Goal: Task Accomplishment & Management: Complete application form

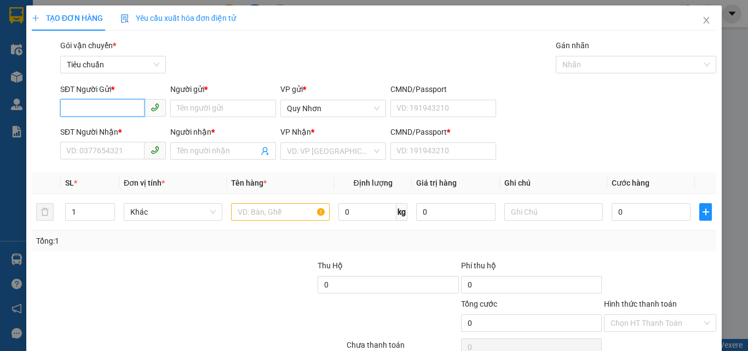
click at [85, 111] on input "SĐT Người Gửi *" at bounding box center [102, 108] width 84 height 18
type input "0979755991"
click at [137, 136] on div "0979755991 - LINH" at bounding box center [111, 130] width 91 height 12
type input "LINH"
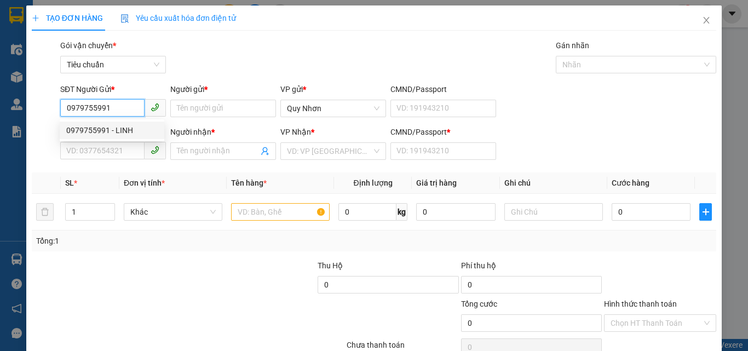
type input "0935020206"
type input "BẰNG"
type input "T"
type input "20.000"
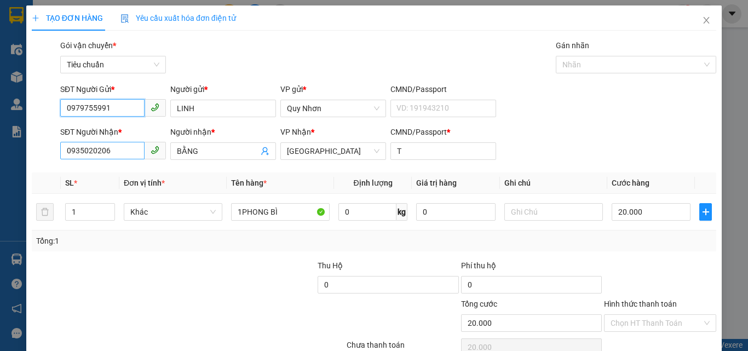
type input "0979755991"
click at [110, 153] on input "0935020206" at bounding box center [102, 151] width 84 height 18
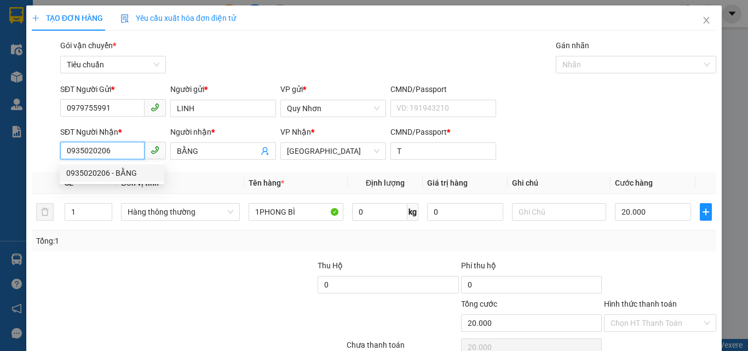
click at [90, 144] on input "0935020206" at bounding box center [102, 151] width 84 height 18
click at [109, 192] on div "0911460066 - ĐẠT" at bounding box center [111, 191] width 91 height 12
type input "0911460066"
type input "ĐẠT"
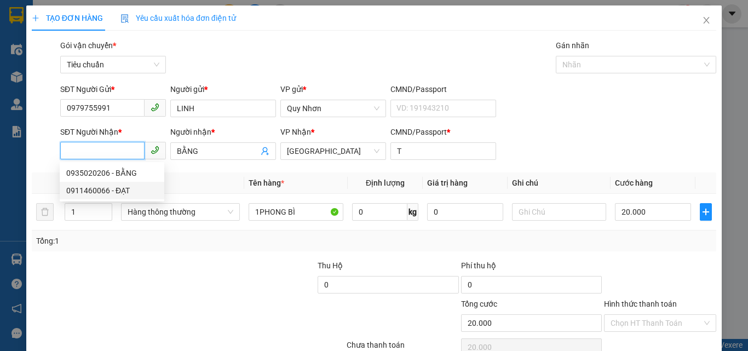
type input "B"
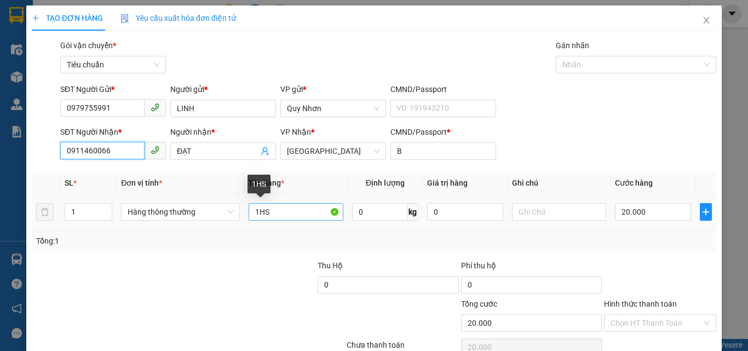
type input "0911460066"
click at [278, 216] on input "1HS" at bounding box center [296, 212] width 95 height 18
type input "1FILE"
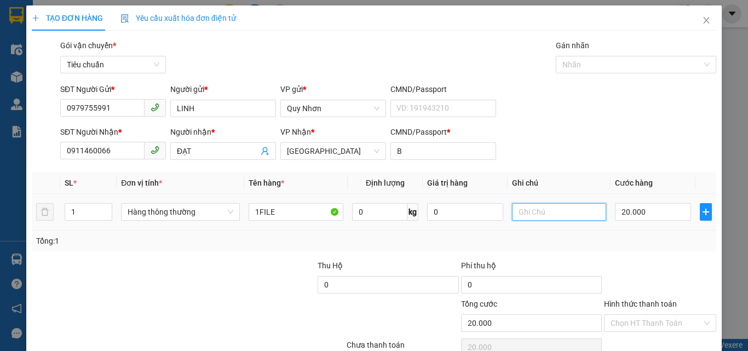
click at [561, 214] on input "text" at bounding box center [559, 212] width 95 height 18
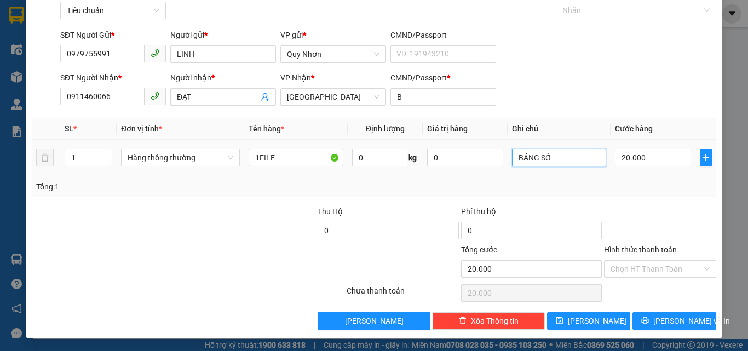
type input "BẢNG SỐ"
drag, startPoint x: 272, startPoint y: 156, endPoint x: 256, endPoint y: 158, distance: 16.6
click at [256, 158] on input "1FILE" at bounding box center [296, 158] width 95 height 18
type input "1GÓI"
click at [664, 157] on input "20.000" at bounding box center [653, 158] width 76 height 18
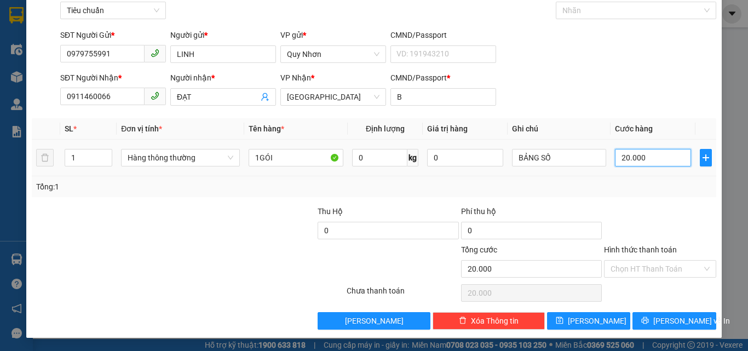
type input "3"
type input "30"
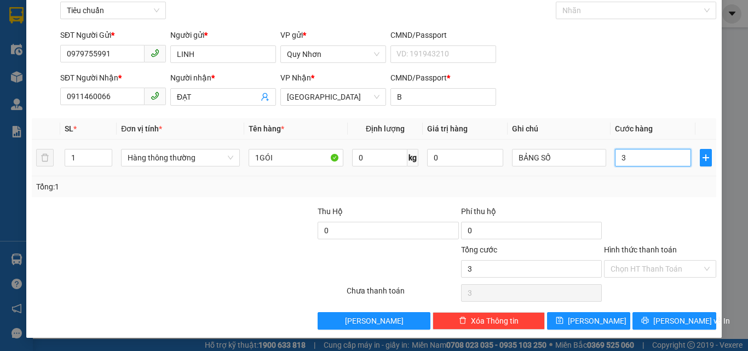
type input "30"
type input "300"
type input "3.000"
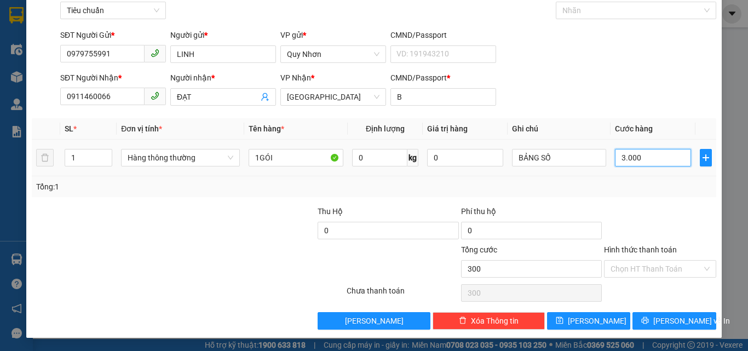
type input "3.000"
type input "30.000"
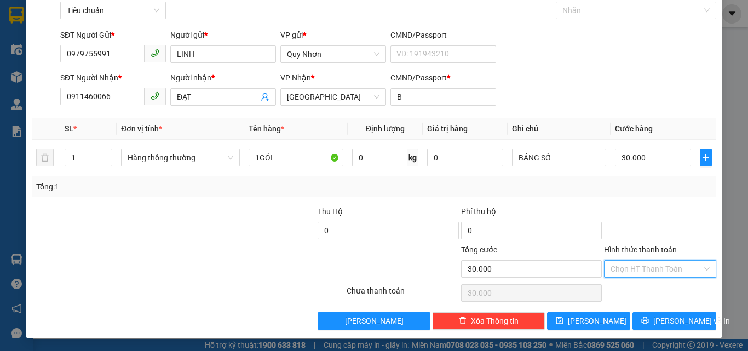
click at [626, 269] on input "Hình thức thanh toán" at bounding box center [656, 269] width 91 height 16
click at [638, 195] on div "Tại văn phòng" at bounding box center [654, 194] width 98 height 12
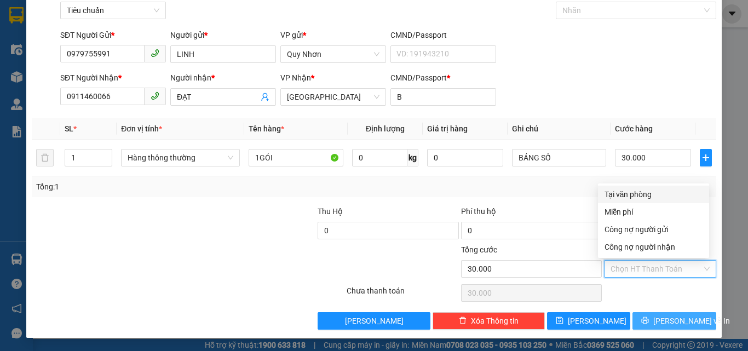
type input "0"
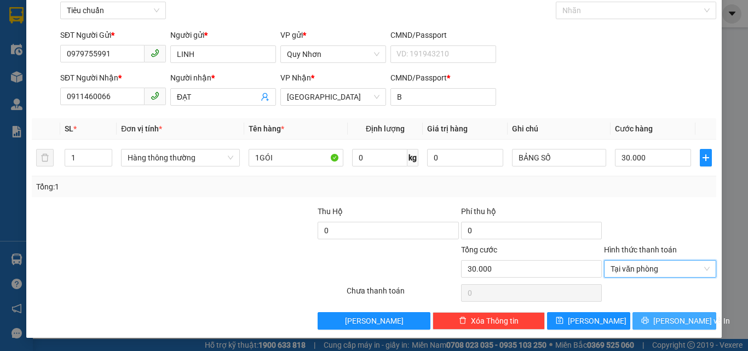
click at [643, 320] on button "[PERSON_NAME] và In" at bounding box center [674, 321] width 84 height 18
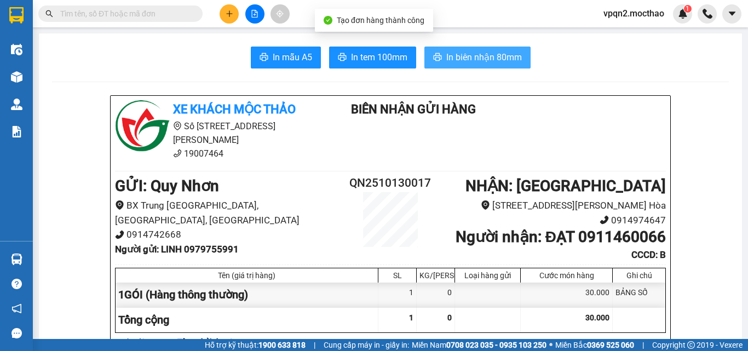
click at [469, 53] on span "In biên nhận 80mm" at bounding box center [484, 57] width 76 height 14
click at [493, 60] on span "In biên nhận 80mm" at bounding box center [484, 57] width 76 height 14
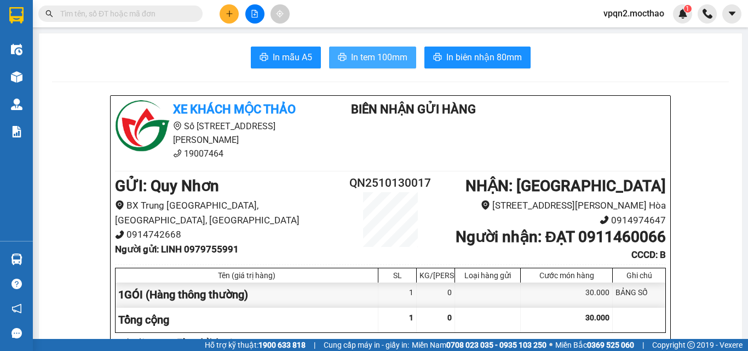
click at [378, 58] on span "In tem 100mm" at bounding box center [379, 57] width 56 height 14
click at [143, 16] on input "text" at bounding box center [124, 14] width 129 height 12
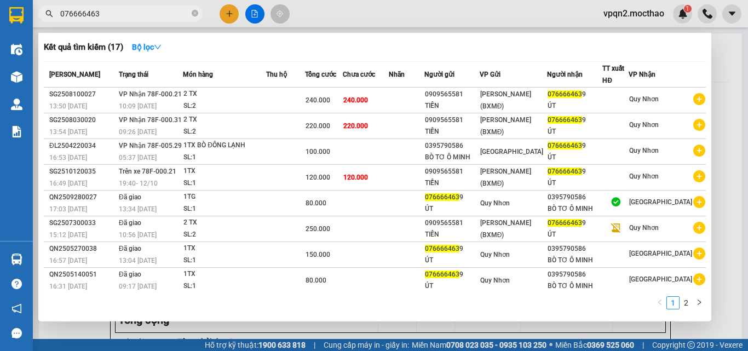
type input "0766664639"
click at [193, 16] on icon "close-circle" at bounding box center [195, 13] width 7 height 7
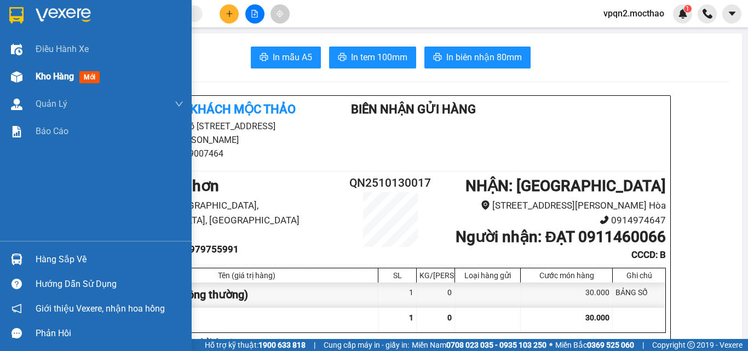
click at [16, 76] on img at bounding box center [16, 76] width 11 height 11
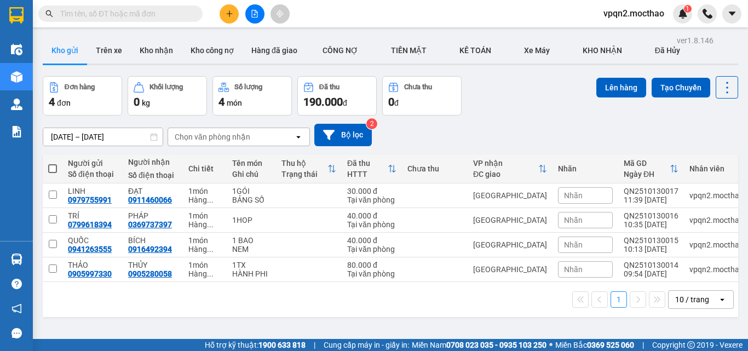
click at [84, 13] on input "text" at bounding box center [124, 14] width 129 height 12
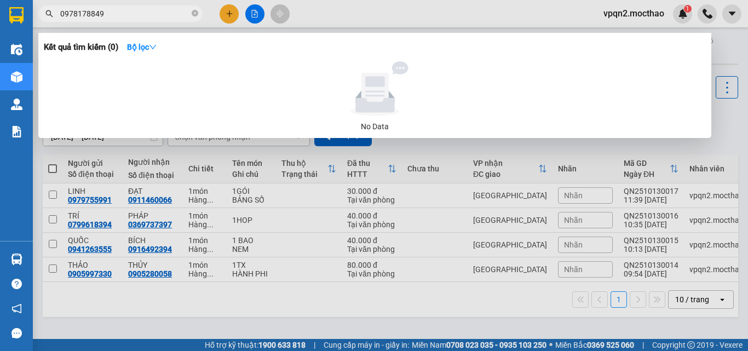
click at [73, 11] on input "0978178849" at bounding box center [124, 14] width 129 height 12
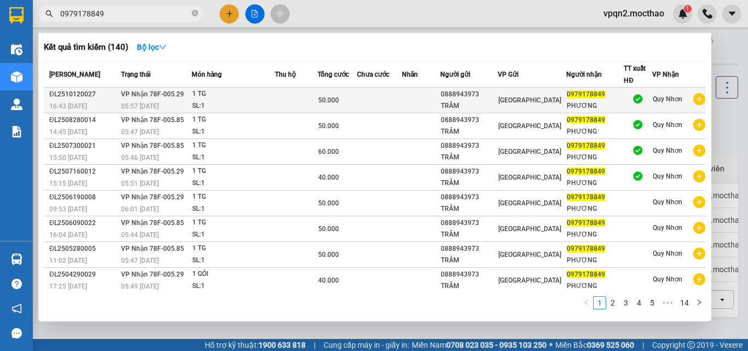
type input "0979178849"
click at [348, 100] on div "50.000" at bounding box center [337, 100] width 38 height 12
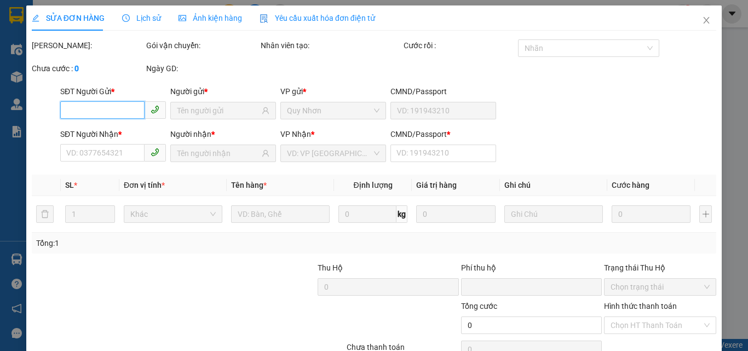
scroll to position [56, 0]
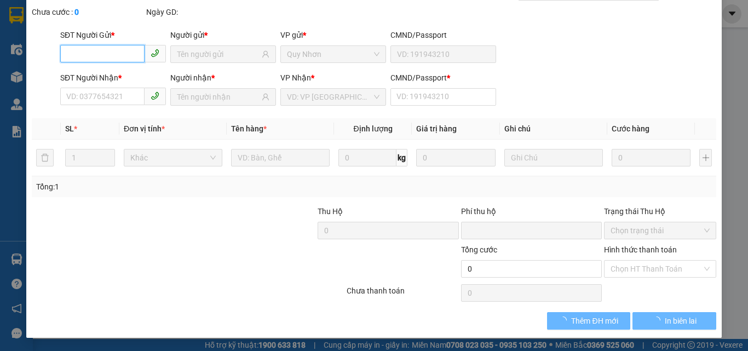
type input "0888943973"
type input "TRÂM"
type input "0979178849"
type input "PHƯƠNG"
type input "0"
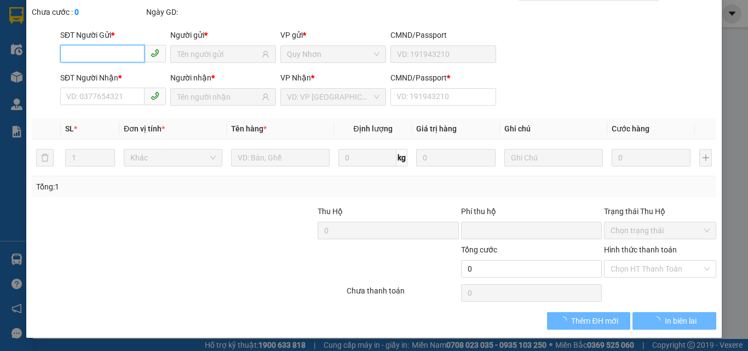
type input "0"
type input "50.000"
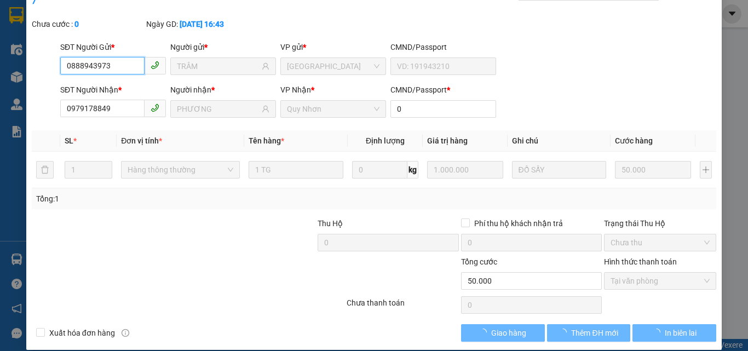
checkbox input "true"
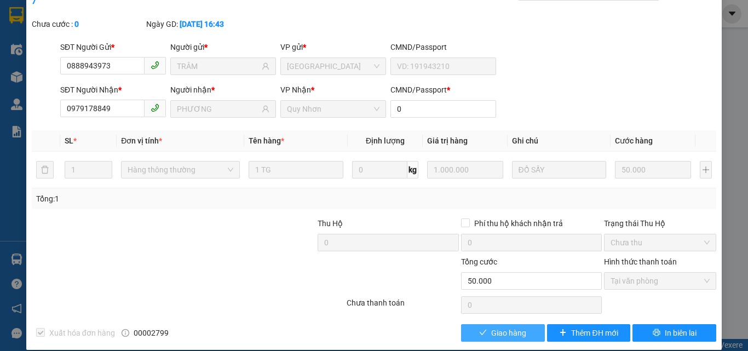
click at [479, 329] on icon "check" at bounding box center [483, 333] width 8 height 8
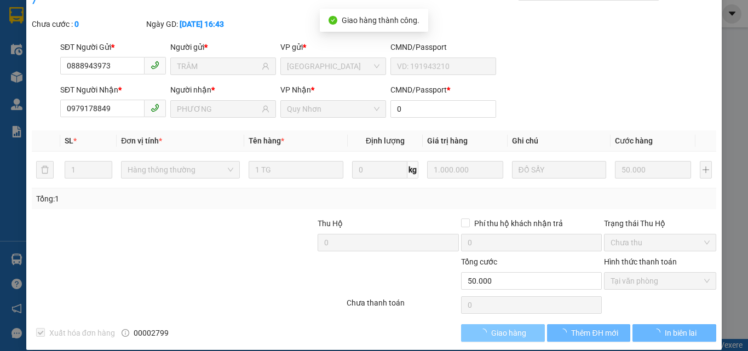
scroll to position [0, 0]
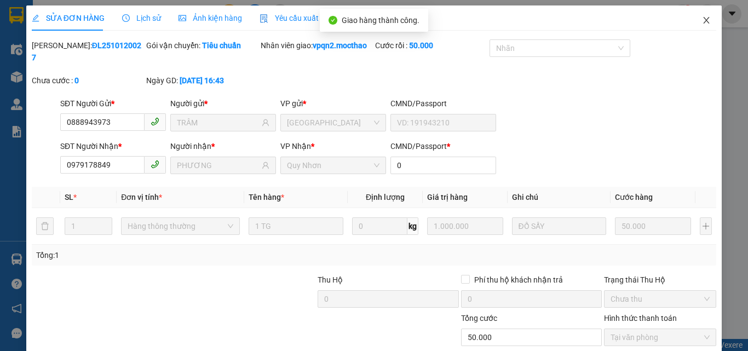
drag, startPoint x: 699, startPoint y: 20, endPoint x: 286, endPoint y: 5, distance: 412.6
click at [702, 20] on icon "close" at bounding box center [706, 20] width 9 height 9
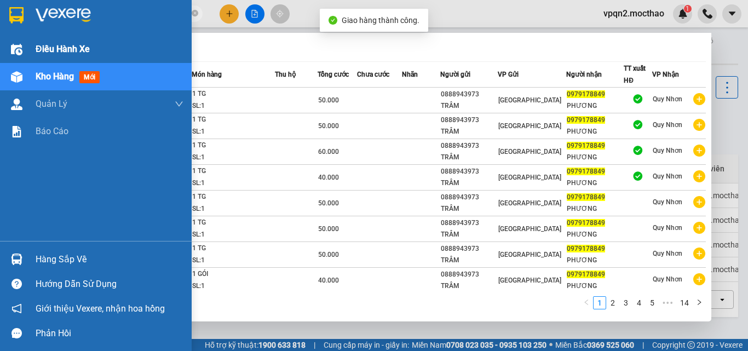
drag, startPoint x: 72, startPoint y: 21, endPoint x: 0, endPoint y: 41, distance: 74.8
click at [0, 41] on section "Kết quả tìm kiếm ( 140 ) Bộ lọc Mã ĐH Trạng thái Món hàng Thu hộ Tổng cước Chưa…" at bounding box center [374, 175] width 748 height 351
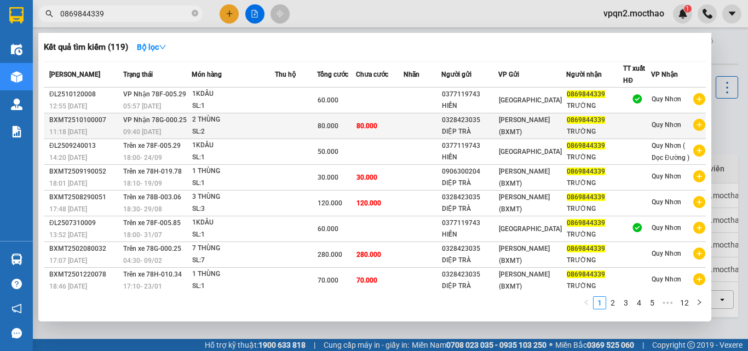
type input "0869844339"
click at [381, 126] on td "80.000" at bounding box center [380, 126] width 48 height 26
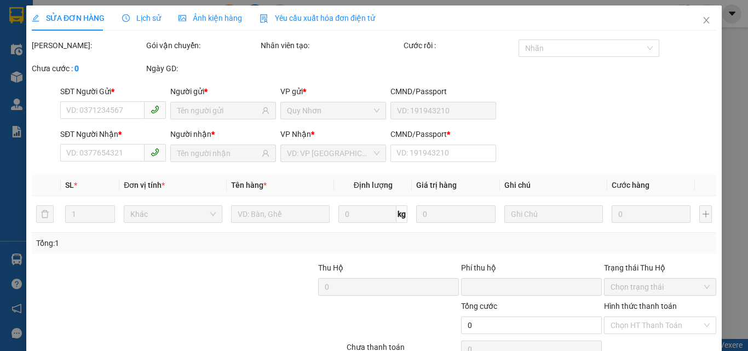
type input "0328423035"
type input "DIỆP TRÀ"
type input "0869844339"
type input "TRƯỜNG"
type input "0"
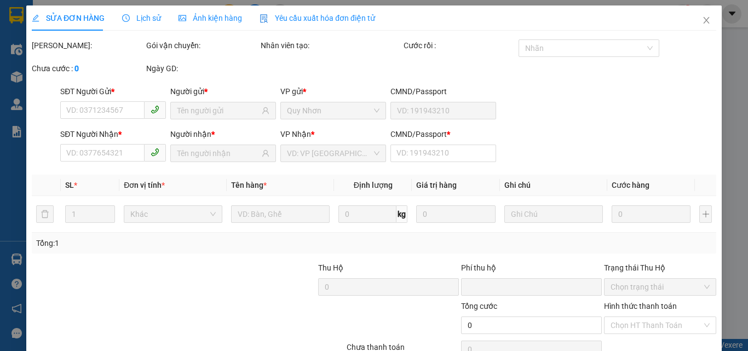
type input "0"
type input "80.000"
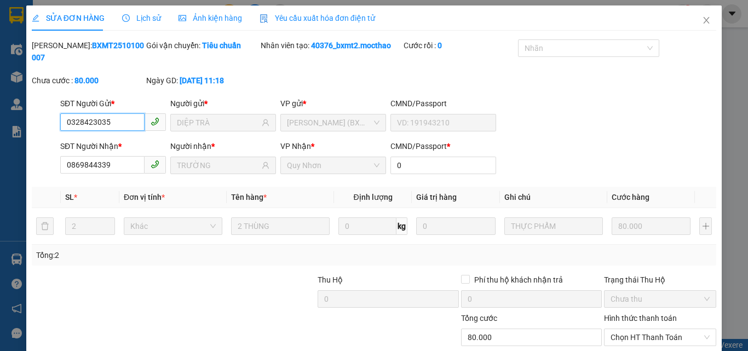
scroll to position [51, 0]
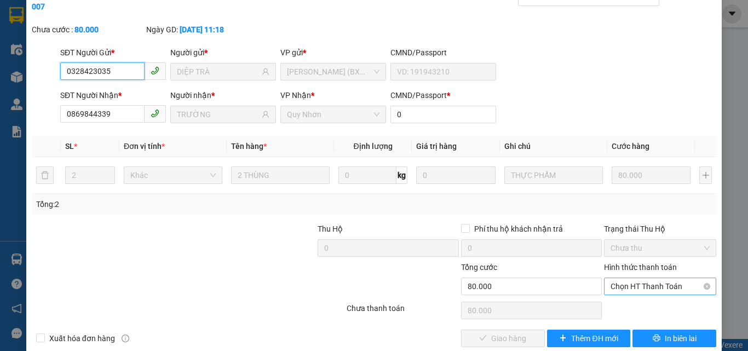
click at [646, 278] on span "Chọn HT Thanh Toán" at bounding box center [660, 286] width 99 height 16
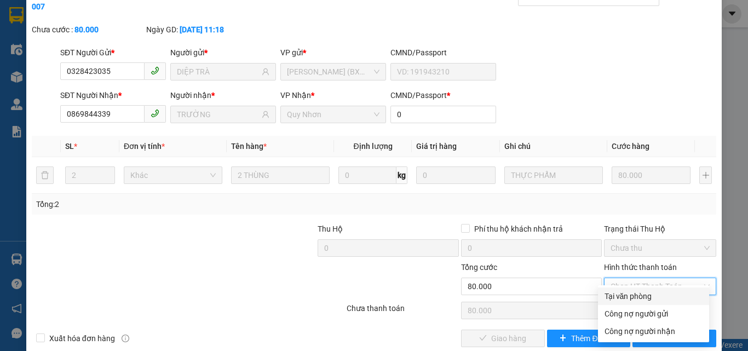
click at [612, 298] on div "Tại văn phòng" at bounding box center [654, 296] width 98 height 12
type input "0"
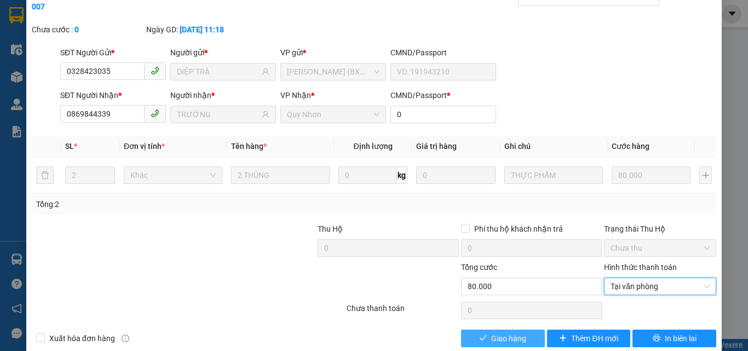
click at [501, 332] on span "Giao hàng" at bounding box center [508, 338] width 35 height 12
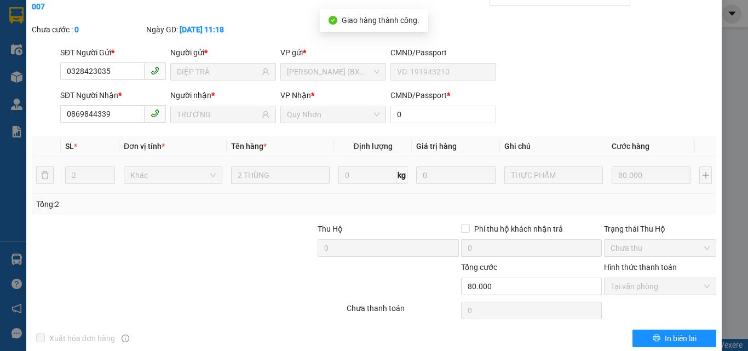
scroll to position [0, 0]
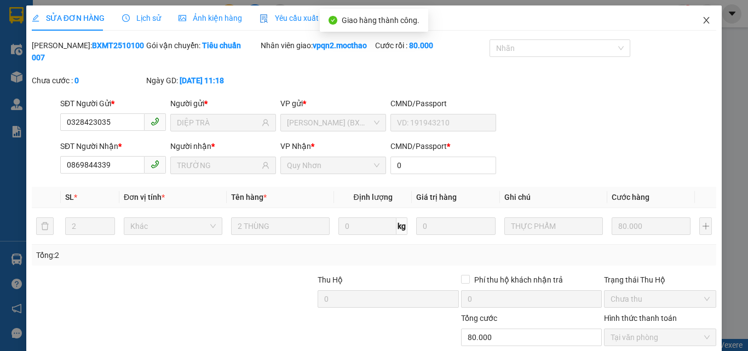
click at [702, 21] on icon "close" at bounding box center [706, 20] width 9 height 9
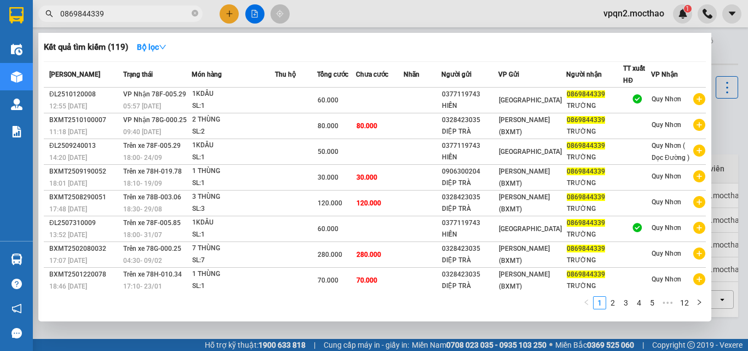
drag, startPoint x: 95, startPoint y: 15, endPoint x: 139, endPoint y: 27, distance: 45.6
click at [139, 24] on div "Kết quả tìm kiếm ( 119 ) Bộ lọc Mã ĐH Trạng thái Món hàng Thu hộ Tổng cước Chưa…" at bounding box center [107, 13] width 214 height 19
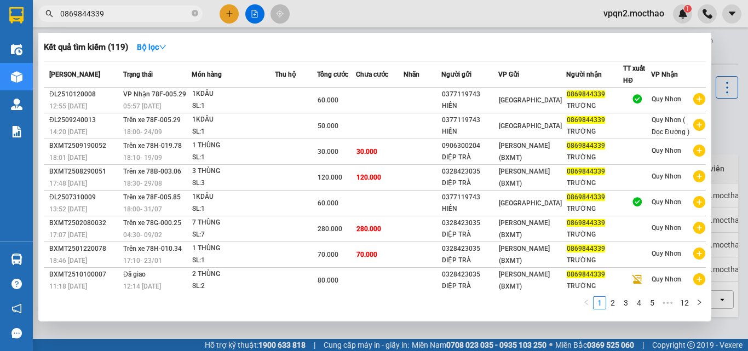
drag, startPoint x: 144, startPoint y: 26, endPoint x: 152, endPoint y: 29, distance: 8.8
click at [152, 24] on div "Kết quả tìm kiếm ( 119 ) Bộ lọc Mã ĐH Trạng thái Món hàng Thu hộ Tổng cước Chưa…" at bounding box center [107, 13] width 214 height 19
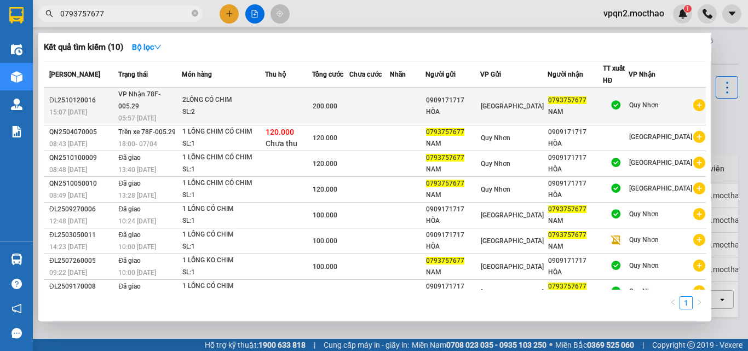
type input "0793757677"
click at [278, 95] on td at bounding box center [288, 107] width 47 height 38
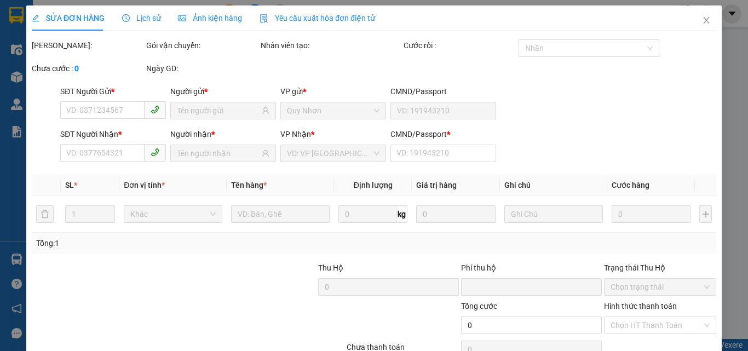
type input "0909171717"
type input "HÒA"
type input "0793757677"
type input "NAM"
type input "1"
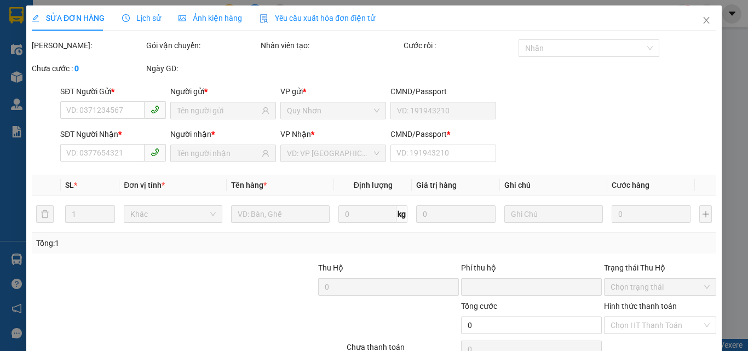
type input "0"
type input "200.000"
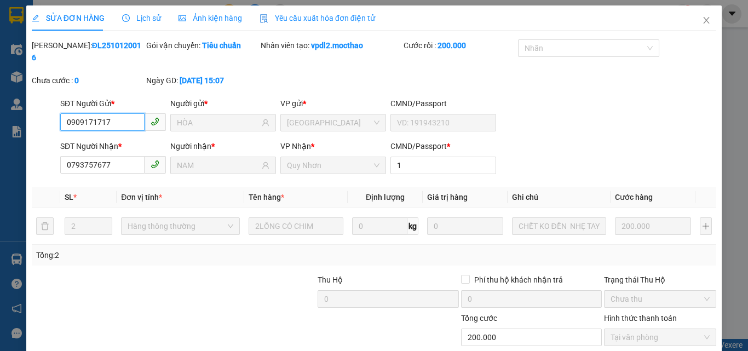
scroll to position [51, 0]
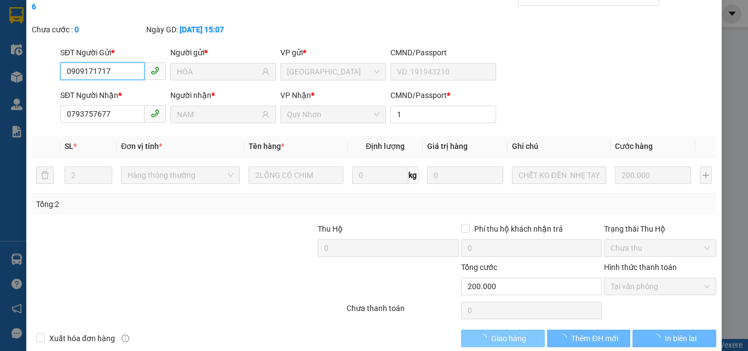
checkbox input "true"
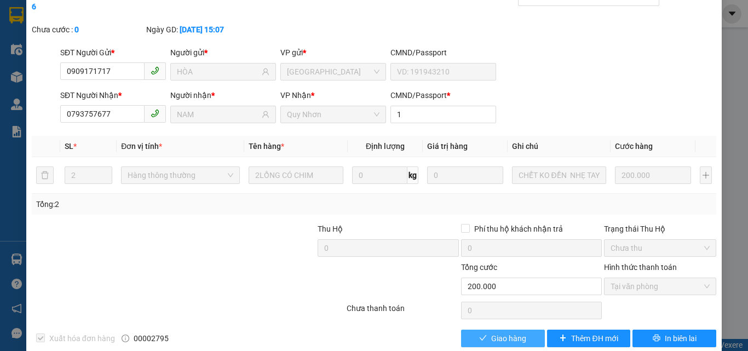
click at [511, 332] on span "Giao hàng" at bounding box center [508, 338] width 35 height 12
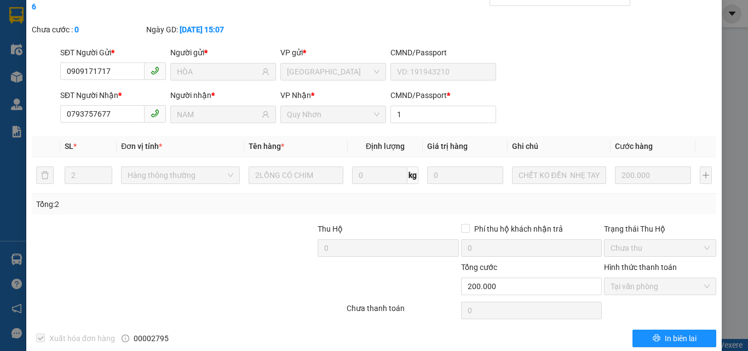
scroll to position [0, 0]
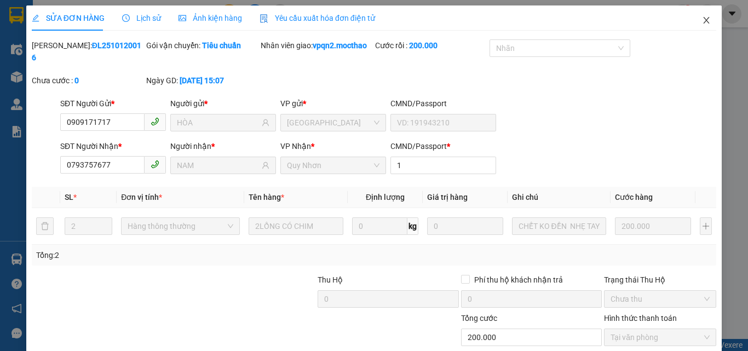
drag, startPoint x: 698, startPoint y: 23, endPoint x: 495, endPoint y: 3, distance: 203.6
click at [702, 23] on icon "close" at bounding box center [706, 20] width 9 height 9
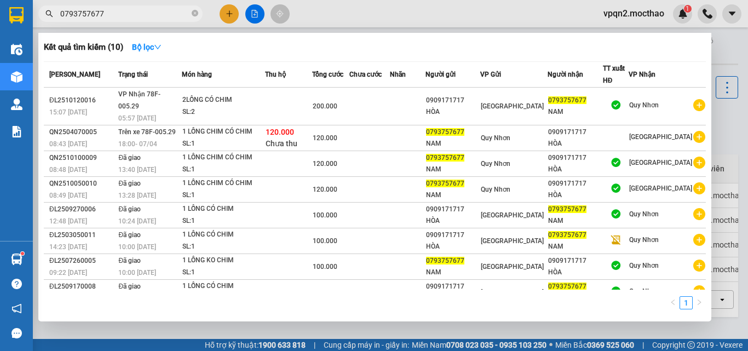
drag, startPoint x: 65, startPoint y: 13, endPoint x: 132, endPoint y: 25, distance: 68.0
click at [132, 24] on div "Kết quả tìm kiếm ( 10 ) Bộ lọc Mã ĐH Trạng thái Món hàng Thu hộ Tổng cước Chưa …" at bounding box center [107, 13] width 214 height 19
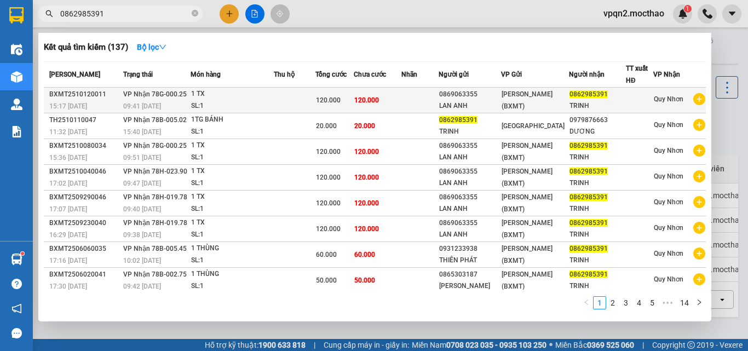
type input "0862985391"
click at [380, 106] on td "120.000" at bounding box center [378, 101] width 48 height 26
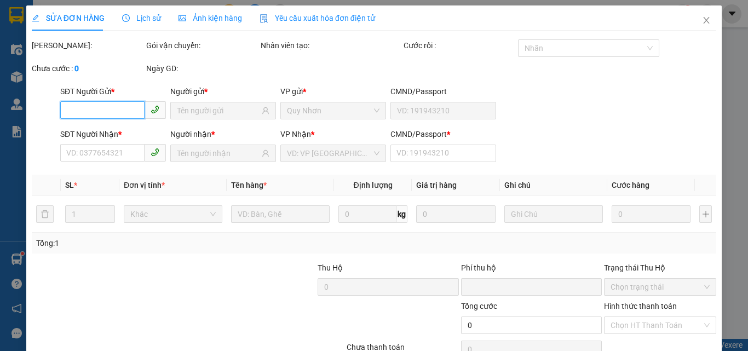
type input "0869063355"
type input "LAN ANH"
type input "0862985391"
type input "TRINH"
type input "0"
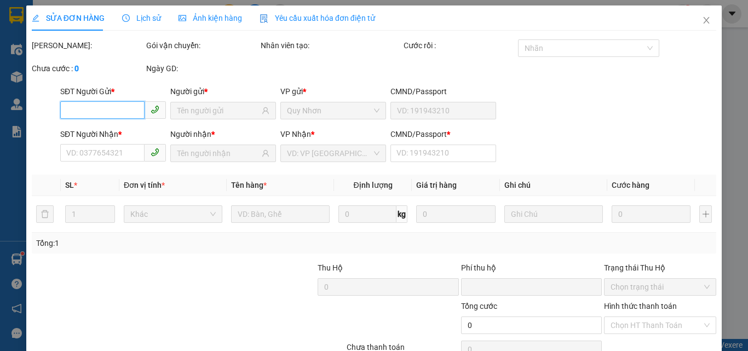
type input "0"
type input "120.000"
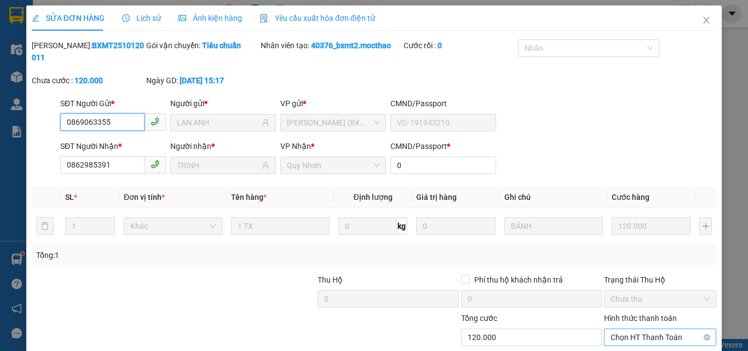
scroll to position [56, 0]
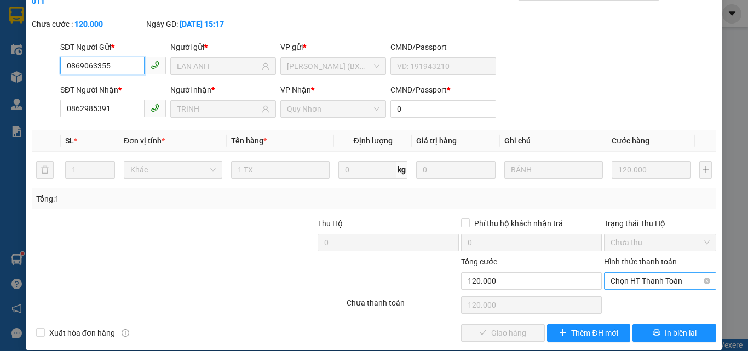
click at [618, 273] on span "Chọn HT Thanh Toán" at bounding box center [660, 281] width 99 height 16
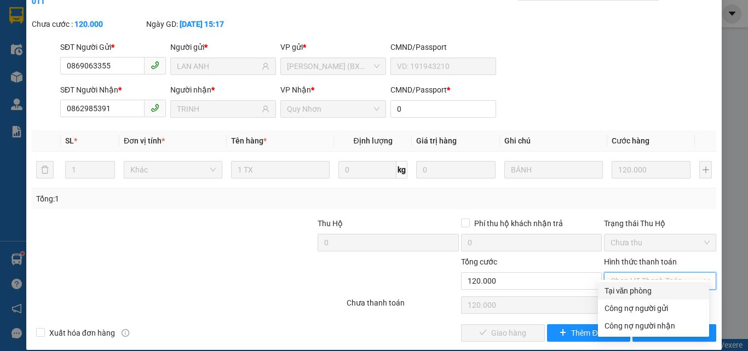
drag, startPoint x: 616, startPoint y: 290, endPoint x: 568, endPoint y: 303, distance: 49.3
click at [615, 290] on div "Tại văn phòng" at bounding box center [654, 291] width 98 height 12
type input "0"
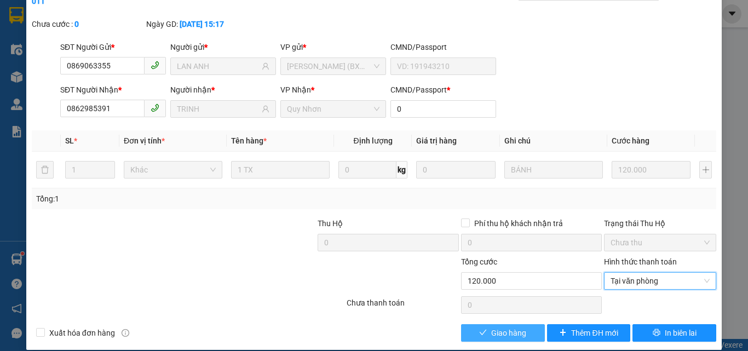
click at [517, 327] on span "Giao hàng" at bounding box center [508, 333] width 35 height 12
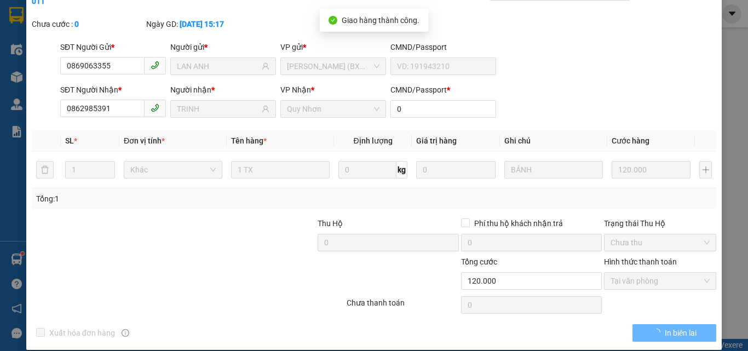
scroll to position [0, 0]
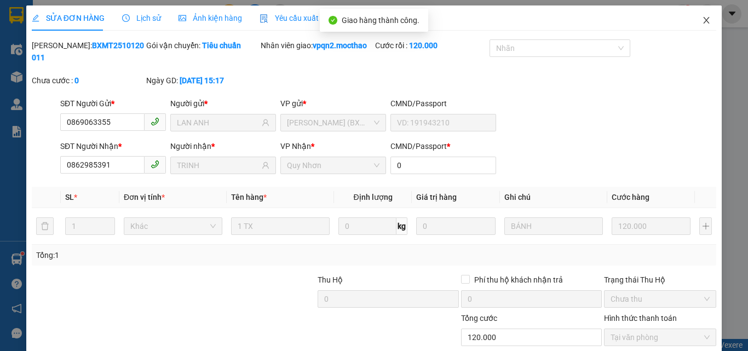
click at [704, 24] on icon "close" at bounding box center [707, 20] width 6 height 7
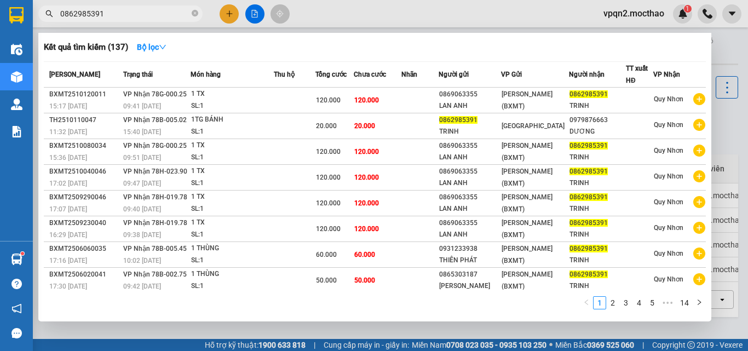
drag, startPoint x: 93, startPoint y: 13, endPoint x: 159, endPoint y: 24, distance: 67.8
click at [159, 24] on div "Kết quả tìm kiếm ( 137 ) Bộ lọc Mã ĐH Trạng thái Món hàng Thu hộ Tổng cước Chưa…" at bounding box center [107, 13] width 214 height 19
type input "0862985391"
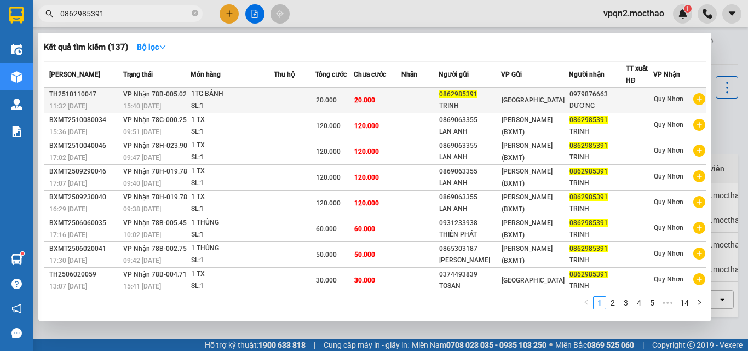
click at [385, 98] on td "20.000" at bounding box center [378, 101] width 48 height 26
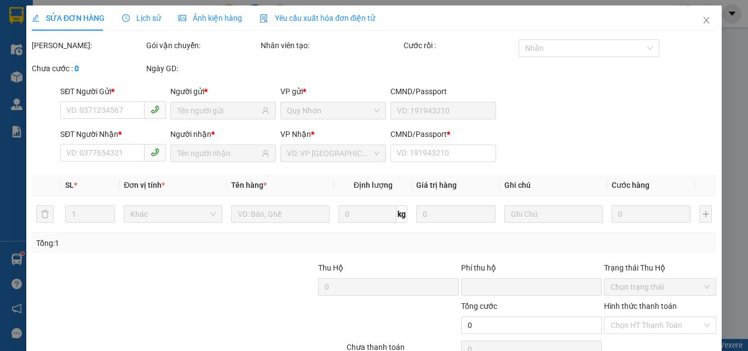
type input "0862985391"
type input "TRINH"
type input "0979876663"
type input "DƯƠNG"
type input "0"
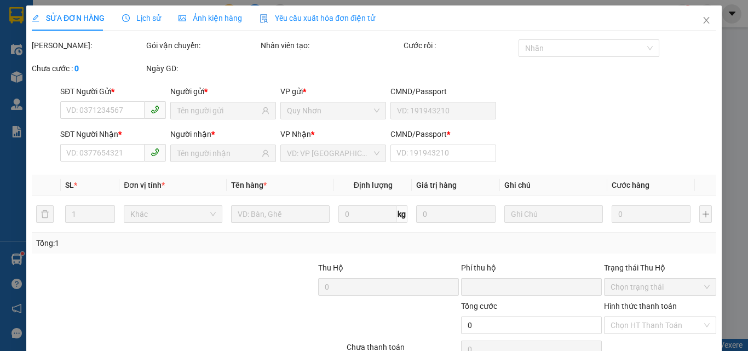
type input "0"
type input "20.000"
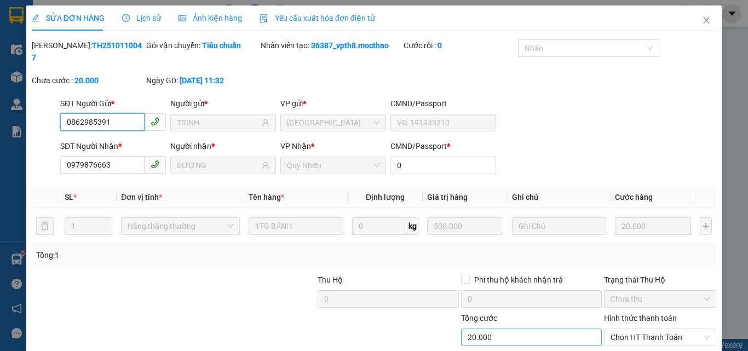
scroll to position [51, 0]
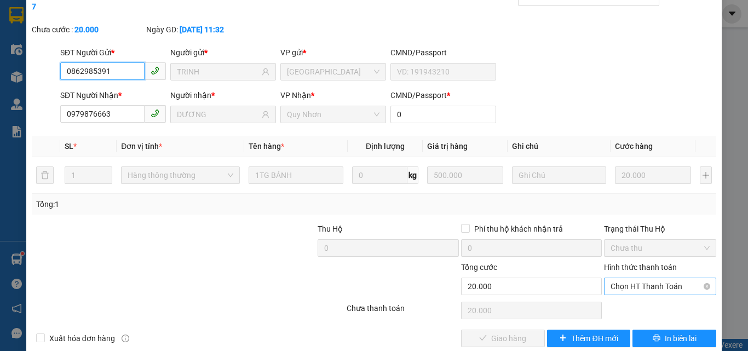
click at [618, 278] on span "Chọn HT Thanh Toán" at bounding box center [660, 286] width 99 height 16
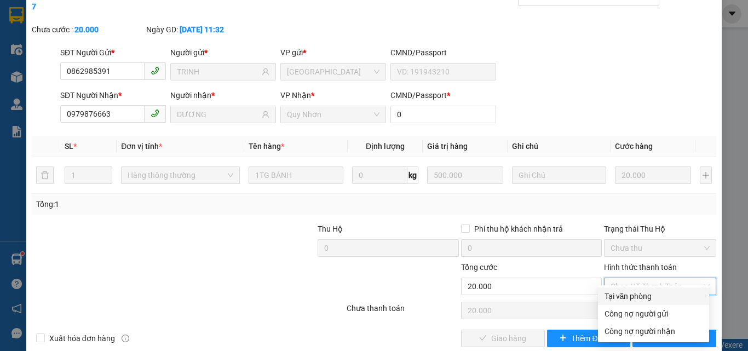
drag, startPoint x: 612, startPoint y: 297, endPoint x: 551, endPoint y: 306, distance: 60.9
click at [612, 298] on div "Tại văn phòng" at bounding box center [654, 296] width 98 height 12
type input "0"
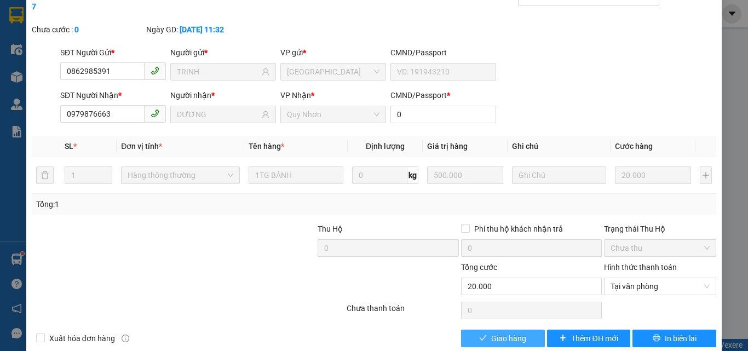
drag, startPoint x: 492, startPoint y: 325, endPoint x: 588, endPoint y: 244, distance: 125.2
click at [492, 332] on span "Giao hàng" at bounding box center [508, 338] width 35 height 12
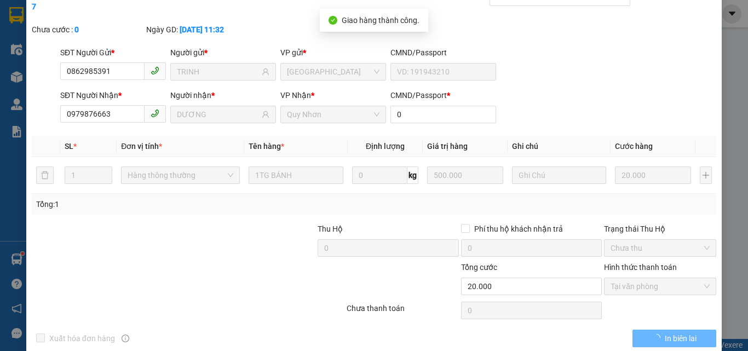
scroll to position [0, 0]
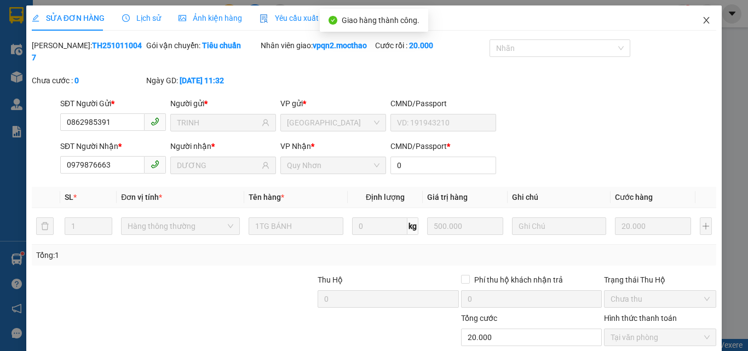
drag, startPoint x: 701, startPoint y: 20, endPoint x: 695, endPoint y: 20, distance: 6.0
click at [702, 20] on icon "close" at bounding box center [706, 20] width 9 height 9
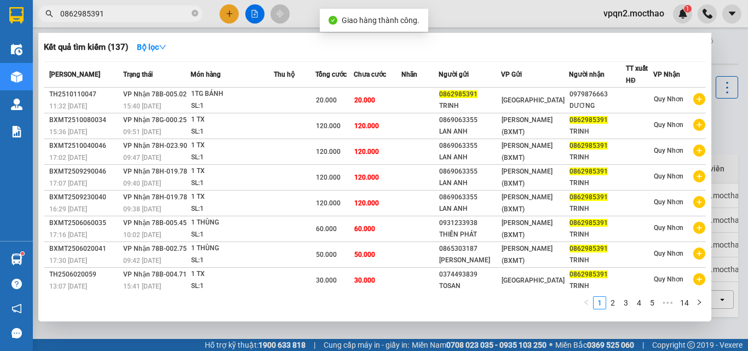
drag, startPoint x: 120, startPoint y: 14, endPoint x: 128, endPoint y: 16, distance: 7.3
click at [128, 16] on input "0862985391" at bounding box center [124, 14] width 129 height 12
type input "0862985391"
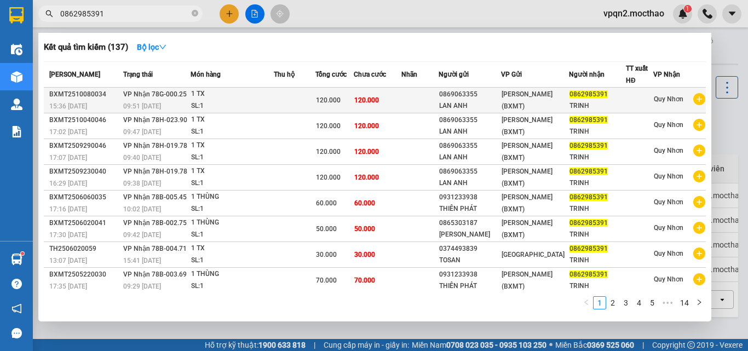
click at [153, 91] on span "VP Nhận 78G-000.25" at bounding box center [155, 94] width 64 height 8
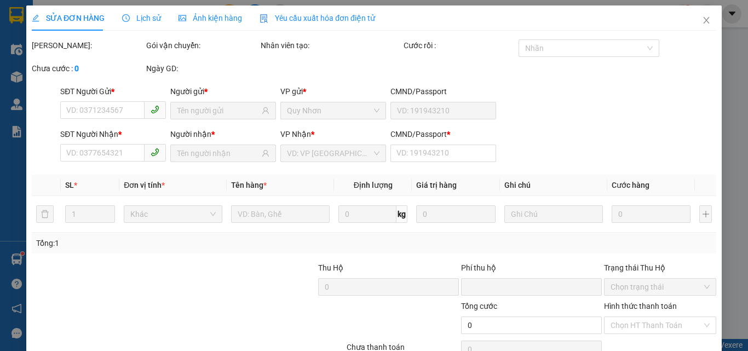
type input "0869063355"
type input "LAN ANH"
type input "0862985391"
type input "TRINH"
type input "0"
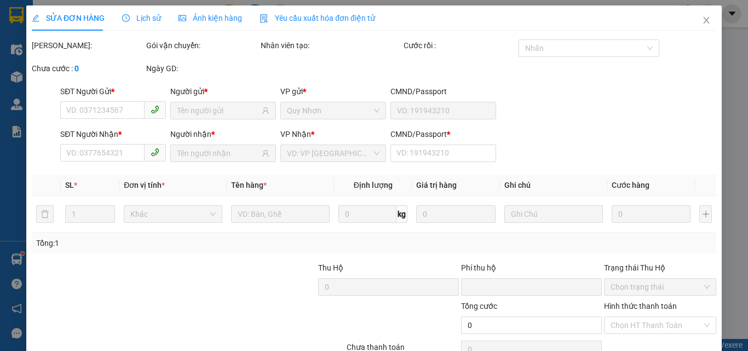
type input "0"
type input "120.000"
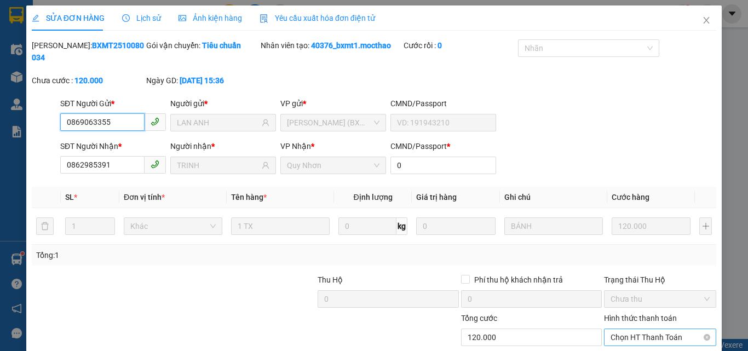
scroll to position [56, 0]
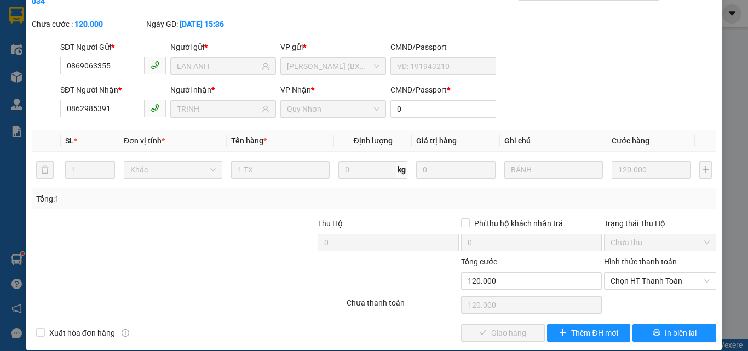
click at [651, 279] on div "Hình thức thanh toán Chọn HT Thanh Toán" at bounding box center [660, 275] width 112 height 38
click at [649, 273] on span "Chọn HT Thanh Toán" at bounding box center [660, 281] width 99 height 16
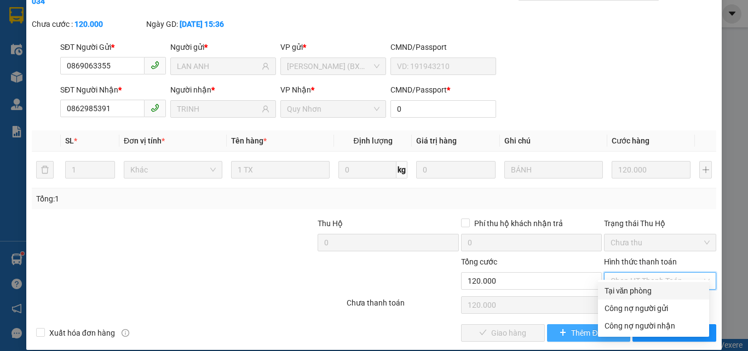
drag, startPoint x: 644, startPoint y: 293, endPoint x: 578, endPoint y: 314, distance: 69.6
click at [643, 293] on div "Tại văn phòng" at bounding box center [654, 291] width 98 height 12
type input "0"
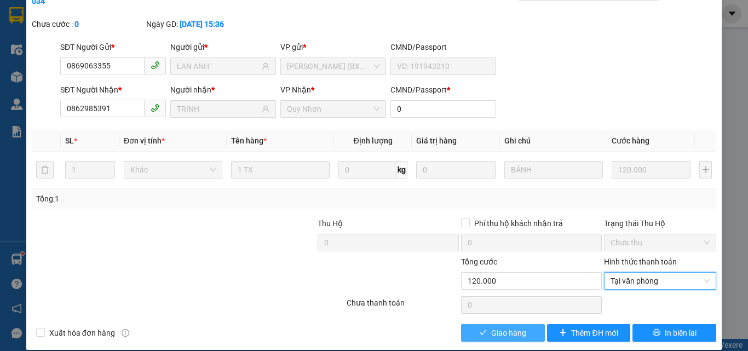
click at [520, 327] on span "Giao hàng" at bounding box center [508, 333] width 35 height 12
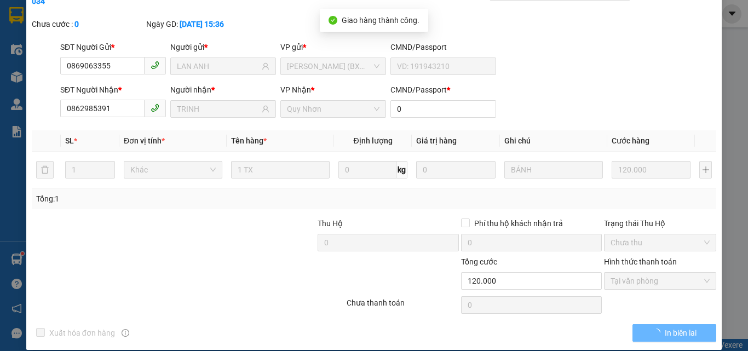
scroll to position [0, 0]
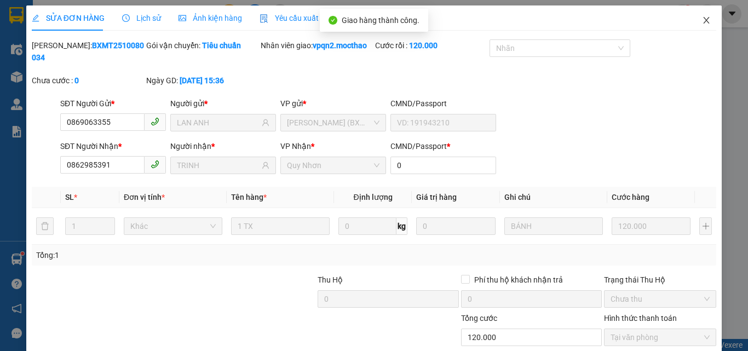
click at [702, 21] on icon "close" at bounding box center [706, 20] width 9 height 9
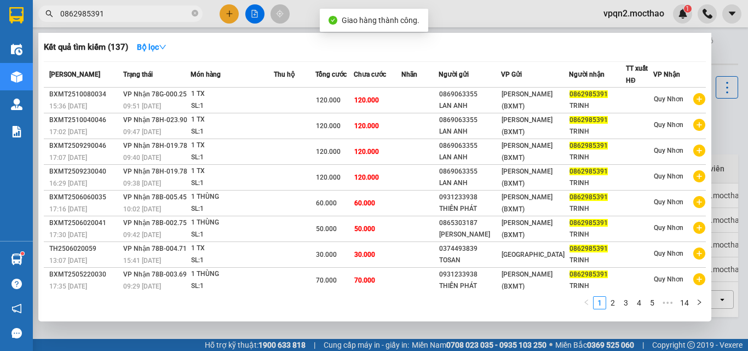
drag, startPoint x: 92, startPoint y: 16, endPoint x: 152, endPoint y: 27, distance: 60.7
click at [152, 24] on div "Kết quả tìm kiếm ( 137 ) Bộ lọc Mã ĐH Trạng thái Món hàng Thu hộ Tổng cước Chưa…" at bounding box center [107, 13] width 214 height 19
type input "0862985391"
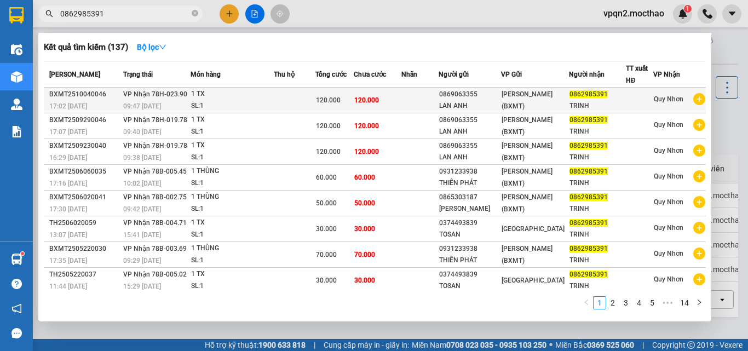
click at [335, 95] on div "120.000" at bounding box center [334, 100] width 37 height 12
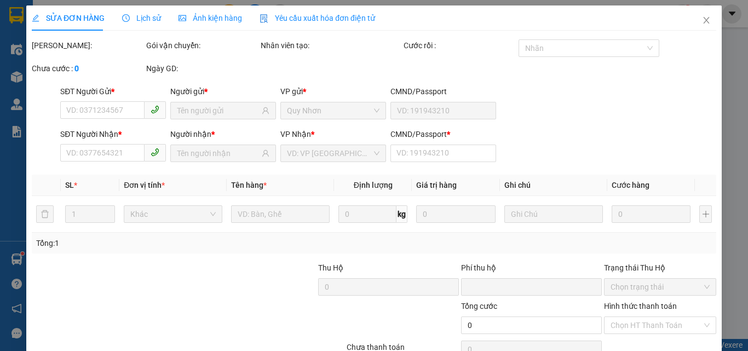
type input "0869063355"
type input "LAN ANH"
type input "0862985391"
type input "TRINH"
type input "0"
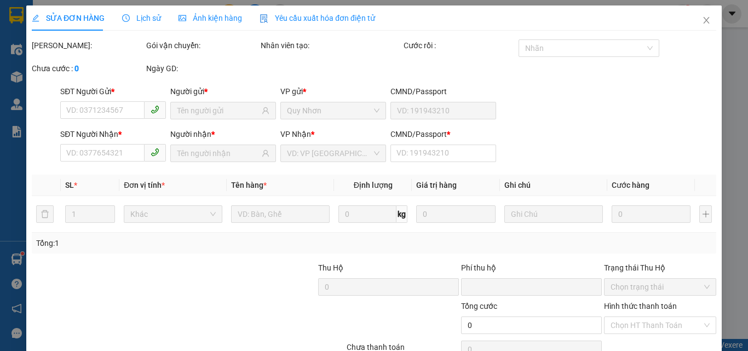
type input "0"
type input "120.000"
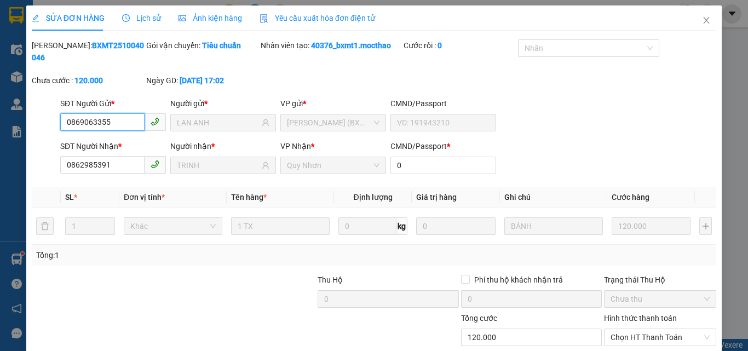
scroll to position [56, 0]
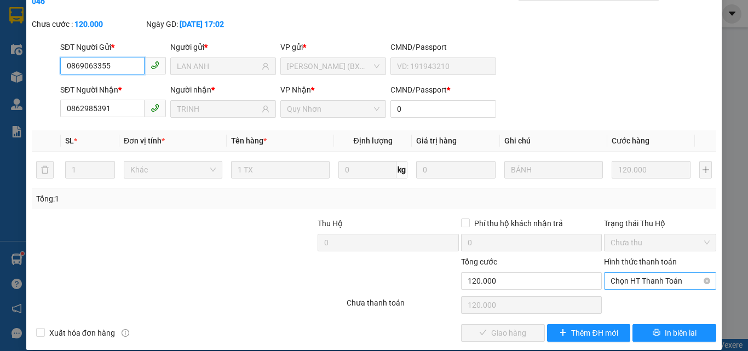
click at [619, 273] on span "Chọn HT Thanh Toán" at bounding box center [660, 281] width 99 height 16
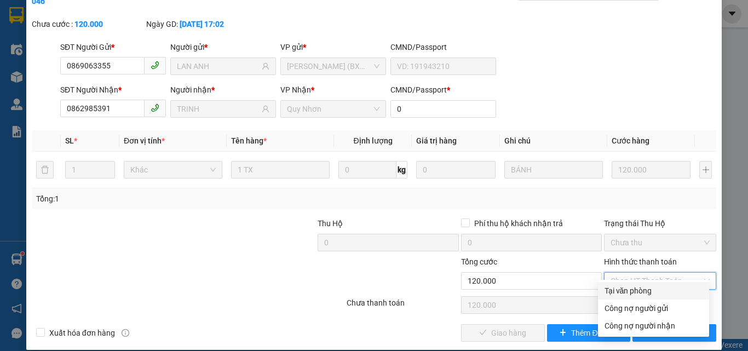
click at [619, 290] on div "Tại văn phòng" at bounding box center [654, 291] width 98 height 12
type input "0"
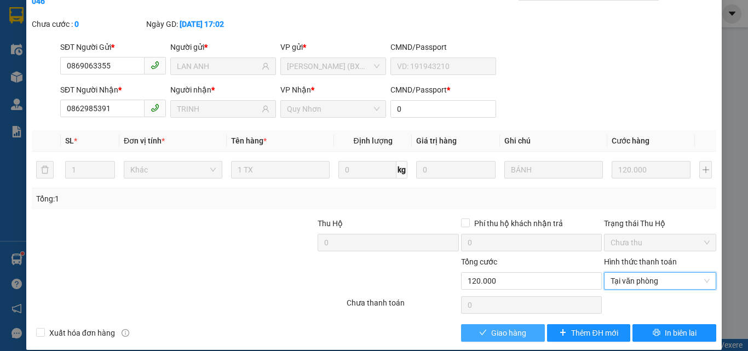
click at [510, 327] on span "Giao hàng" at bounding box center [508, 333] width 35 height 12
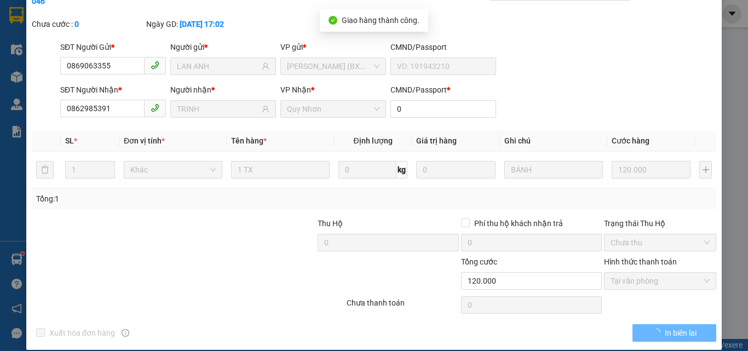
scroll to position [0, 0]
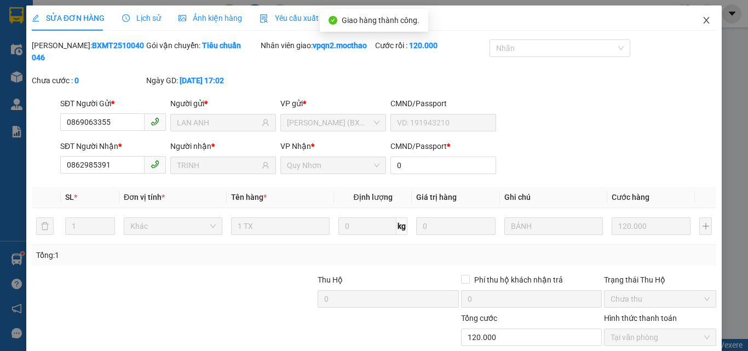
drag, startPoint x: 703, startPoint y: 19, endPoint x: 697, endPoint y: 21, distance: 5.7
click at [702, 21] on icon "close" at bounding box center [706, 20] width 9 height 9
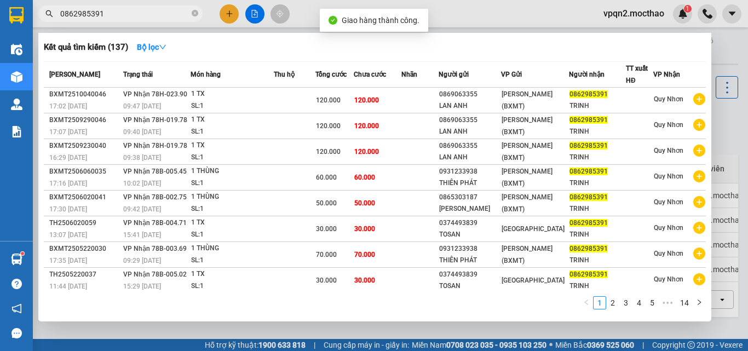
drag, startPoint x: 95, startPoint y: 16, endPoint x: 137, endPoint y: 16, distance: 42.7
click at [137, 16] on input "0862985391" at bounding box center [124, 14] width 129 height 12
type input "0862985391"
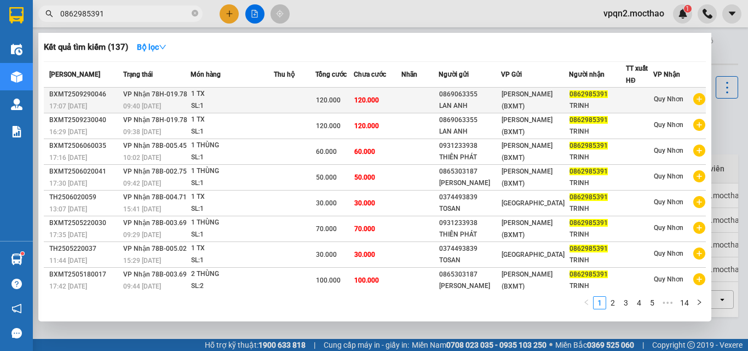
click at [394, 100] on td "120.000" at bounding box center [378, 101] width 48 height 26
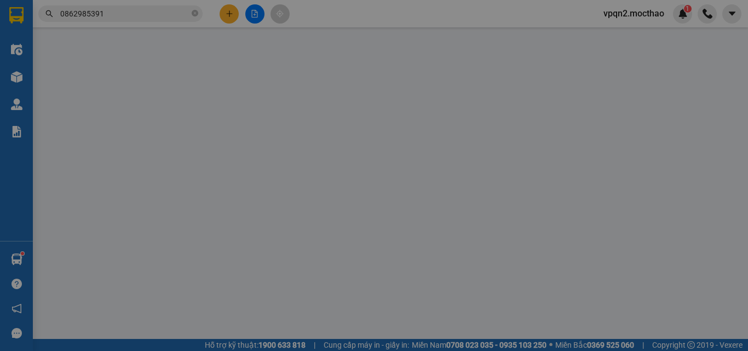
type input "0869063355"
type input "LAN ANH"
type input "0862985391"
type input "TRINH"
type input "0"
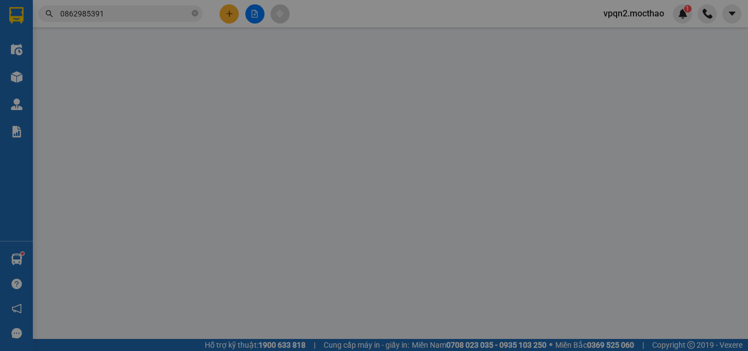
type input "0"
type input "120.000"
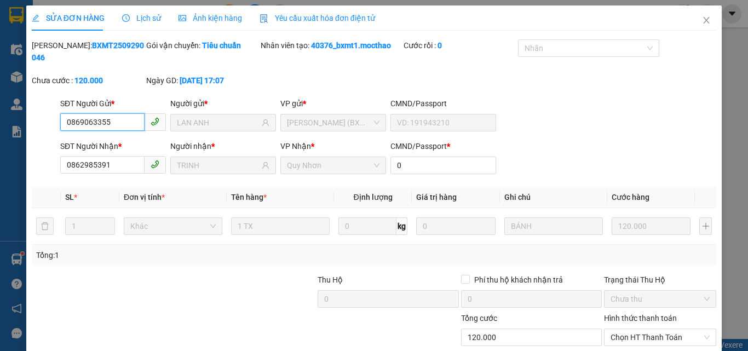
scroll to position [56, 0]
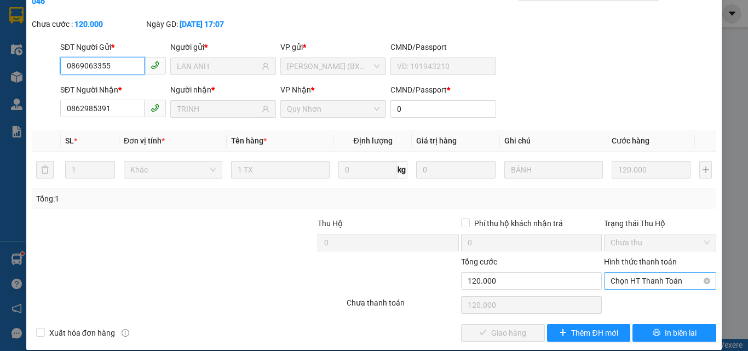
click at [624, 273] on span "Chọn HT Thanh Toán" at bounding box center [660, 281] width 99 height 16
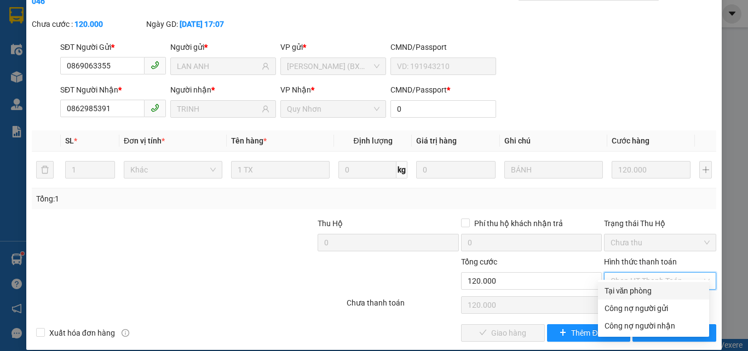
click at [624, 285] on div "Tại văn phòng" at bounding box center [654, 291] width 98 height 12
type input "0"
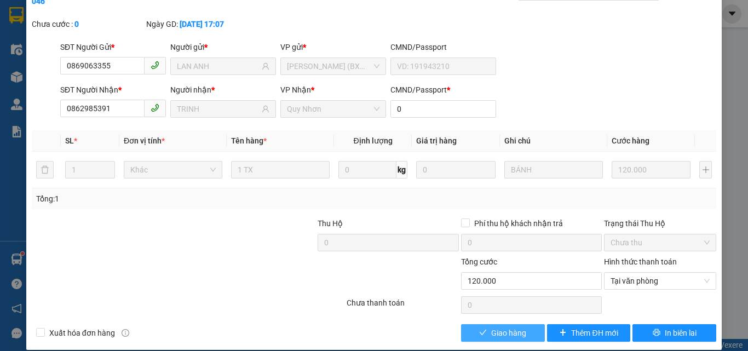
click at [505, 327] on span "Giao hàng" at bounding box center [508, 333] width 35 height 12
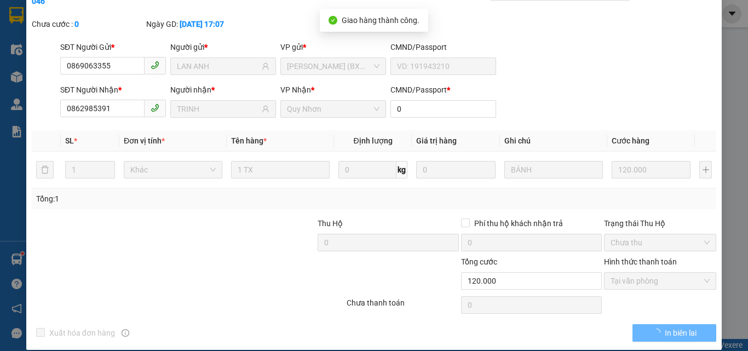
scroll to position [0, 0]
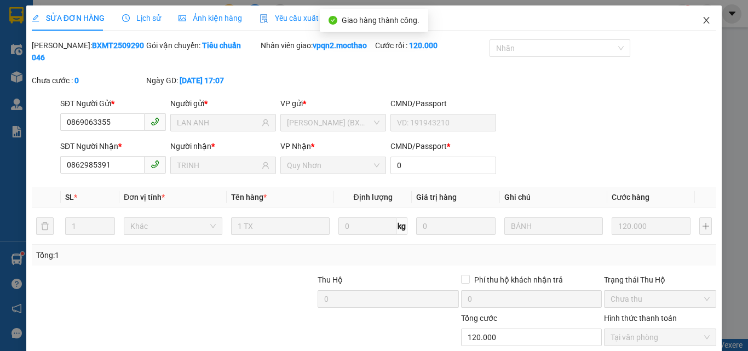
click at [702, 19] on icon "close" at bounding box center [706, 20] width 9 height 9
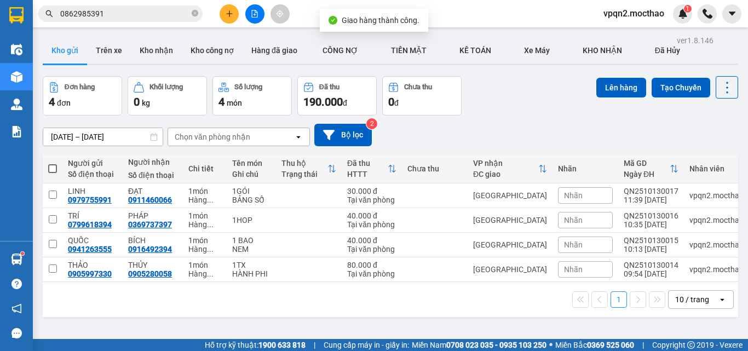
drag, startPoint x: 95, startPoint y: 11, endPoint x: 133, endPoint y: 11, distance: 38.3
click at [133, 11] on input "0862985391" at bounding box center [124, 14] width 129 height 12
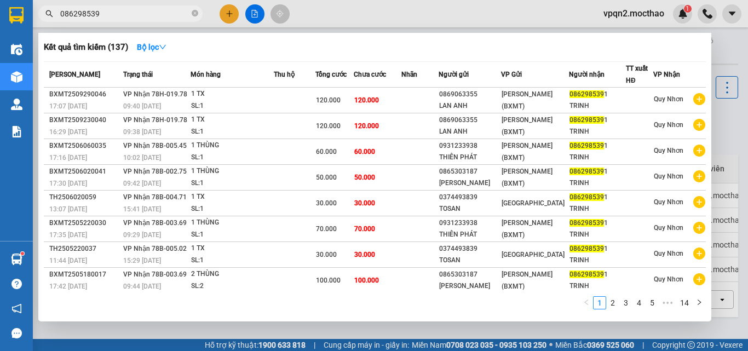
type input "0862985391"
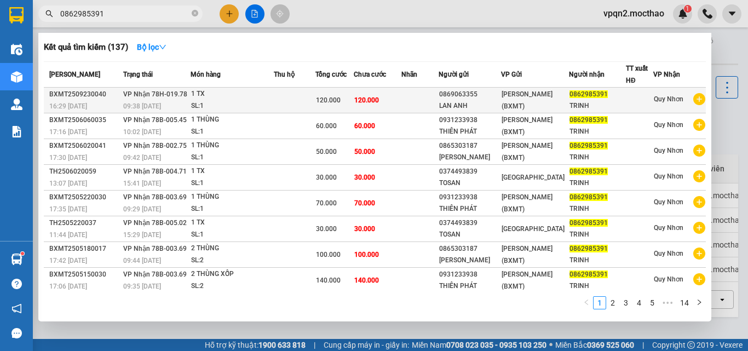
click at [378, 104] on span "120.000" at bounding box center [366, 100] width 25 height 8
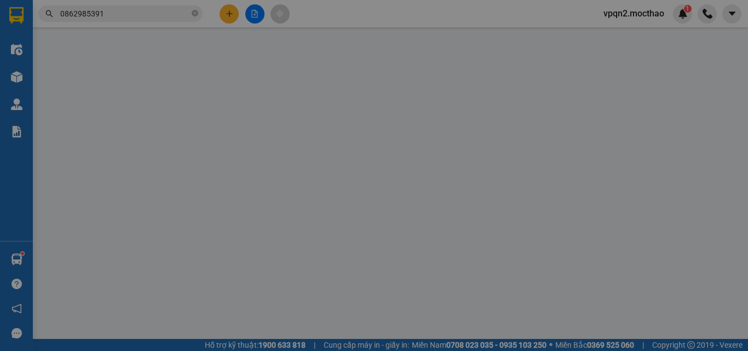
type input "0869063355"
type input "LAN ANH"
type input "0862985391"
type input "TRINH"
type input "0"
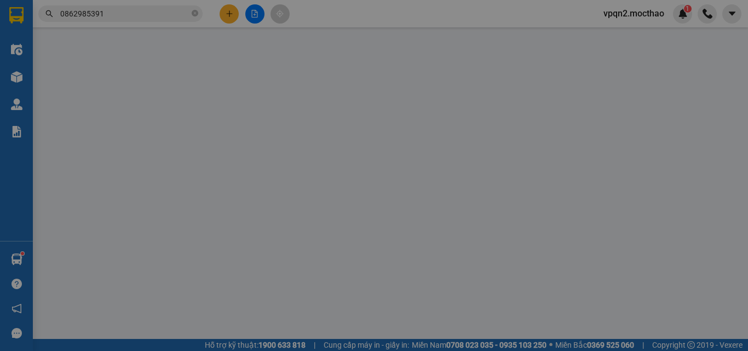
type input "0"
type input "120.000"
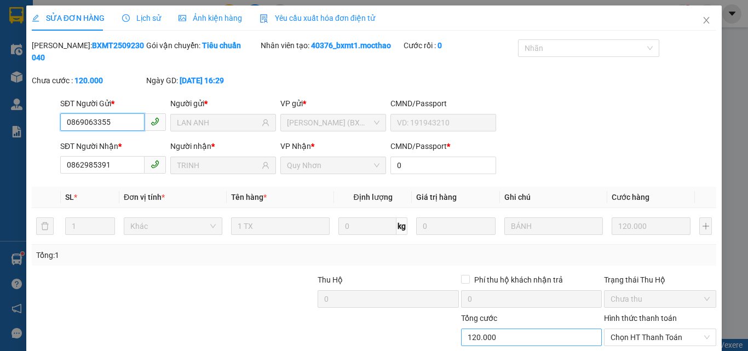
scroll to position [56, 0]
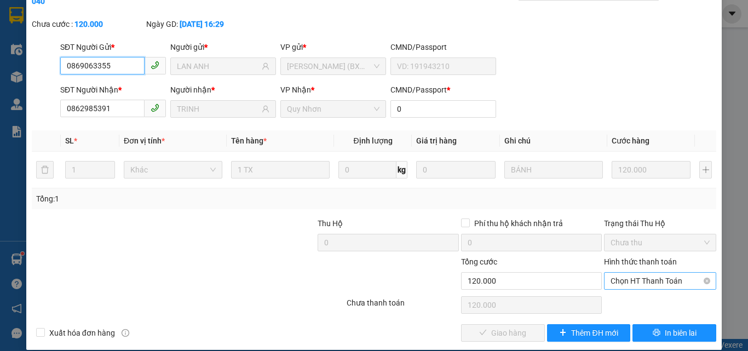
click at [611, 273] on span "Chọn HT Thanh Toán" at bounding box center [660, 281] width 99 height 16
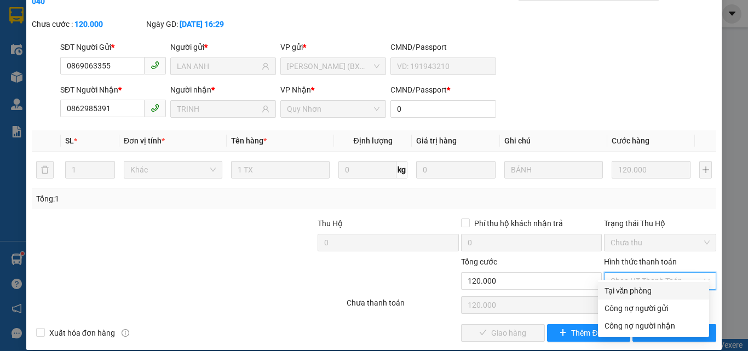
click at [613, 287] on div "Tại văn phòng" at bounding box center [654, 291] width 98 height 12
type input "0"
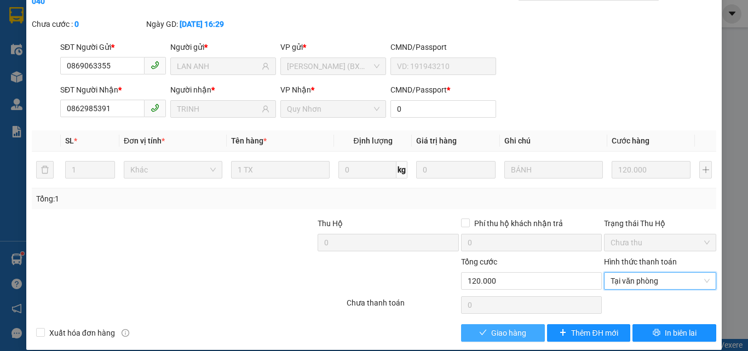
click at [520, 327] on span "Giao hàng" at bounding box center [508, 333] width 35 height 12
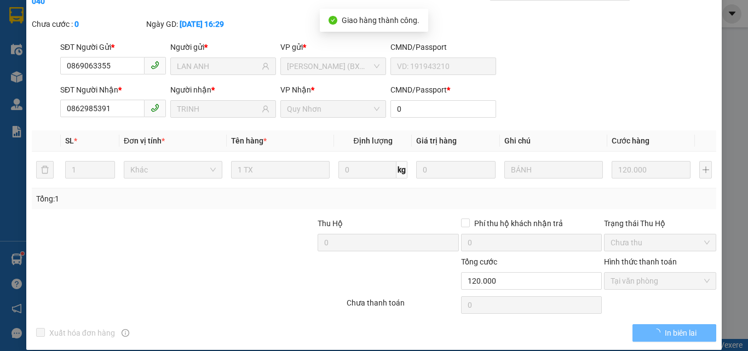
scroll to position [0, 0]
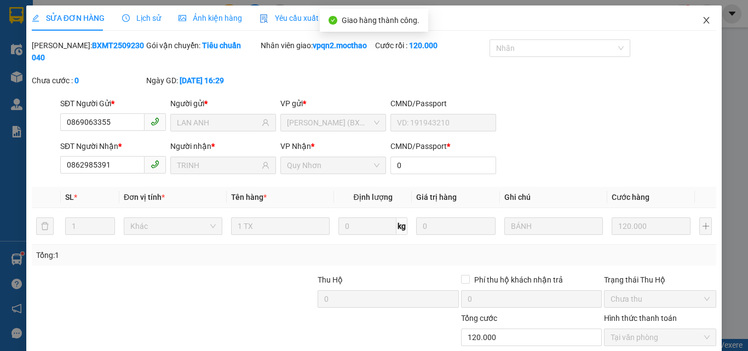
click at [702, 22] on icon "close" at bounding box center [706, 20] width 9 height 9
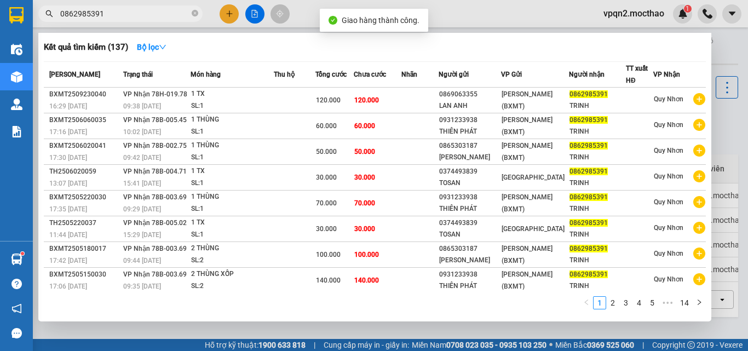
drag, startPoint x: 94, startPoint y: 10, endPoint x: 138, endPoint y: 10, distance: 43.8
click at [138, 10] on input "0862985391" at bounding box center [124, 14] width 129 height 12
type input "0862985391"
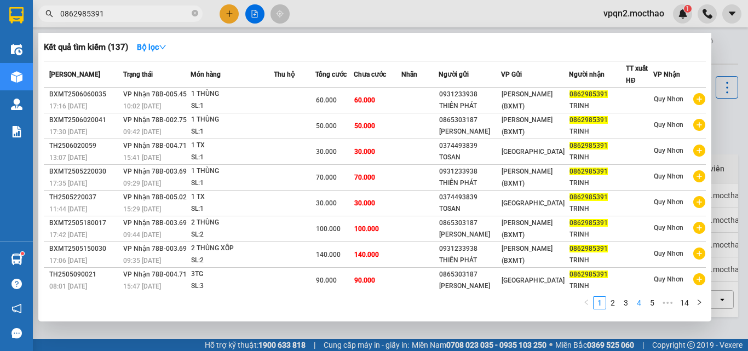
click at [638, 305] on link "4" at bounding box center [639, 303] width 12 height 12
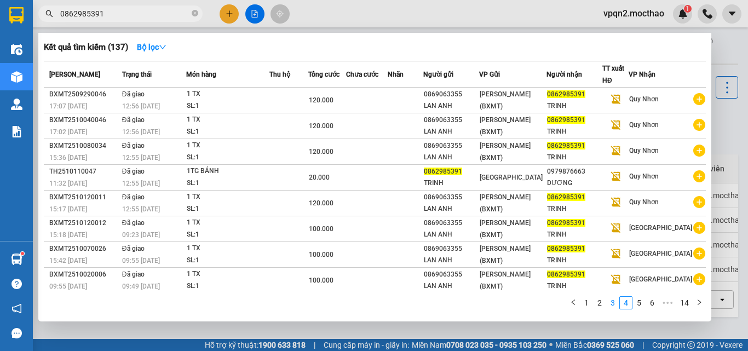
click at [610, 304] on link "3" at bounding box center [613, 303] width 12 height 12
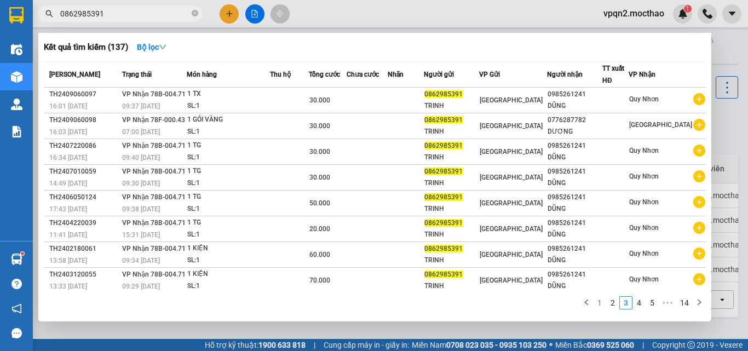
click at [601, 303] on link "1" at bounding box center [600, 303] width 12 height 12
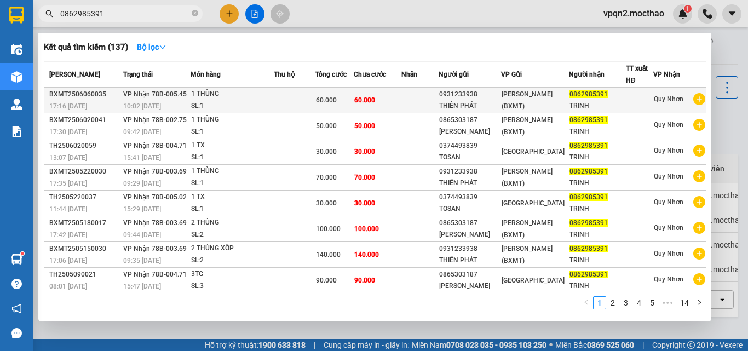
click at [207, 93] on div "1 THÙNG" at bounding box center [232, 94] width 82 height 12
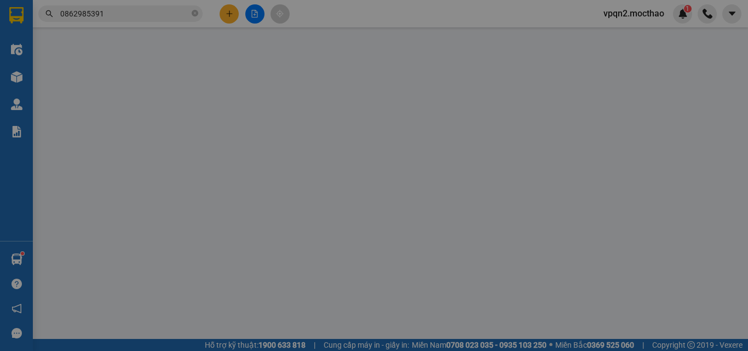
type input "0931233938"
type input "THIÊN PHÁT"
type input "0862985391"
type input "TRINH"
type input "0"
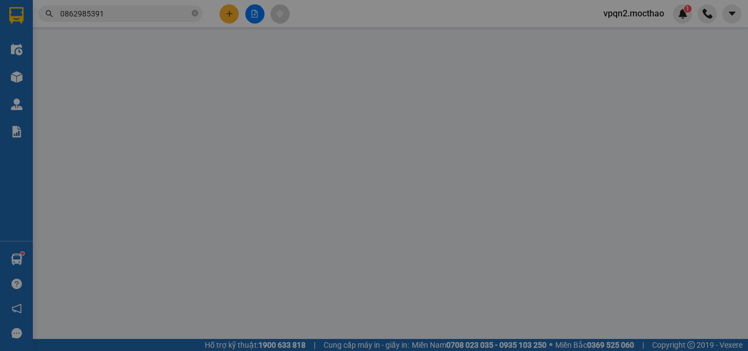
type input "0"
type input "60.000"
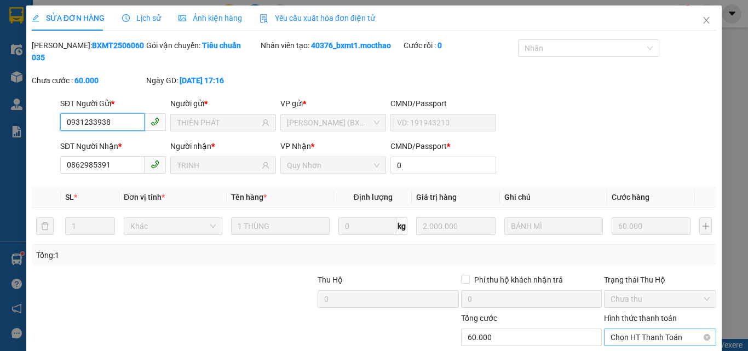
scroll to position [56, 0]
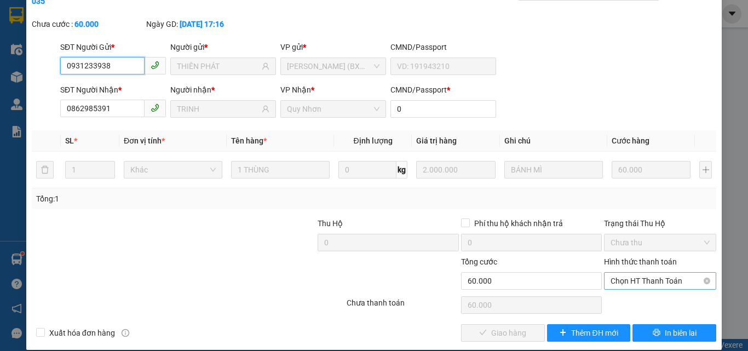
drag, startPoint x: 645, startPoint y: 263, endPoint x: 637, endPoint y: 278, distance: 16.7
click at [643, 273] on span "Chọn HT Thanh Toán" at bounding box center [660, 281] width 99 height 16
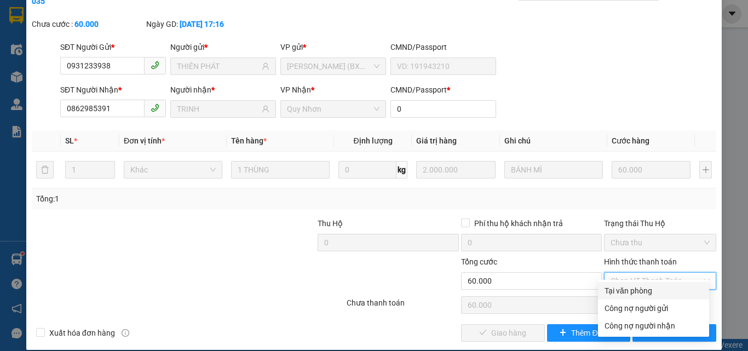
drag, startPoint x: 637, startPoint y: 278, endPoint x: 611, endPoint y: 301, distance: 34.9
click at [631, 294] on div "Tại văn phòng" at bounding box center [654, 291] width 98 height 12
type input "0"
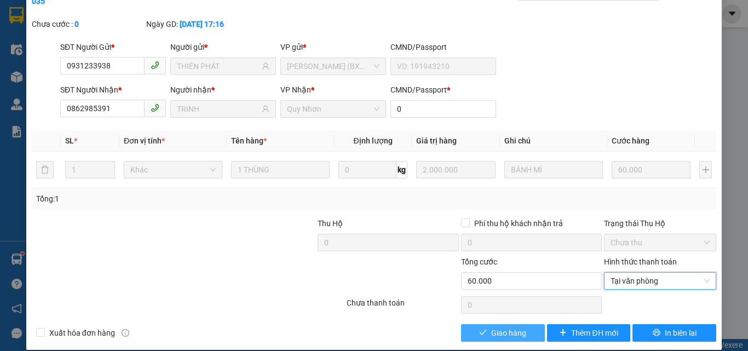
click at [491, 327] on span "Giao hàng" at bounding box center [508, 333] width 35 height 12
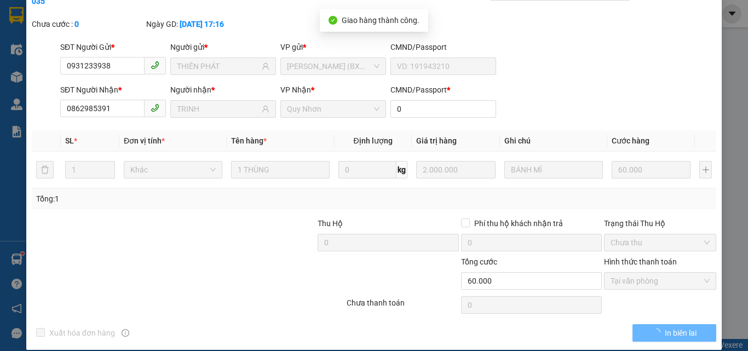
scroll to position [0, 0]
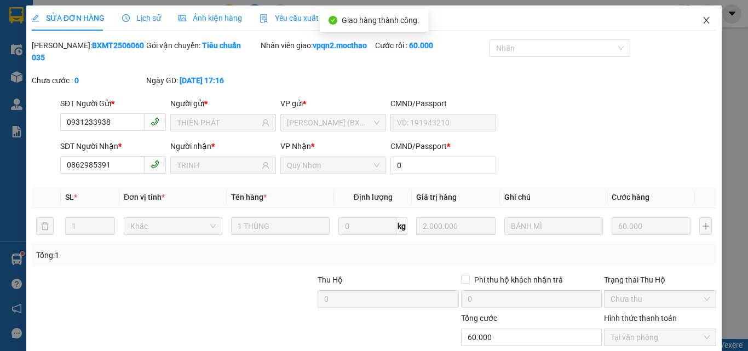
click at [702, 21] on icon "close" at bounding box center [706, 20] width 9 height 9
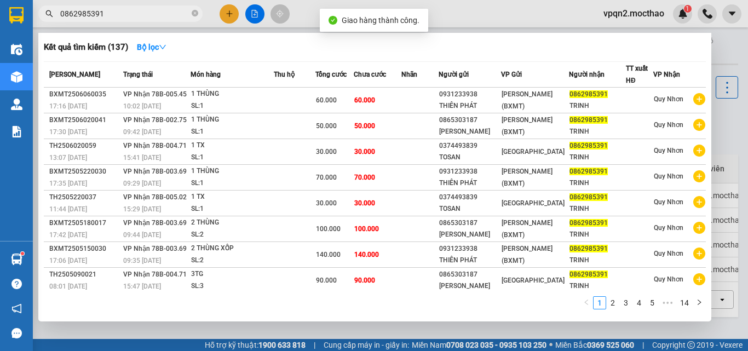
drag, startPoint x: 93, startPoint y: 13, endPoint x: 159, endPoint y: 13, distance: 66.8
click at [159, 13] on input "0862985391" at bounding box center [124, 14] width 129 height 12
type input "0862985391"
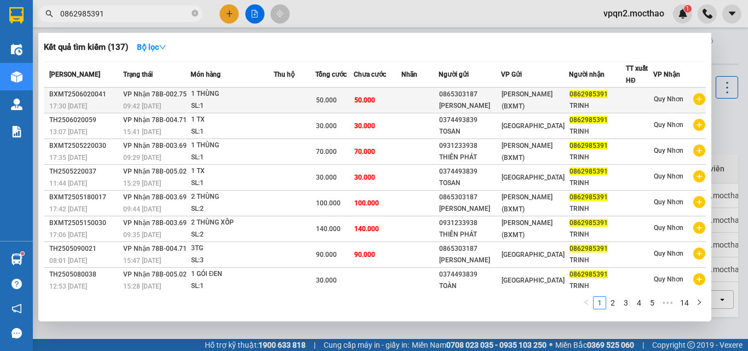
click at [382, 98] on td "50.000" at bounding box center [378, 101] width 48 height 26
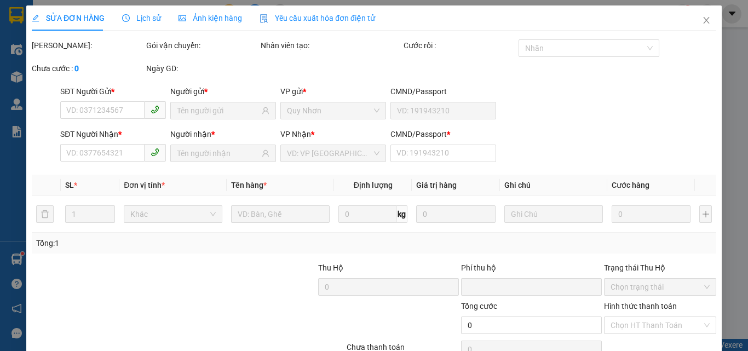
type input "0865303187"
type input "[PERSON_NAME]"
type input "0862985391"
type input "TRINH"
type input "0"
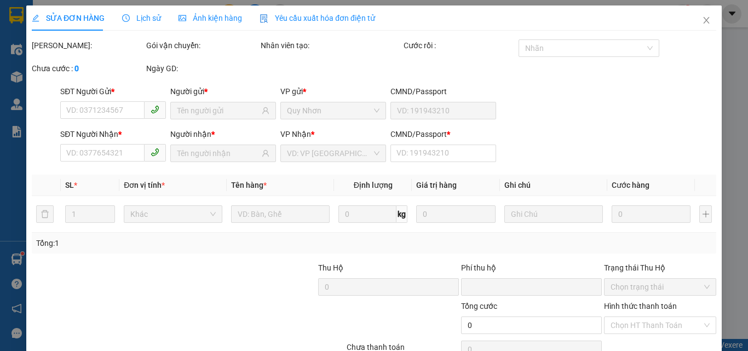
type input "0"
type input "50.000"
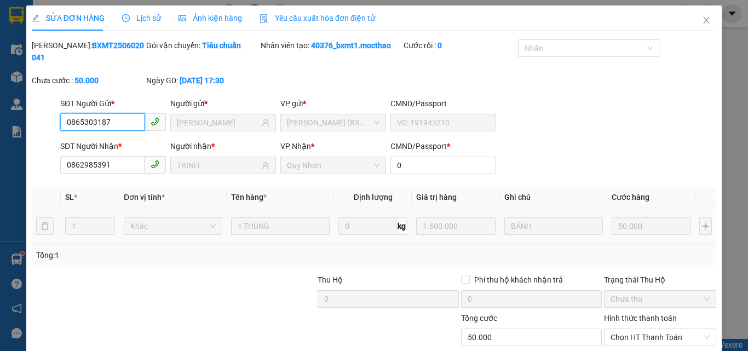
scroll to position [56, 0]
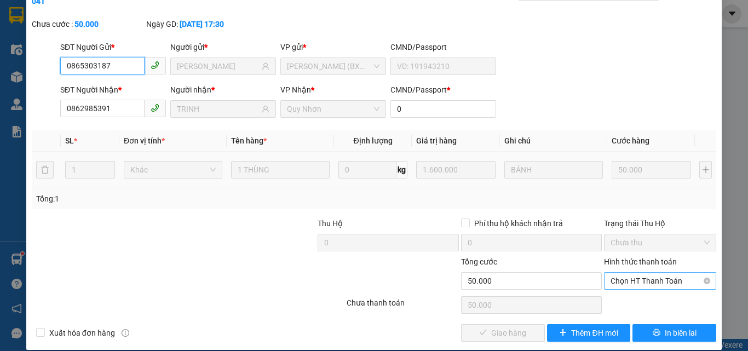
drag, startPoint x: 615, startPoint y: 273, endPoint x: 614, endPoint y: 279, distance: 6.1
click at [616, 273] on span "Chọn HT Thanh Toán" at bounding box center [660, 281] width 99 height 16
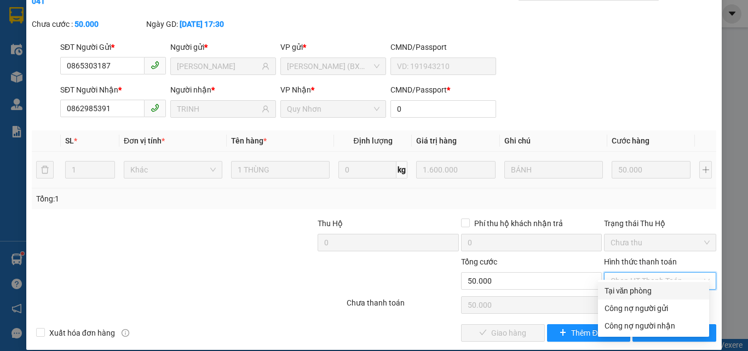
drag, startPoint x: 614, startPoint y: 288, endPoint x: 602, endPoint y: 291, distance: 11.8
click at [610, 289] on div "Tại văn phòng" at bounding box center [654, 291] width 98 height 12
type input "0"
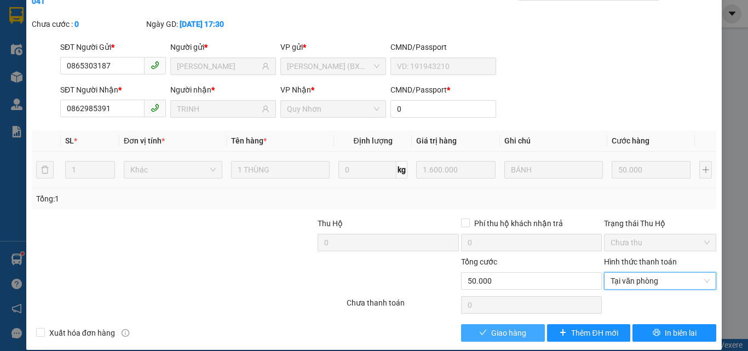
click at [517, 327] on span "Giao hàng" at bounding box center [508, 333] width 35 height 12
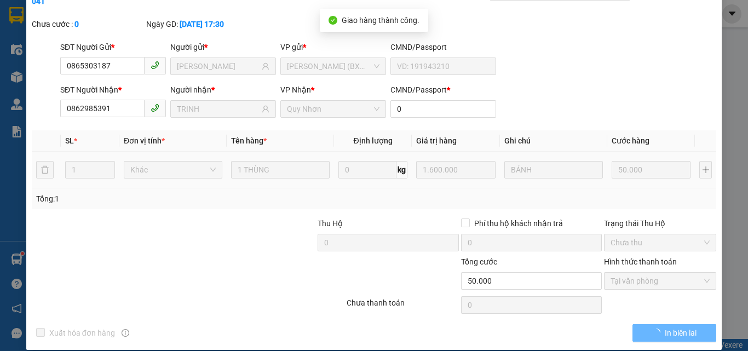
scroll to position [0, 0]
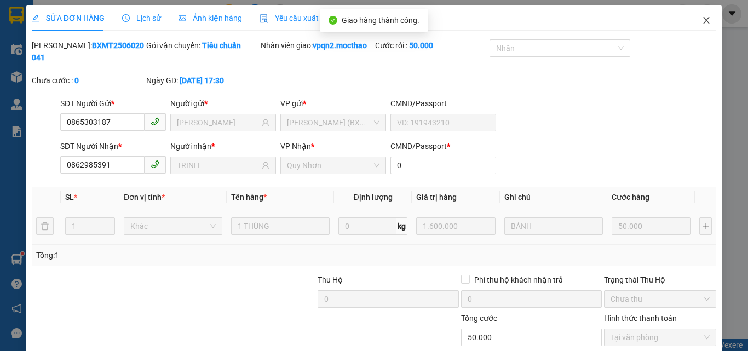
click at [702, 23] on icon "close" at bounding box center [706, 20] width 9 height 9
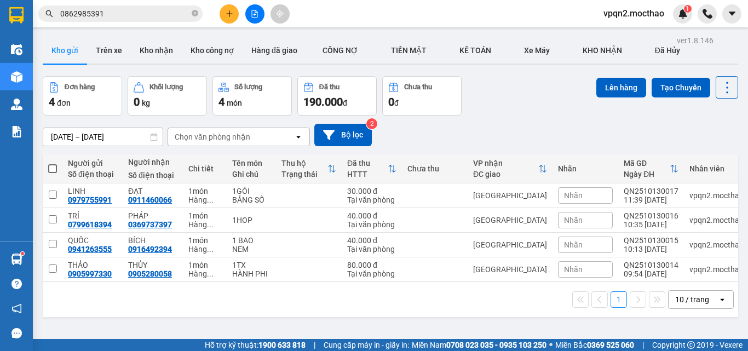
drag, startPoint x: 93, startPoint y: 12, endPoint x: 150, endPoint y: 15, distance: 57.0
click at [150, 15] on input "0862985391" at bounding box center [124, 14] width 129 height 12
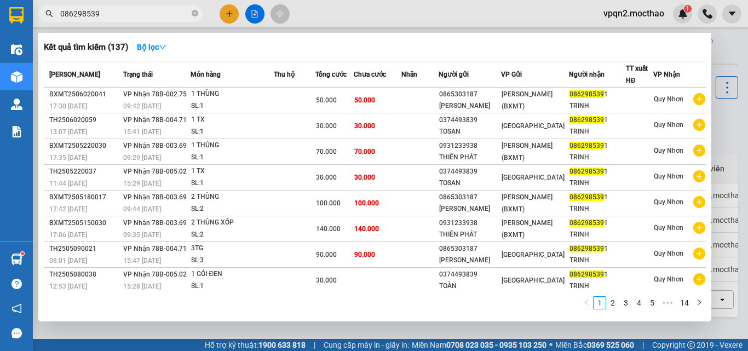
type input "0862985391"
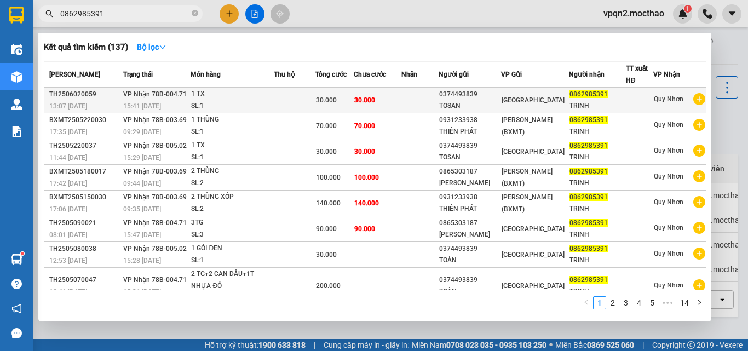
click at [386, 106] on td "30.000" at bounding box center [378, 101] width 48 height 26
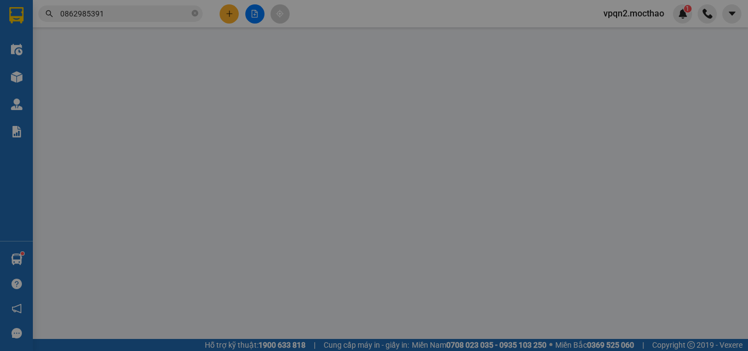
type input "0374493839"
type input "TOSAN"
type input "0862985391"
type input "TRINH"
type input "0"
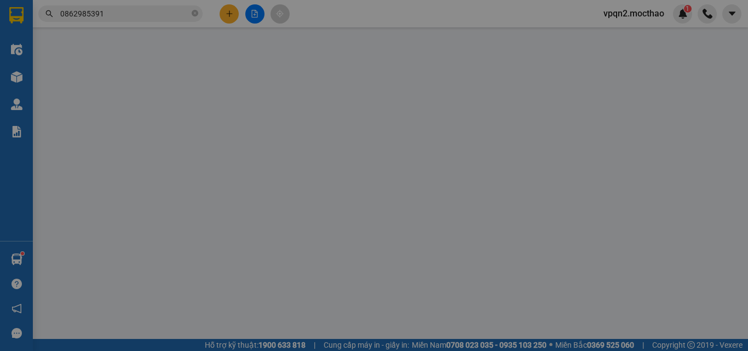
type input "0"
type input "30.000"
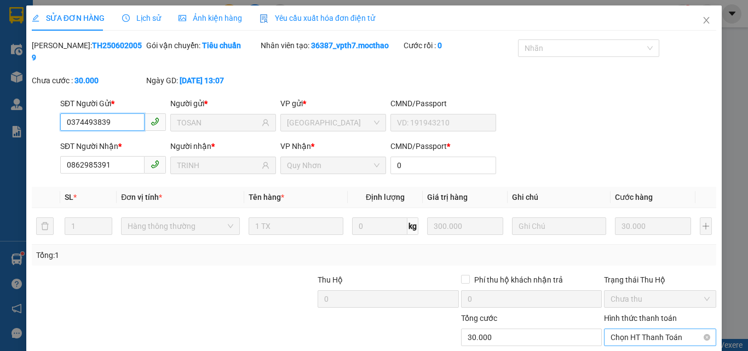
scroll to position [56, 0]
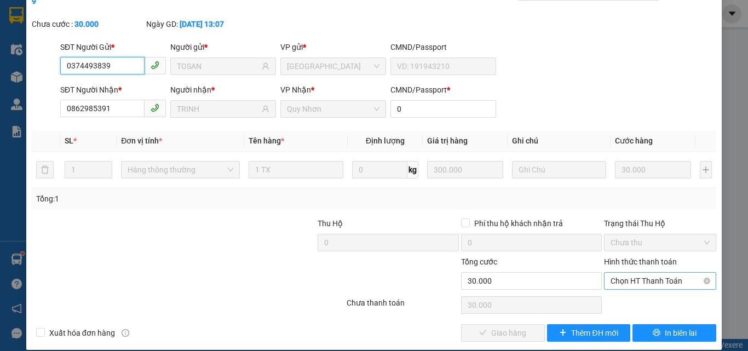
click at [617, 273] on span "Chọn HT Thanh Toán" at bounding box center [660, 281] width 99 height 16
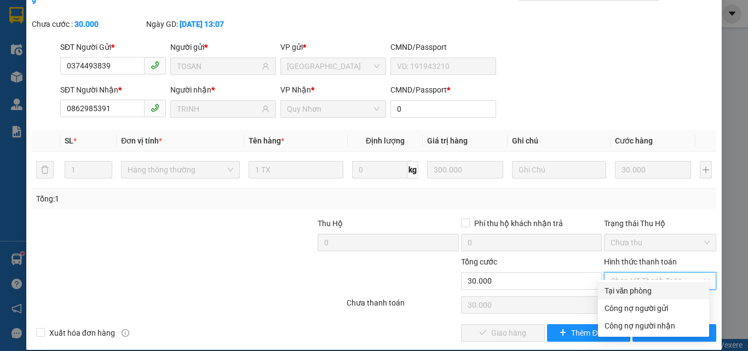
click at [618, 292] on div "Tại văn phòng" at bounding box center [654, 291] width 98 height 12
type input "0"
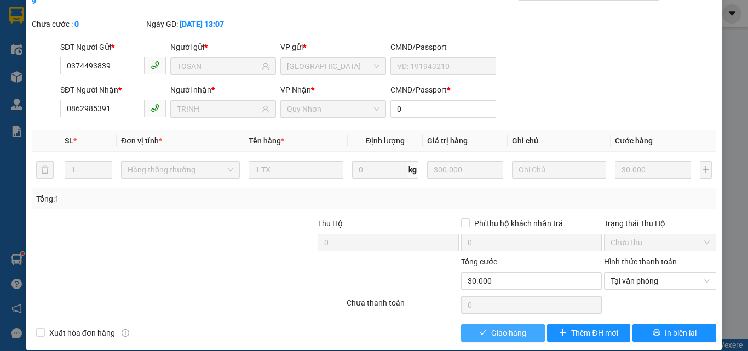
click at [522, 324] on button "Giao hàng" at bounding box center [503, 333] width 84 height 18
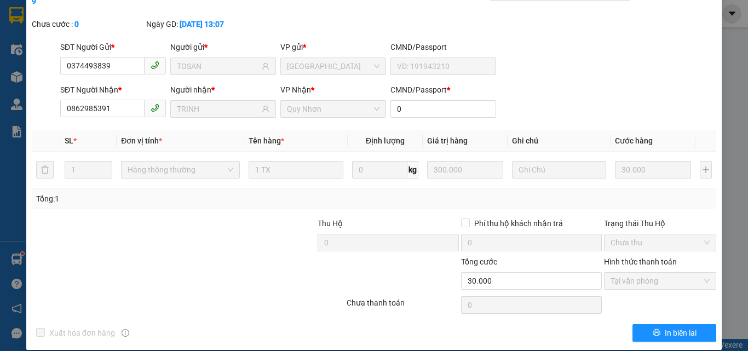
scroll to position [0, 0]
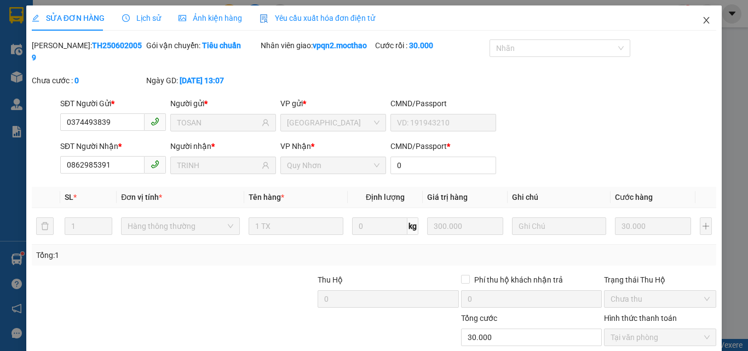
click at [704, 19] on icon "close" at bounding box center [707, 20] width 6 height 7
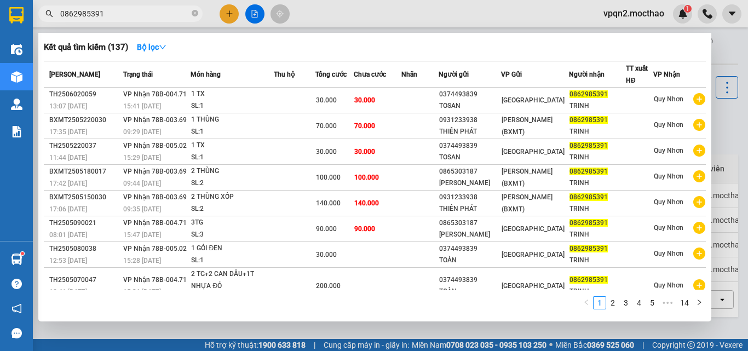
drag, startPoint x: 94, startPoint y: 15, endPoint x: 125, endPoint y: 18, distance: 31.3
click at [125, 18] on input "0862985391" at bounding box center [124, 14] width 129 height 12
type input "0862985391"
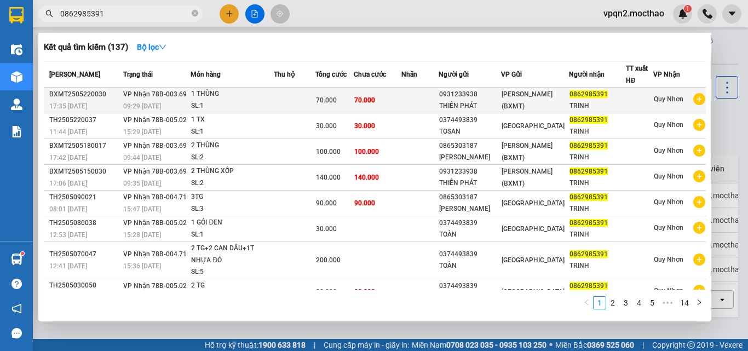
click at [376, 93] on td "70.000" at bounding box center [378, 101] width 48 height 26
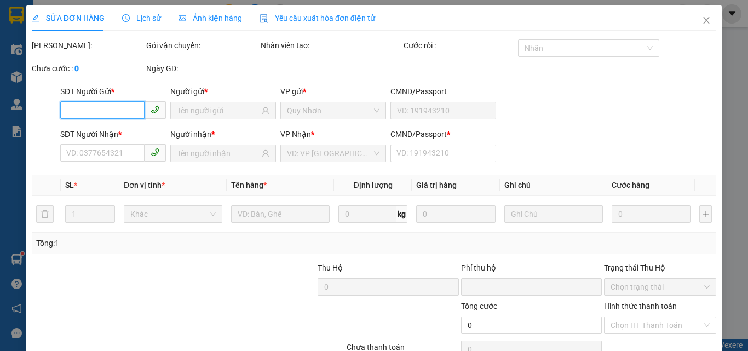
type input "0931233938"
type input "THIÊN PHÁT"
type input "0862985391"
type input "TRINH"
type input "0"
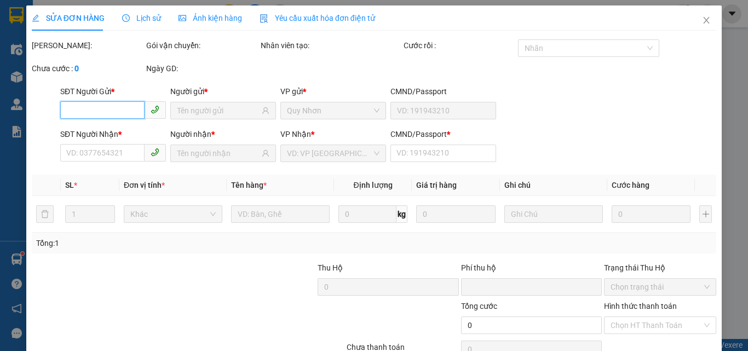
type input "0"
type input "70.000"
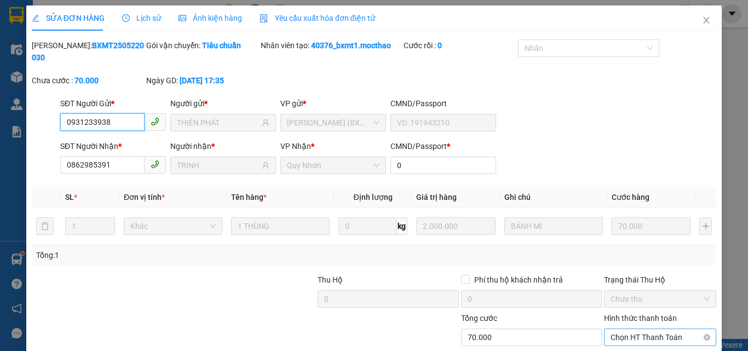
scroll to position [56, 0]
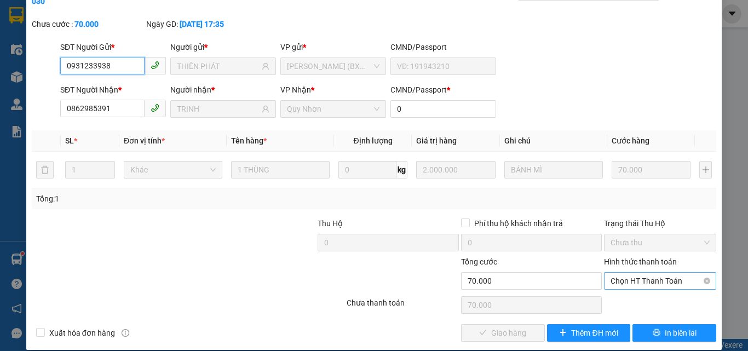
drag, startPoint x: 616, startPoint y: 266, endPoint x: 612, endPoint y: 273, distance: 8.1
click at [617, 273] on span "Chọn HT Thanh Toán" at bounding box center [660, 281] width 99 height 16
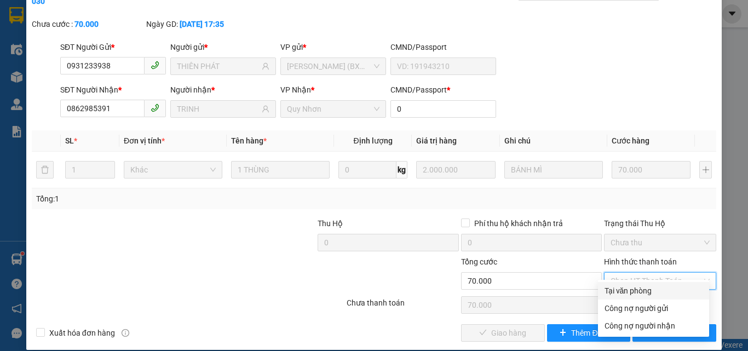
click at [612, 288] on div "Tại văn phòng" at bounding box center [654, 291] width 98 height 12
type input "0"
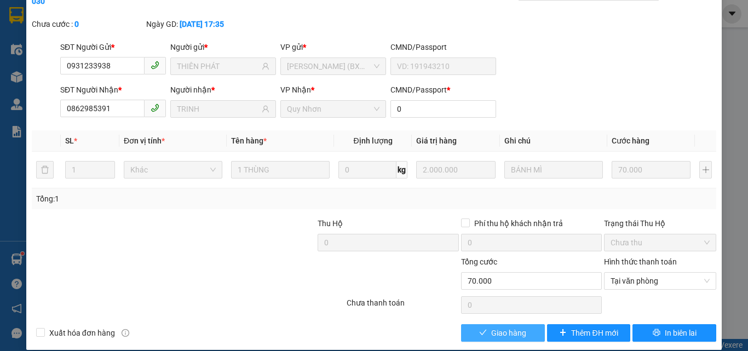
click at [514, 327] on button "Giao hàng" at bounding box center [503, 333] width 84 height 18
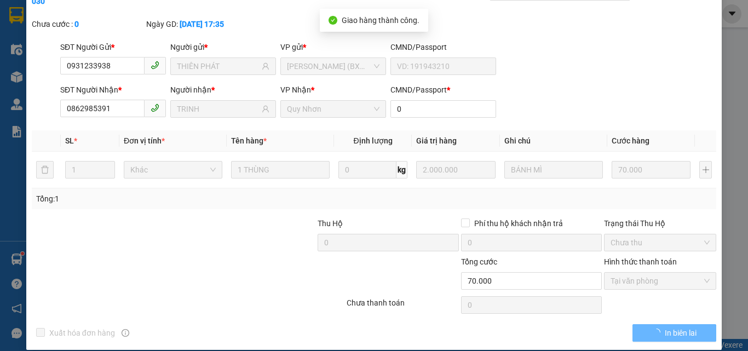
scroll to position [0, 0]
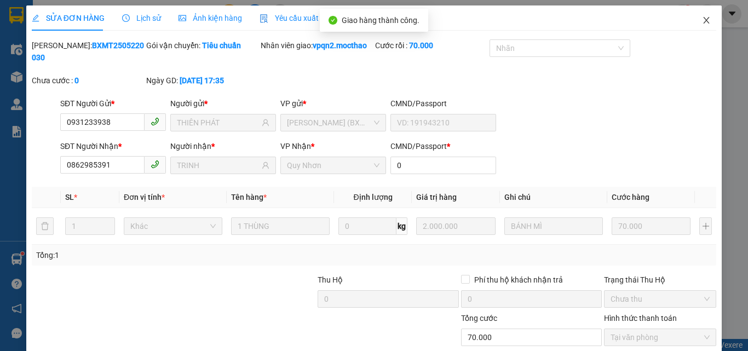
click at [704, 21] on icon "close" at bounding box center [707, 20] width 6 height 7
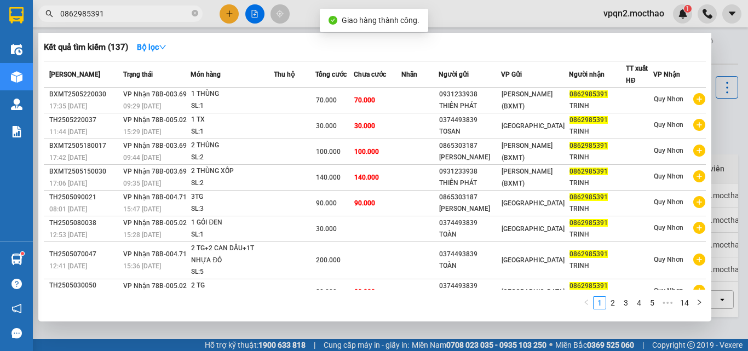
drag, startPoint x: 95, startPoint y: 18, endPoint x: 120, endPoint y: 19, distance: 25.8
click at [120, 19] on input "0862985391" at bounding box center [124, 14] width 129 height 12
type input "0862985391"
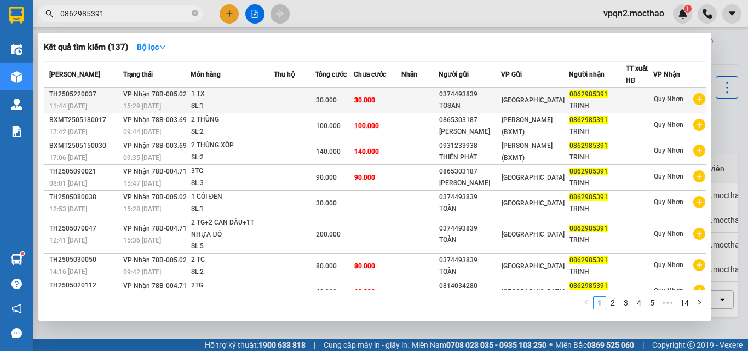
click at [370, 101] on span "30.000" at bounding box center [364, 100] width 21 height 8
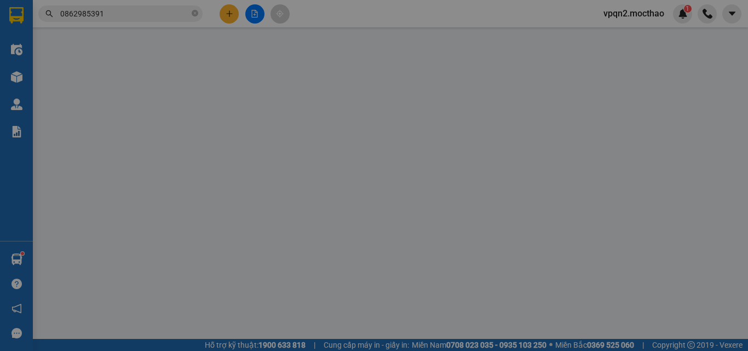
type input "0374493839"
type input "TOSAN"
type input "0862985391"
type input "TRINH"
type input "0"
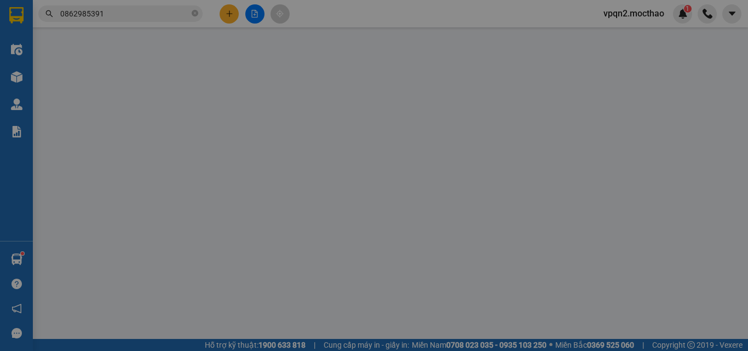
type input "0"
type input "30.000"
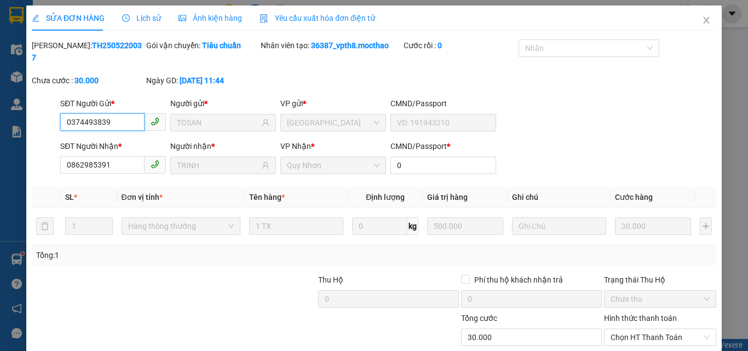
scroll to position [56, 0]
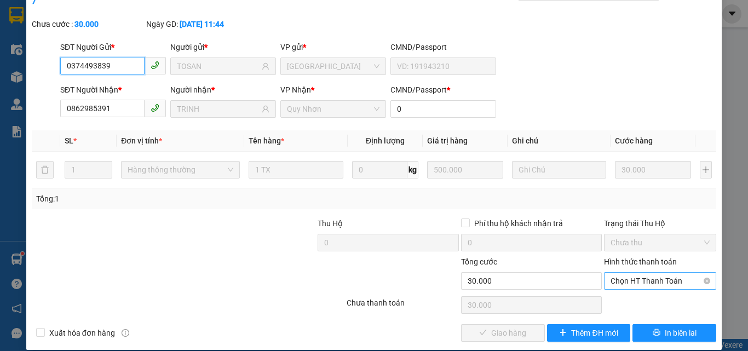
click at [638, 273] on span "Chọn HT Thanh Toán" at bounding box center [660, 281] width 99 height 16
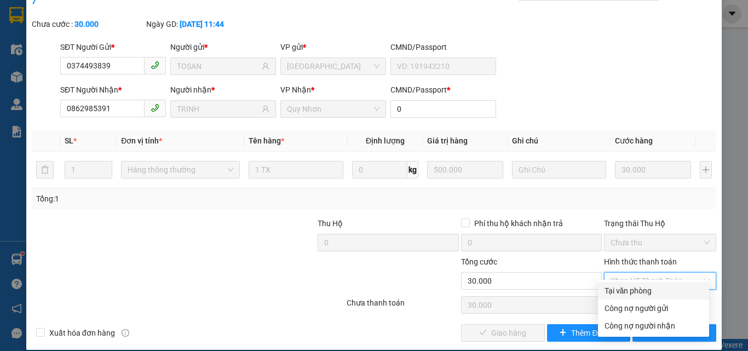
click at [638, 286] on div "Tại văn phòng" at bounding box center [654, 291] width 98 height 12
type input "0"
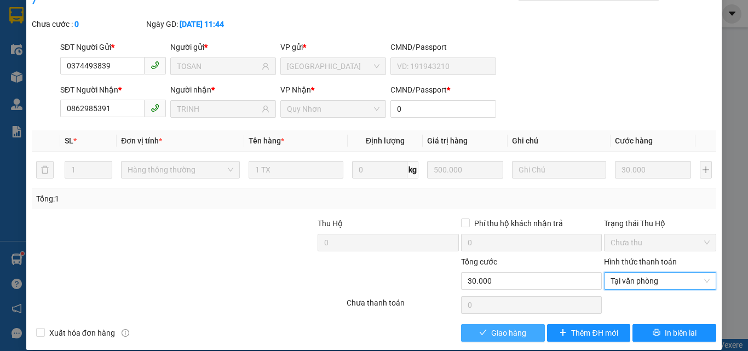
click at [510, 327] on span "Giao hàng" at bounding box center [508, 333] width 35 height 12
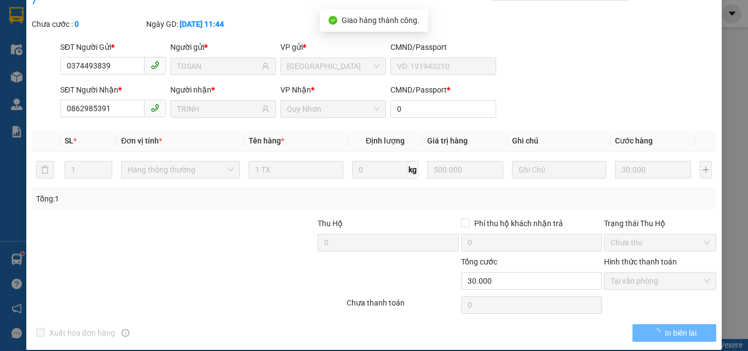
scroll to position [0, 0]
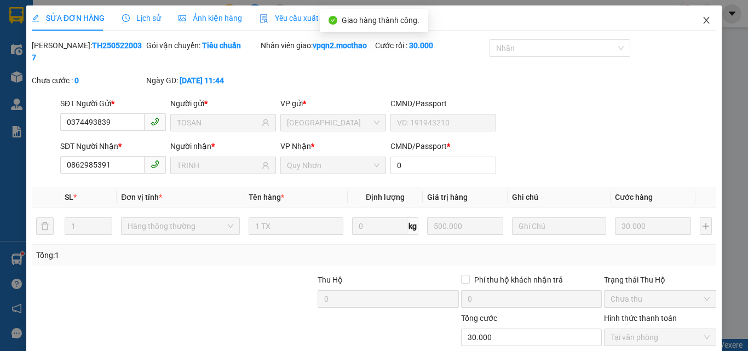
click at [702, 20] on icon "close" at bounding box center [706, 20] width 9 height 9
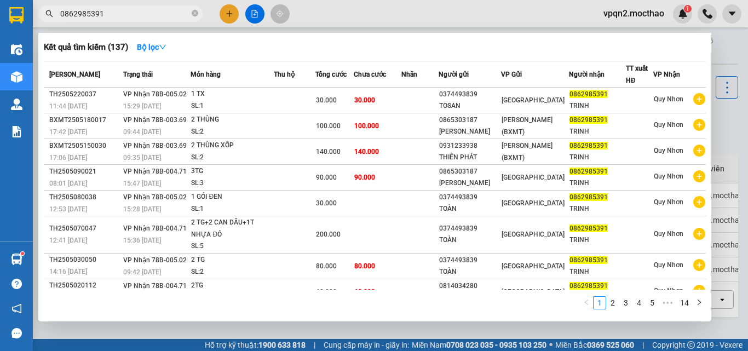
drag, startPoint x: 95, startPoint y: 11, endPoint x: 112, endPoint y: 15, distance: 17.8
click at [112, 15] on input "0862985391" at bounding box center [124, 14] width 129 height 12
type input "0862985391"
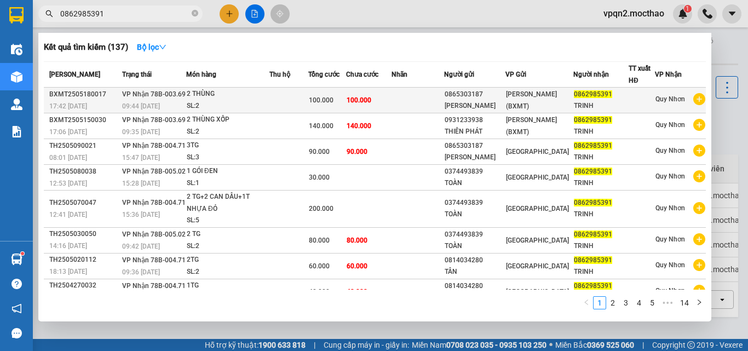
click at [358, 97] on span "100.000" at bounding box center [359, 100] width 25 height 8
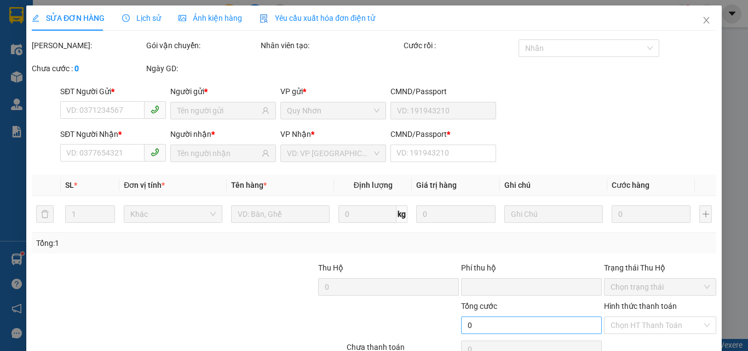
type input "0865303187"
type input "[PERSON_NAME]"
type input "0862985391"
type input "TRINH"
type input "0"
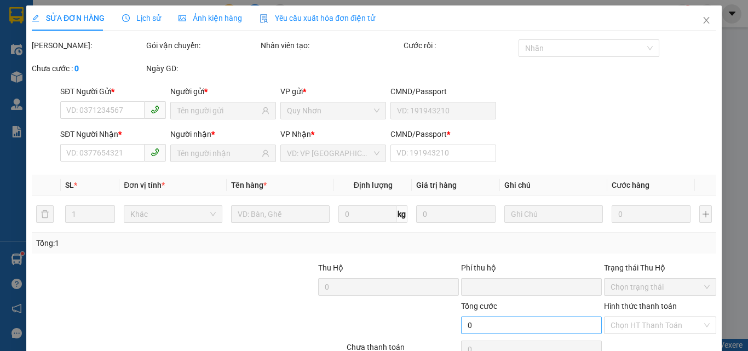
type input "0"
type input "100.000"
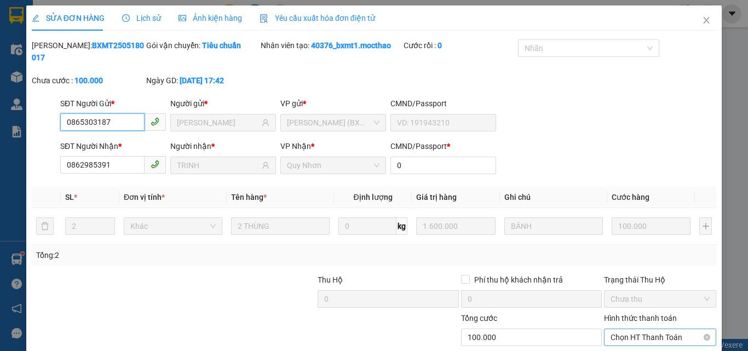
scroll to position [51, 0]
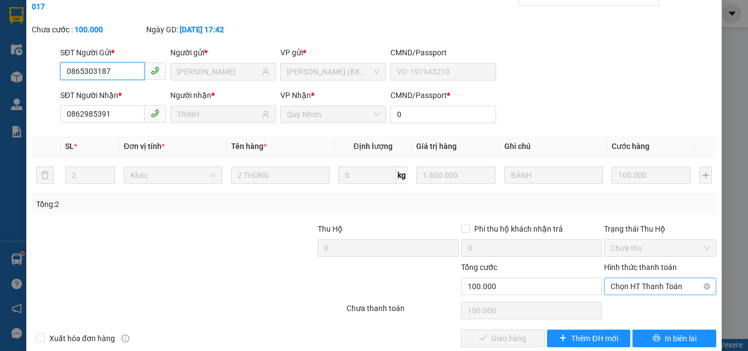
drag, startPoint x: 635, startPoint y: 271, endPoint x: 634, endPoint y: 285, distance: 14.3
click at [635, 278] on span "Chọn HT Thanh Toán" at bounding box center [660, 286] width 99 height 16
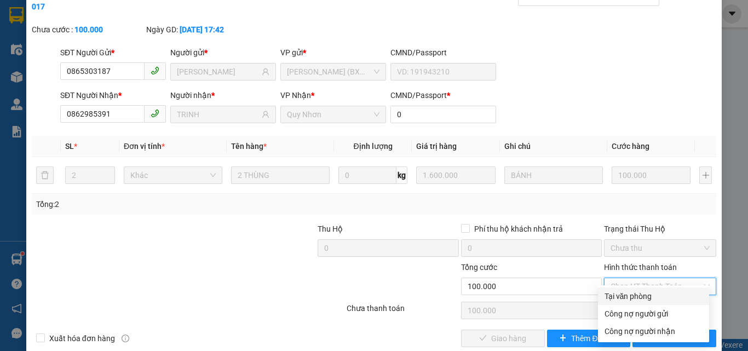
drag, startPoint x: 632, startPoint y: 295, endPoint x: 593, endPoint y: 302, distance: 40.5
click at [628, 296] on div "Tại văn phòng" at bounding box center [654, 296] width 98 height 12
type input "0"
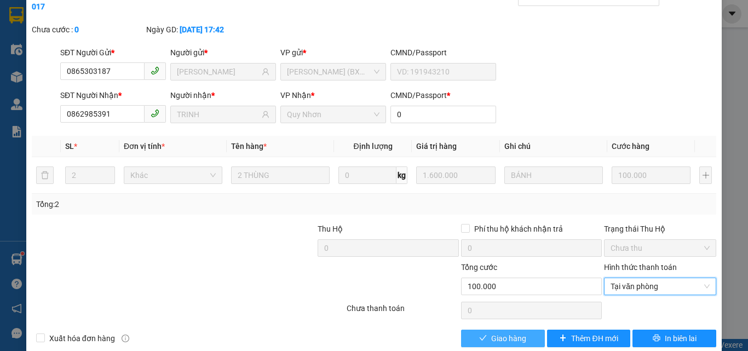
click at [510, 332] on span "Giao hàng" at bounding box center [508, 338] width 35 height 12
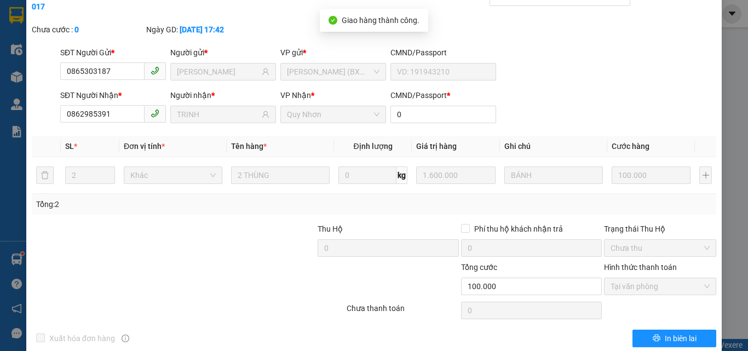
scroll to position [0, 0]
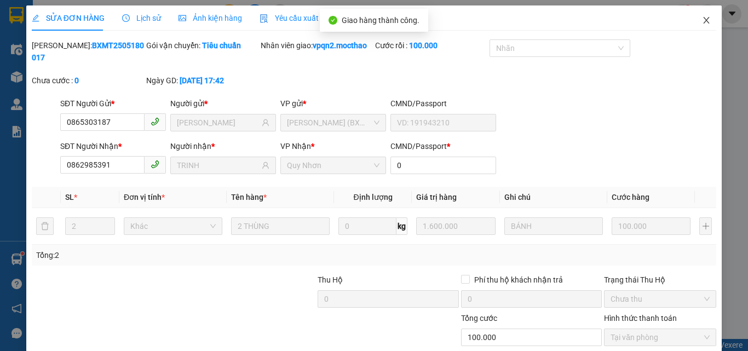
drag, startPoint x: 697, startPoint y: 24, endPoint x: 174, endPoint y: 31, distance: 523.6
click at [702, 24] on icon "close" at bounding box center [706, 20] width 9 height 9
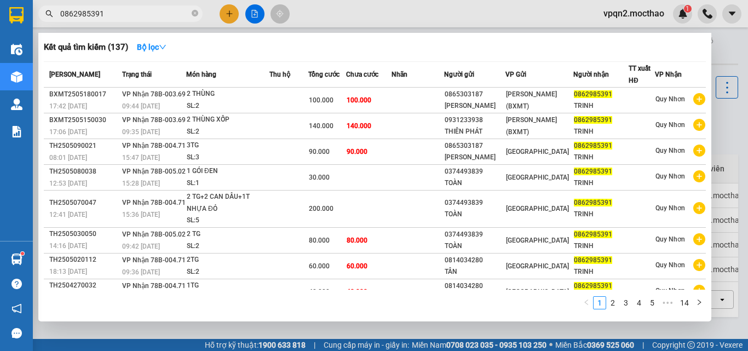
drag, startPoint x: 94, startPoint y: 13, endPoint x: 123, endPoint y: 15, distance: 29.1
click at [123, 15] on input "0862985391" at bounding box center [124, 14] width 129 height 12
type input "0862985391"
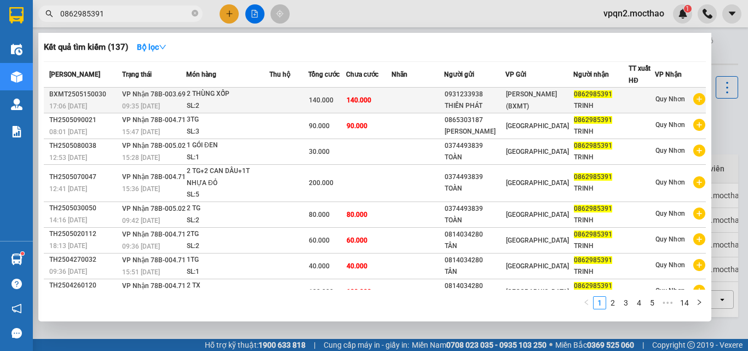
click at [392, 91] on td "140.000" at bounding box center [369, 101] width 46 height 26
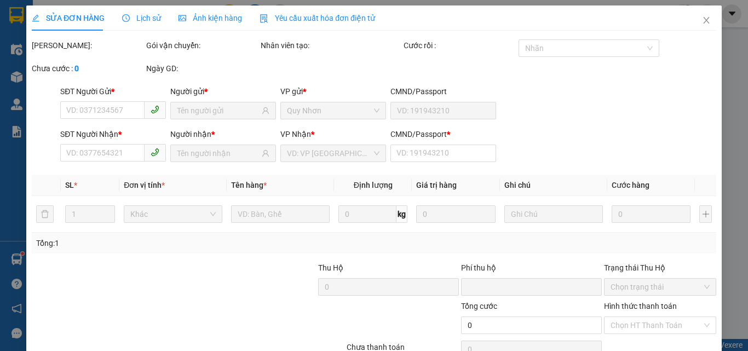
type input "0931233938"
type input "THIÊN PHÁT"
type input "0862985391"
type input "TRINH"
type input "0"
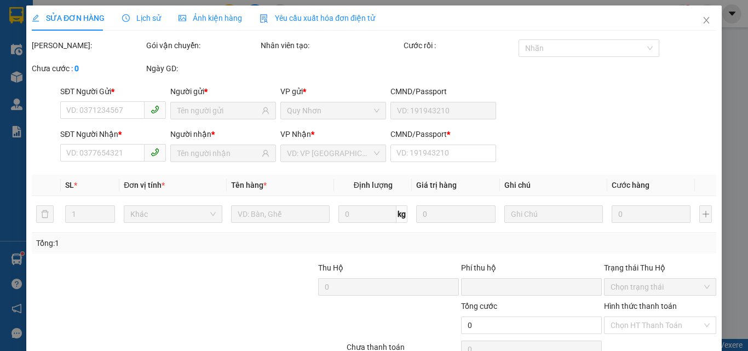
type input "0"
type input "140.000"
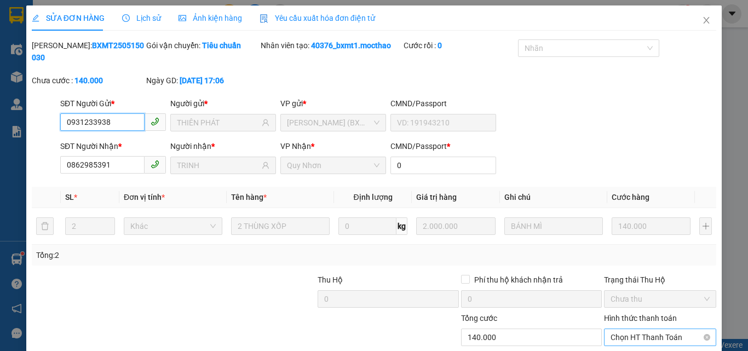
scroll to position [51, 0]
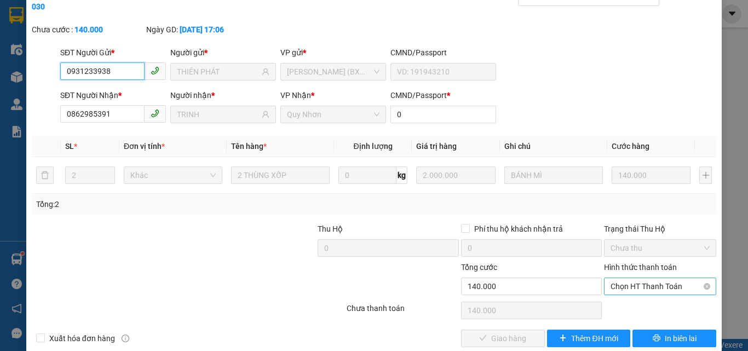
click at [631, 279] on span "Chọn HT Thanh Toán" at bounding box center [660, 286] width 99 height 16
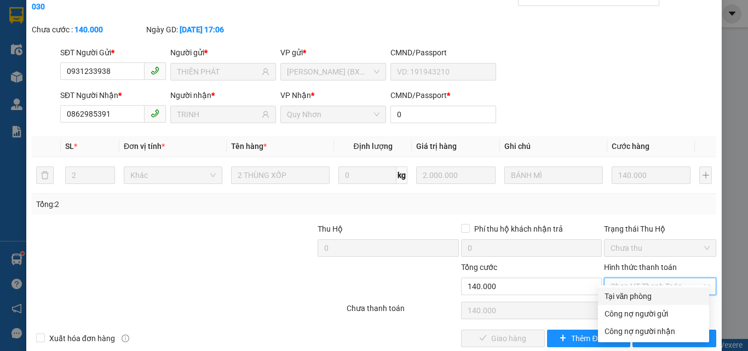
drag, startPoint x: 630, startPoint y: 296, endPoint x: 588, endPoint y: 312, distance: 45.4
click at [630, 296] on div "Tại văn phòng" at bounding box center [654, 296] width 98 height 12
type input "0"
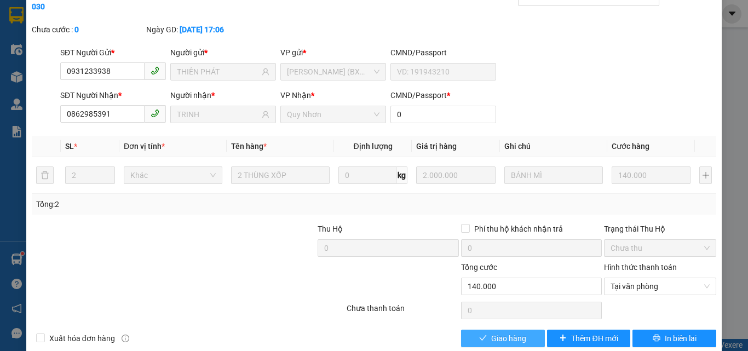
click at [509, 332] on span "Giao hàng" at bounding box center [508, 338] width 35 height 12
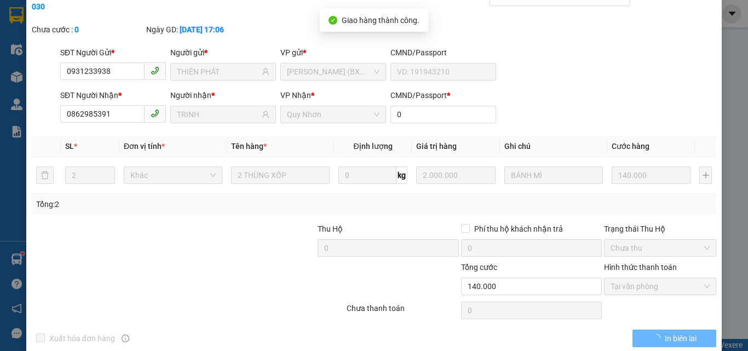
scroll to position [0, 0]
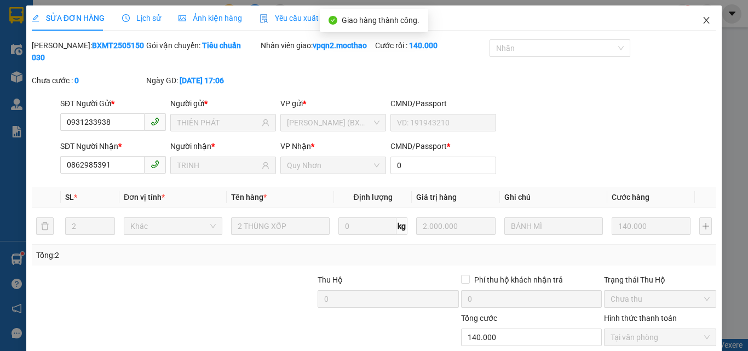
drag, startPoint x: 693, startPoint y: 18, endPoint x: 686, endPoint y: 18, distance: 7.1
click at [691, 18] on span "Close" at bounding box center [706, 20] width 31 height 31
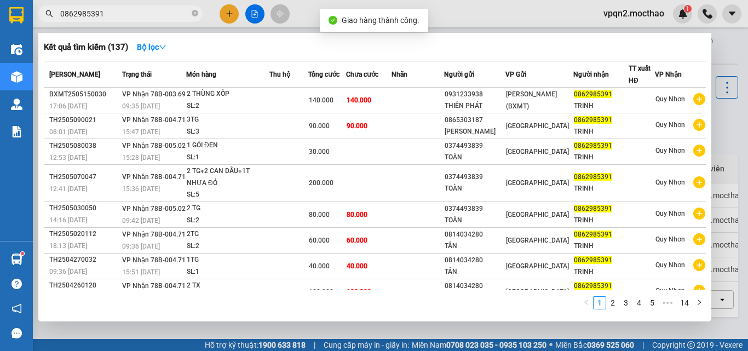
drag, startPoint x: 93, startPoint y: 11, endPoint x: 135, endPoint y: 16, distance: 42.4
click at [135, 16] on input "0862985391" at bounding box center [124, 14] width 129 height 12
type input "0862985391"
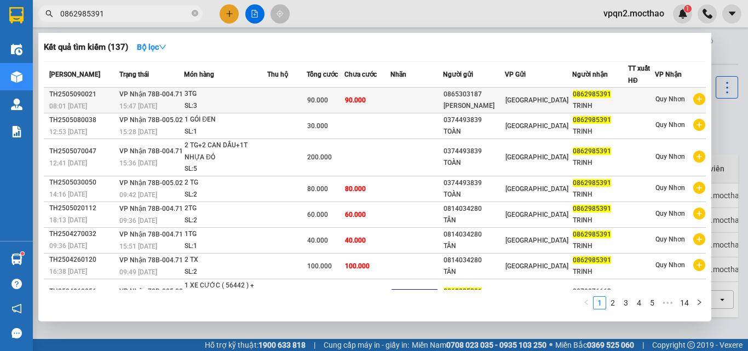
click at [466, 101] on div "[PERSON_NAME]" at bounding box center [474, 105] width 61 height 11
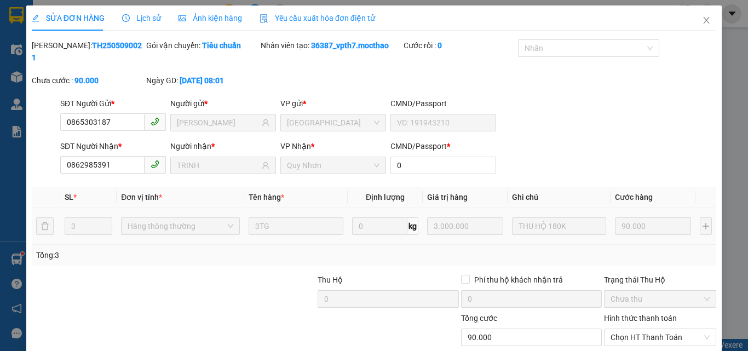
type input "0865303187"
type input "[PERSON_NAME]"
type input "0862985391"
type input "TRINH"
type input "0"
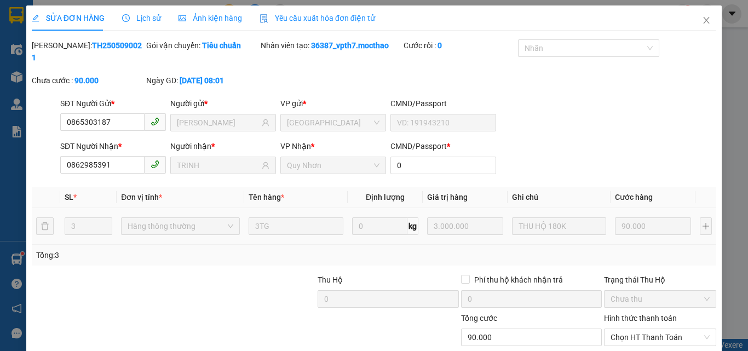
type input "0"
type input "90.000"
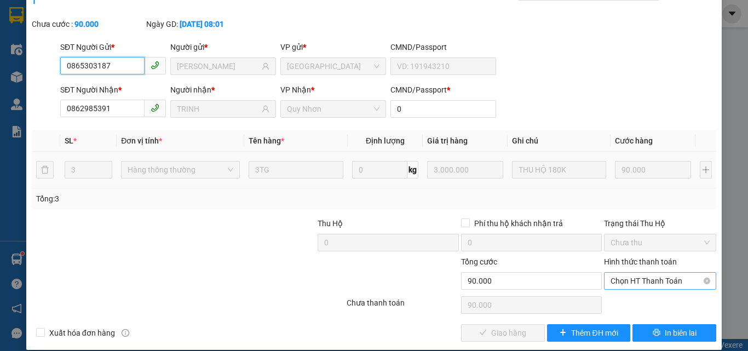
click at [637, 273] on span "Chọn HT Thanh Toán" at bounding box center [660, 281] width 99 height 16
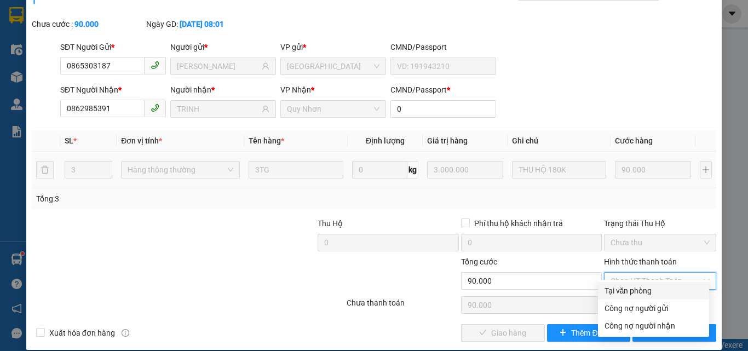
click at [635, 293] on div "Tại văn phòng" at bounding box center [654, 291] width 98 height 12
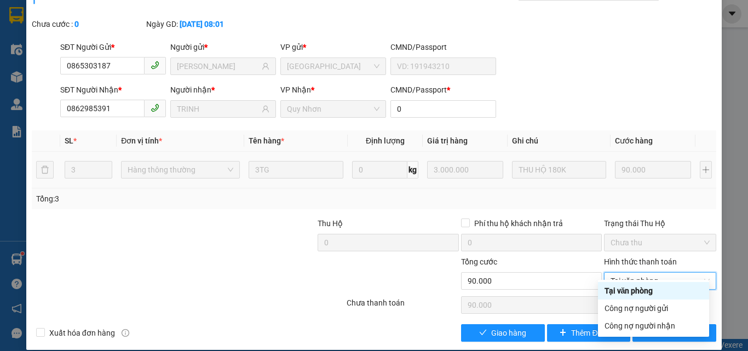
type input "0"
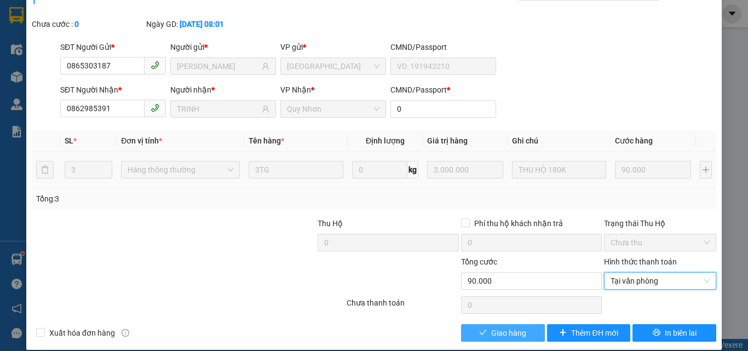
click at [480, 330] on icon "check" at bounding box center [483, 332] width 7 height 5
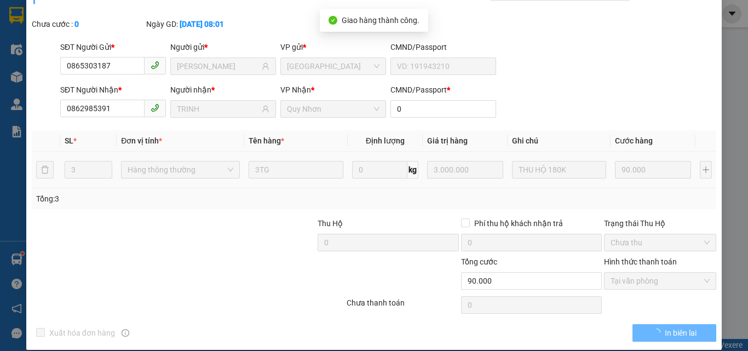
scroll to position [0, 0]
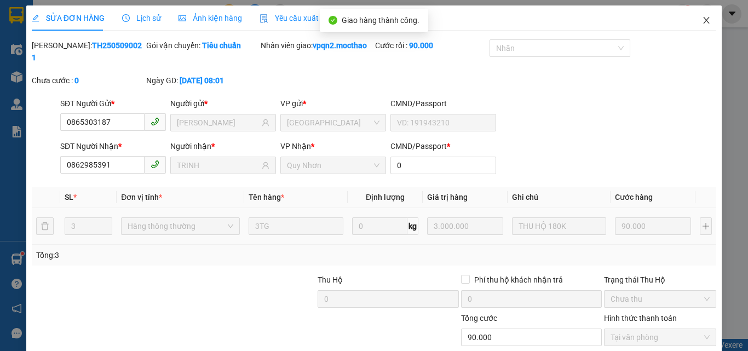
click at [702, 20] on icon "close" at bounding box center [706, 20] width 9 height 9
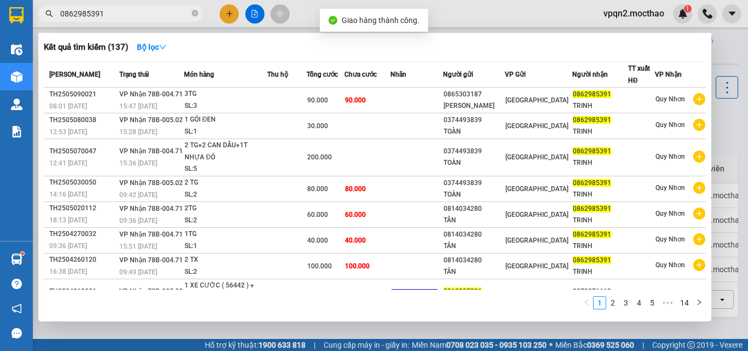
drag, startPoint x: 94, startPoint y: 14, endPoint x: 133, endPoint y: 16, distance: 38.9
click at [133, 16] on input "0862985391" at bounding box center [124, 14] width 129 height 12
type input "0862985391"
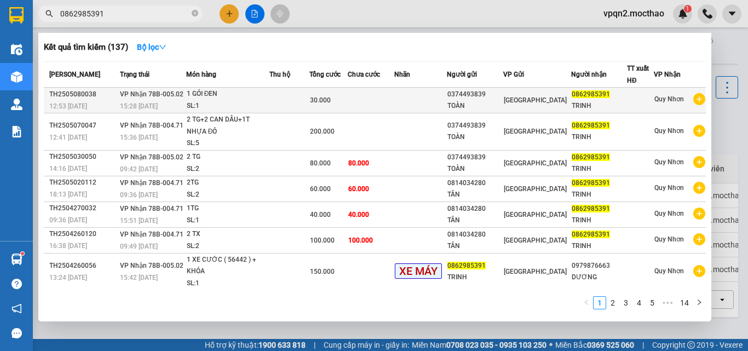
click at [357, 102] on td at bounding box center [371, 101] width 47 height 26
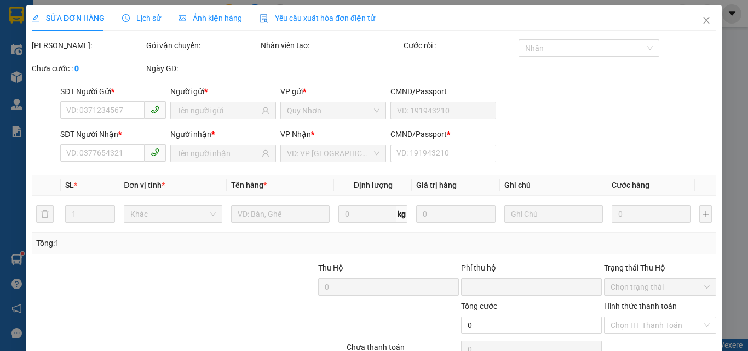
type input "0374493839"
type input "TOÀN"
type input "0862985391"
type input "TRINH"
type input "0"
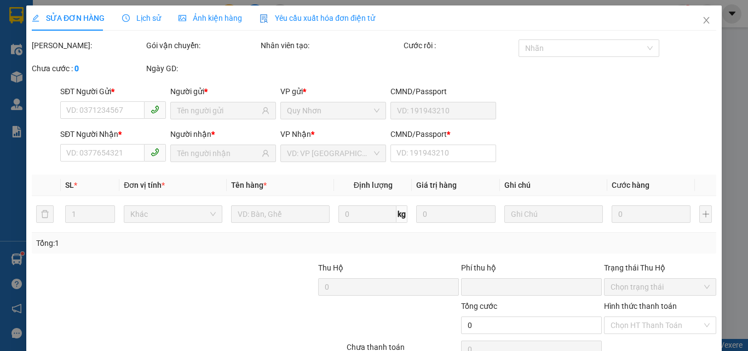
type input "0"
type input "30.000"
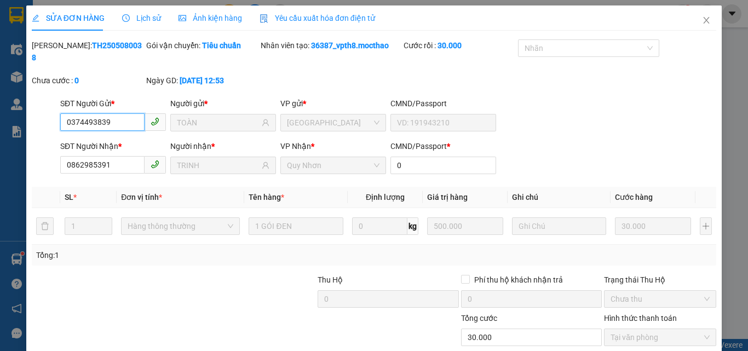
scroll to position [56, 0]
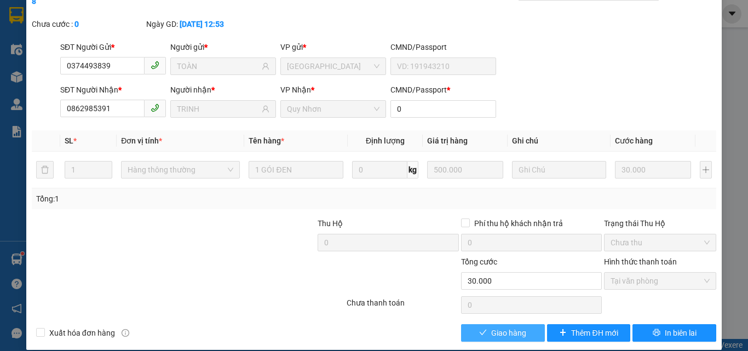
click at [485, 324] on button "Giao hàng" at bounding box center [503, 333] width 84 height 18
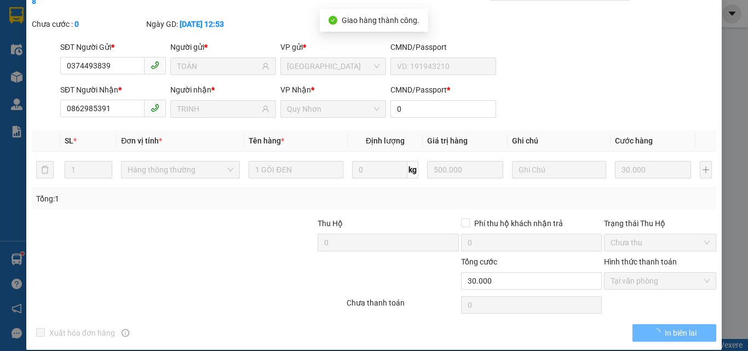
scroll to position [0, 0]
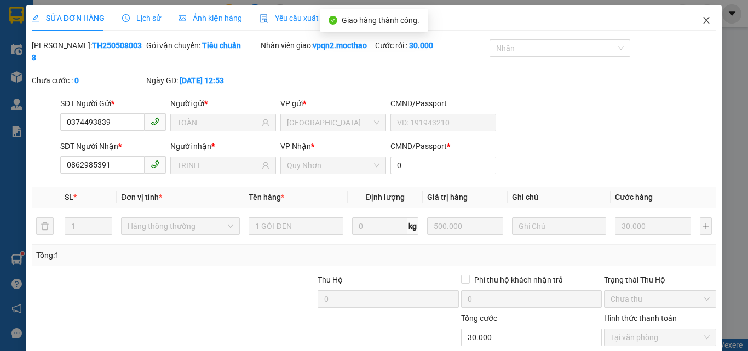
drag, startPoint x: 697, startPoint y: 23, endPoint x: 75, endPoint y: 0, distance: 622.0
click at [702, 23] on icon "close" at bounding box center [706, 20] width 9 height 9
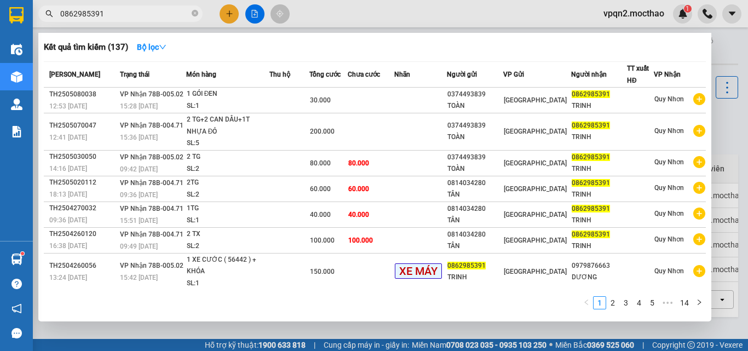
drag, startPoint x: 91, startPoint y: 16, endPoint x: 100, endPoint y: 16, distance: 8.8
click at [100, 16] on input "0862985391" at bounding box center [124, 14] width 129 height 12
type input "0862985391"
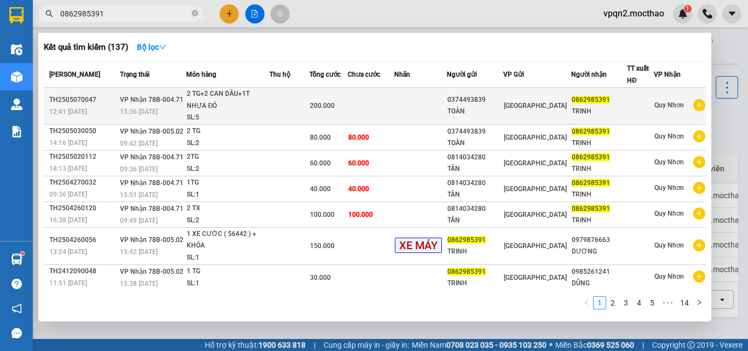
click at [468, 114] on div "TOÀN" at bounding box center [474, 111] width 55 height 11
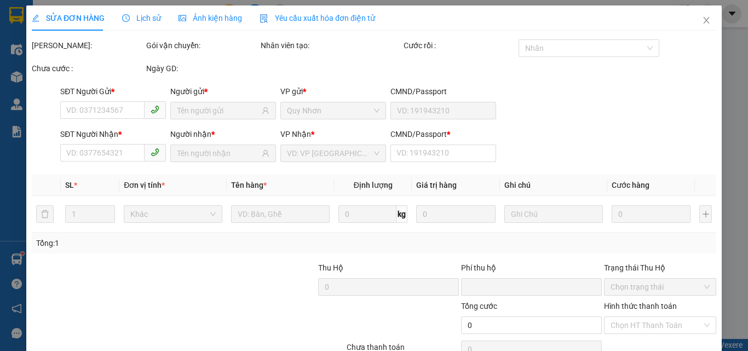
type input "0374493839"
type input "TOÀN"
type input "0862985391"
type input "TRINH"
type input "0"
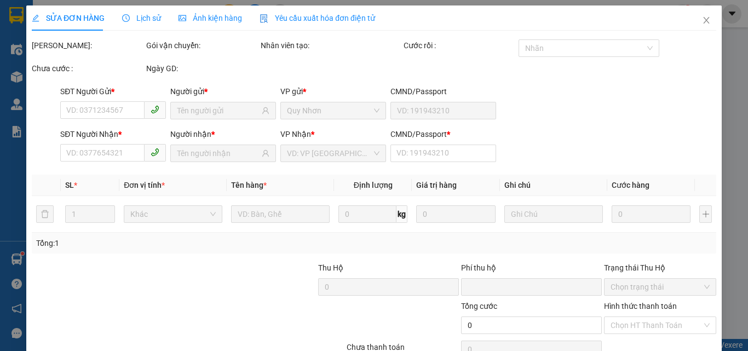
type input "0"
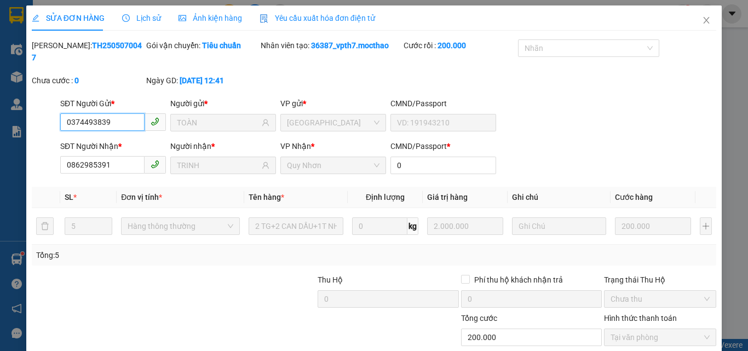
scroll to position [56, 0]
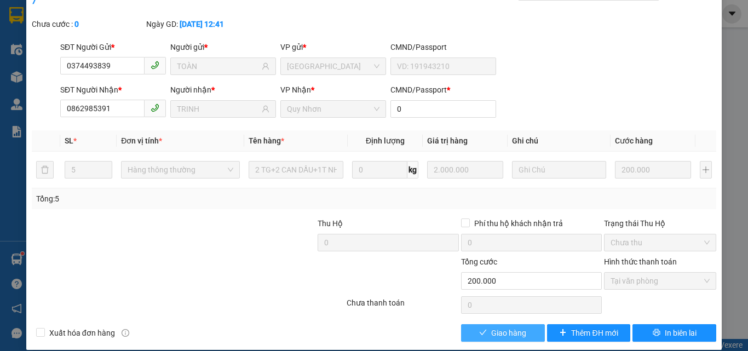
drag, startPoint x: 481, startPoint y: 319, endPoint x: 537, endPoint y: 268, distance: 75.6
click at [482, 324] on button "Giao hàng" at bounding box center [503, 333] width 84 height 18
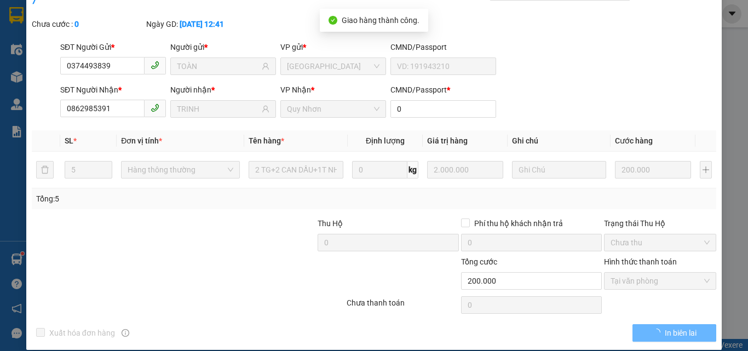
scroll to position [0, 0]
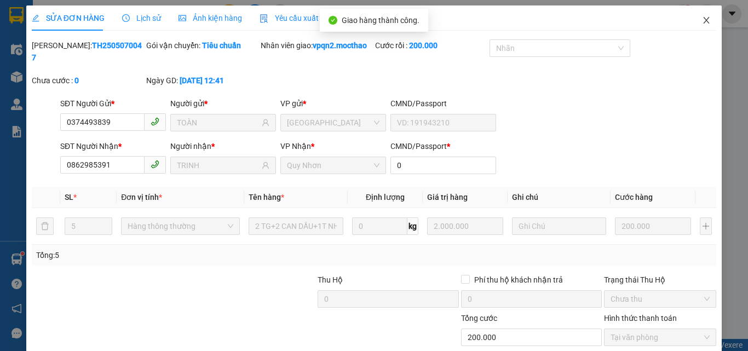
click at [696, 25] on span "Close" at bounding box center [706, 20] width 31 height 31
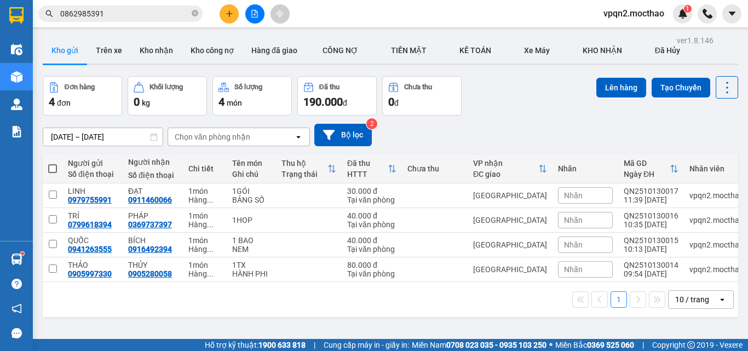
drag, startPoint x: 92, startPoint y: 11, endPoint x: 113, endPoint y: 22, distance: 24.0
click at [113, 21] on span "0862985391" at bounding box center [120, 13] width 164 height 16
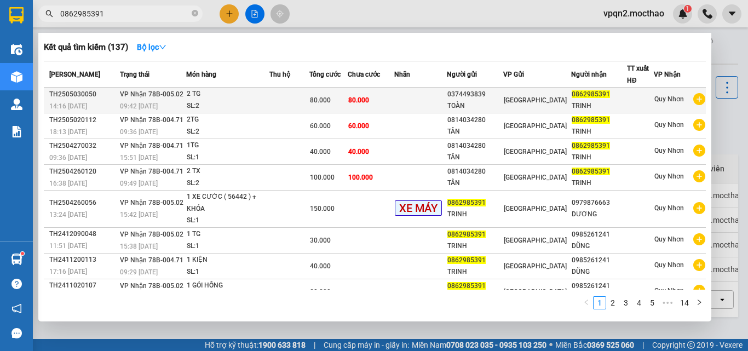
click at [369, 97] on span "80.000" at bounding box center [358, 100] width 21 height 8
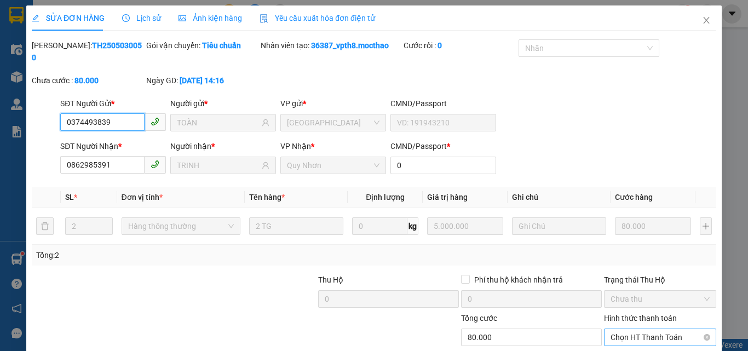
scroll to position [56, 0]
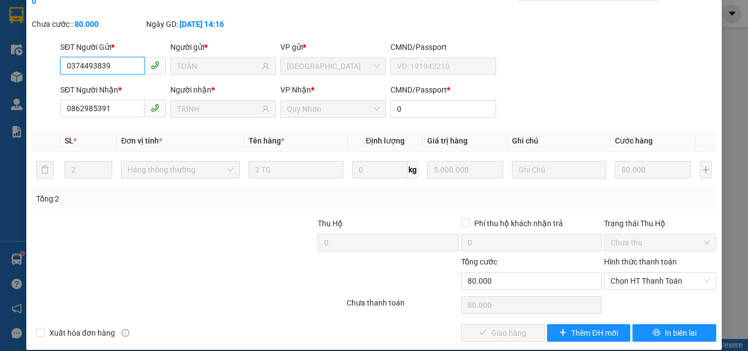
drag, startPoint x: 653, startPoint y: 273, endPoint x: 652, endPoint y: 279, distance: 6.7
click at [654, 273] on span "Chọn HT Thanh Toán" at bounding box center [660, 281] width 99 height 16
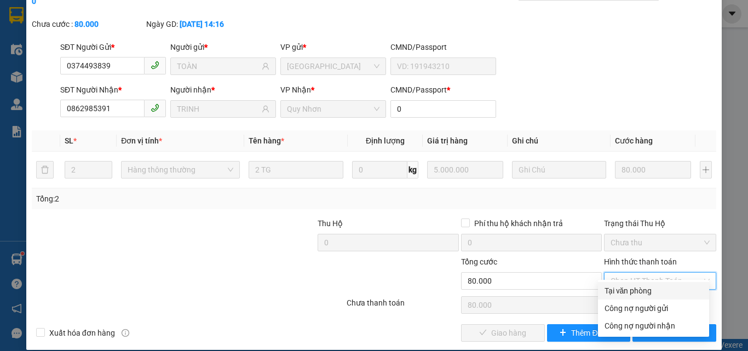
drag, startPoint x: 650, startPoint y: 289, endPoint x: 631, endPoint y: 301, distance: 22.5
click at [649, 289] on div "Tại văn phòng" at bounding box center [654, 291] width 98 height 12
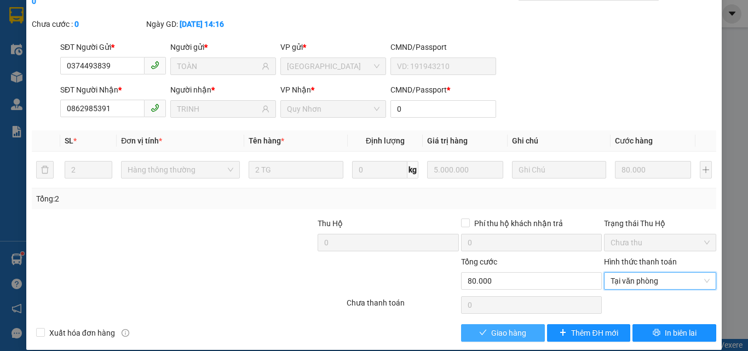
click at [526, 324] on button "Giao hàng" at bounding box center [503, 333] width 84 height 18
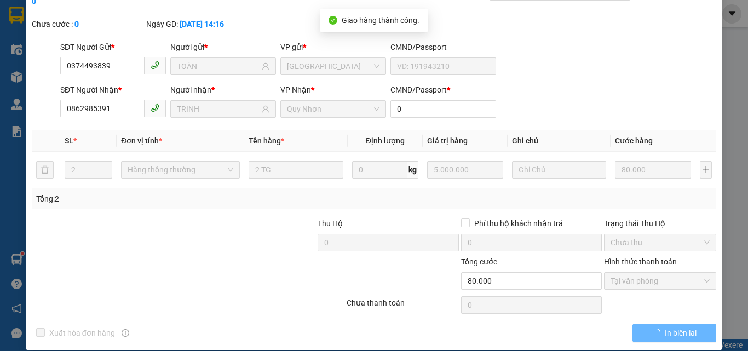
scroll to position [0, 0]
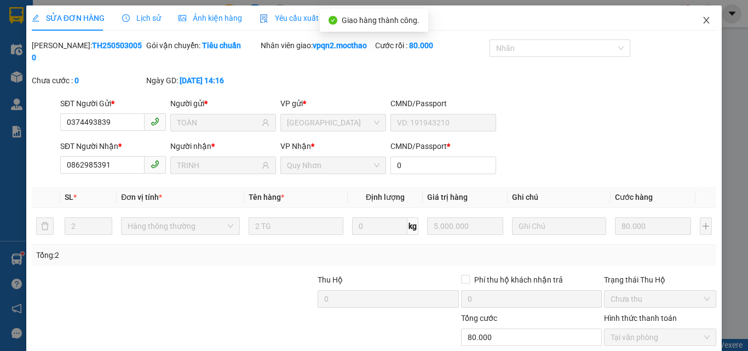
click at [691, 20] on span "Close" at bounding box center [706, 20] width 31 height 31
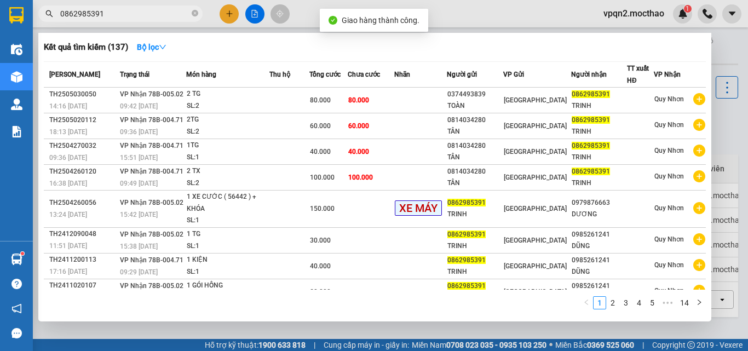
drag, startPoint x: 94, startPoint y: 12, endPoint x: 116, endPoint y: 12, distance: 21.4
click at [116, 12] on input "0862985391" at bounding box center [124, 14] width 129 height 12
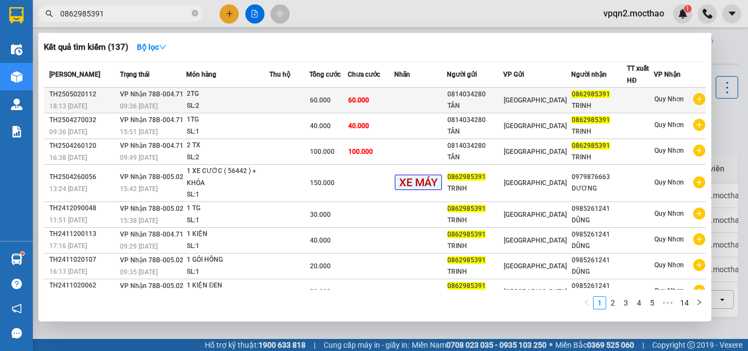
click at [380, 102] on td "60.000" at bounding box center [371, 101] width 47 height 26
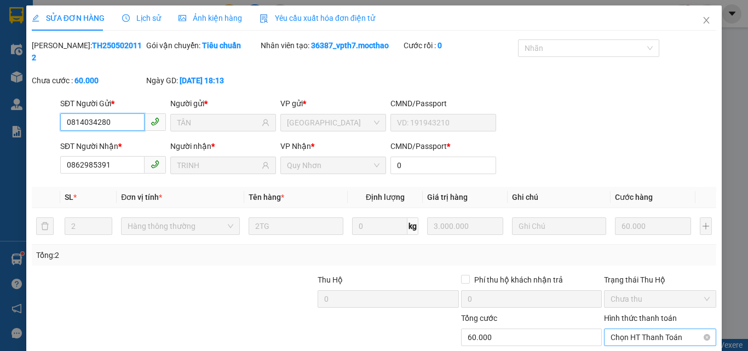
scroll to position [51, 0]
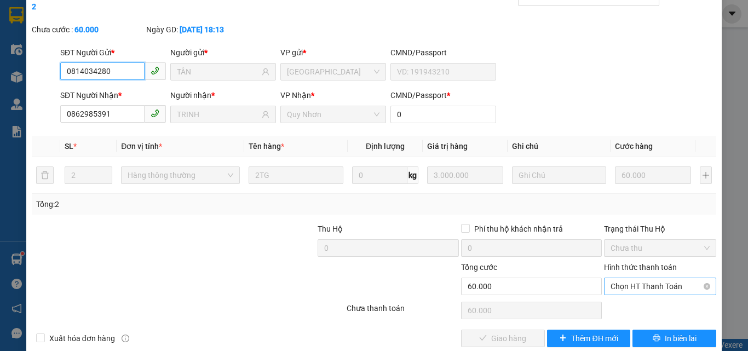
click at [674, 278] on span "Chọn HT Thanh Toán" at bounding box center [660, 286] width 99 height 16
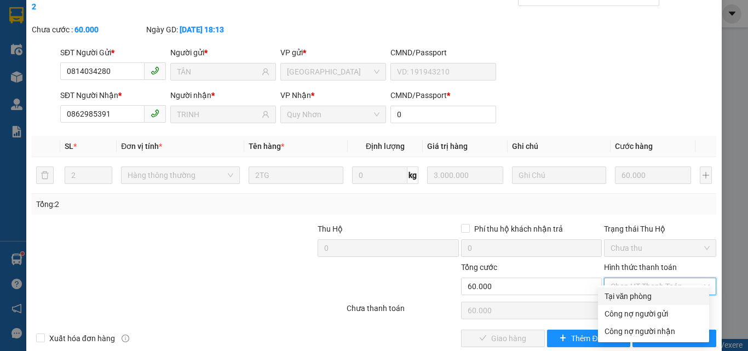
click at [664, 297] on div "Tại văn phòng" at bounding box center [654, 296] width 98 height 12
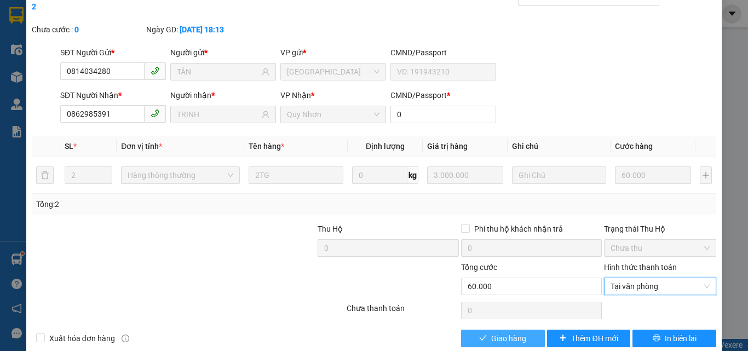
click at [531, 330] on button "Giao hàng" at bounding box center [503, 339] width 84 height 18
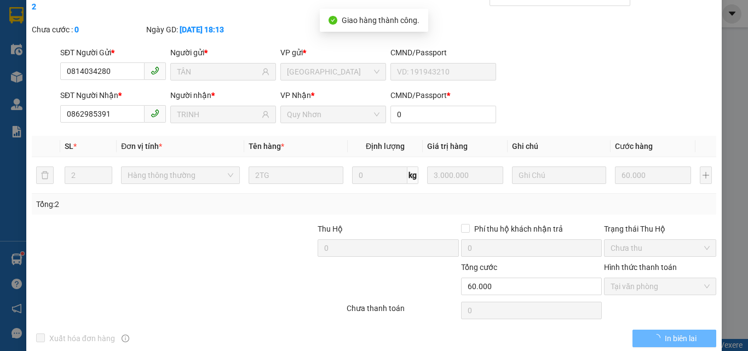
scroll to position [0, 0]
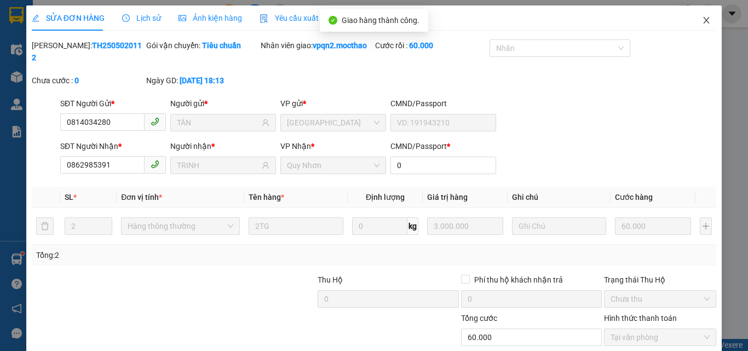
click at [702, 19] on icon "close" at bounding box center [706, 20] width 9 height 9
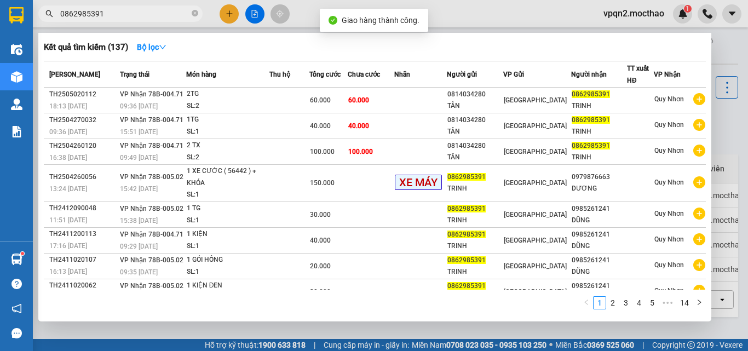
drag, startPoint x: 95, startPoint y: 9, endPoint x: 105, endPoint y: 9, distance: 9.9
click at [105, 9] on input "0862985391" at bounding box center [124, 14] width 129 height 12
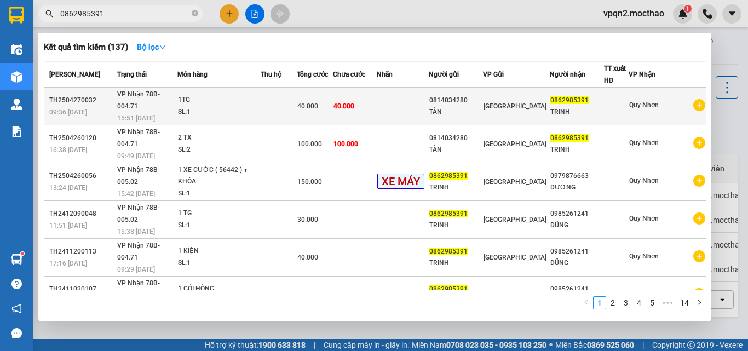
click at [354, 102] on span "40.000" at bounding box center [343, 106] width 21 height 8
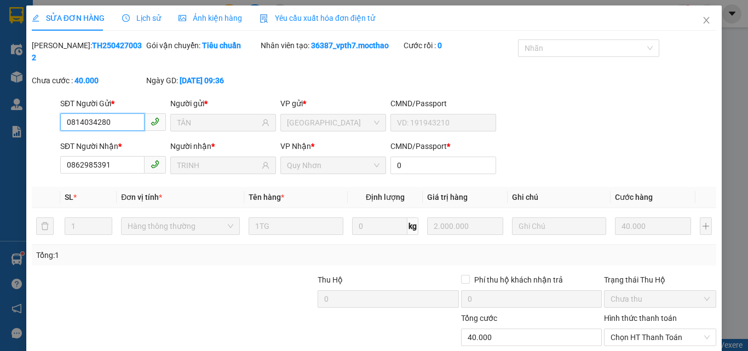
scroll to position [51, 0]
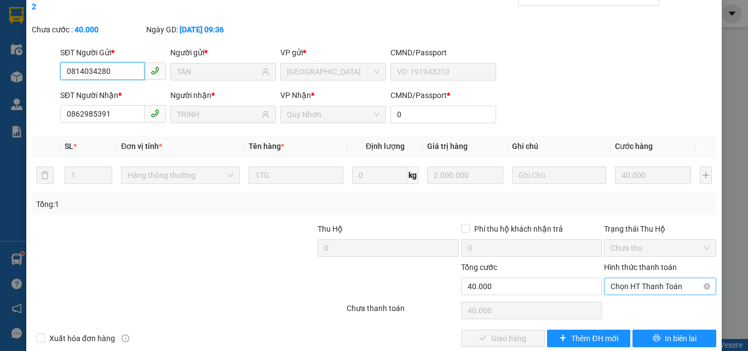
click at [659, 278] on span "Chọn HT Thanh Toán" at bounding box center [660, 286] width 99 height 16
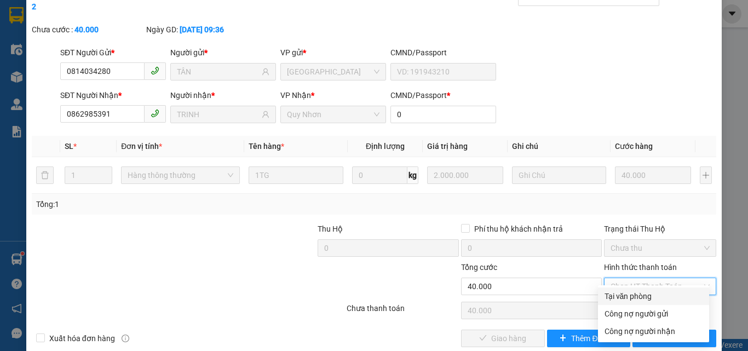
click at [654, 297] on div "Tại văn phòng" at bounding box center [654, 296] width 98 height 12
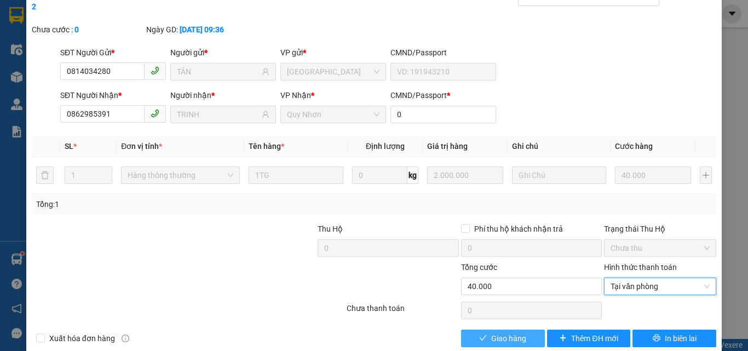
click at [534, 330] on button "Giao hàng" at bounding box center [503, 339] width 84 height 18
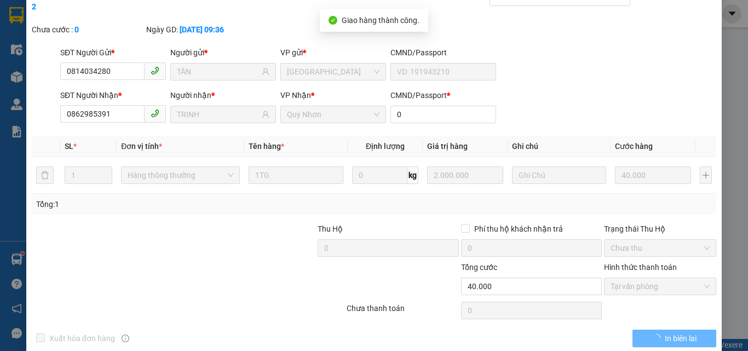
scroll to position [0, 0]
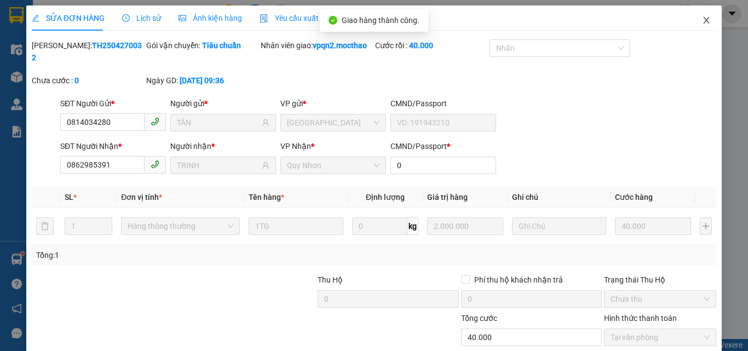
drag, startPoint x: 699, startPoint y: 21, endPoint x: 76, endPoint y: 18, distance: 623.7
click at [691, 24] on span "Close" at bounding box center [706, 20] width 31 height 31
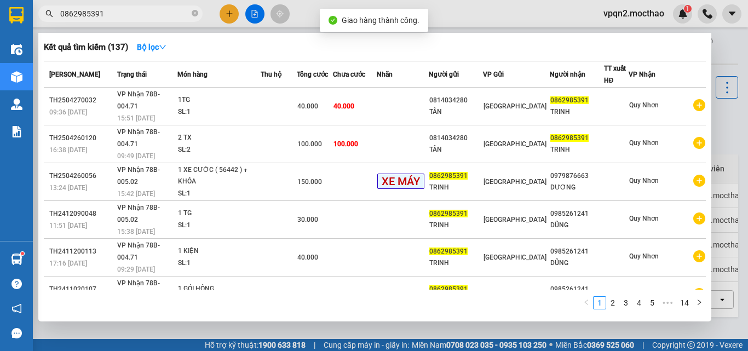
drag, startPoint x: 94, startPoint y: 14, endPoint x: 123, endPoint y: 14, distance: 29.0
click at [123, 14] on input "0862985391" at bounding box center [124, 14] width 129 height 12
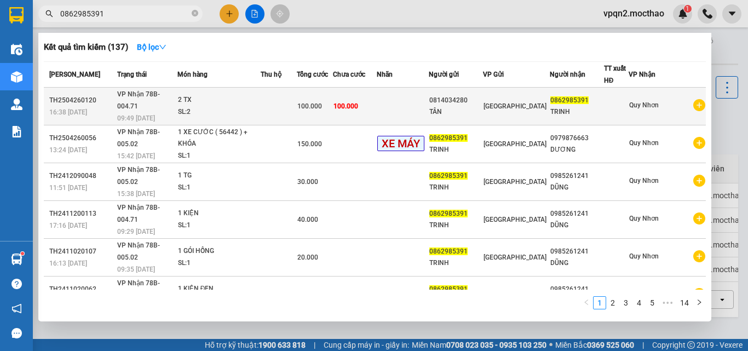
click at [371, 106] on td "100.000" at bounding box center [355, 107] width 44 height 38
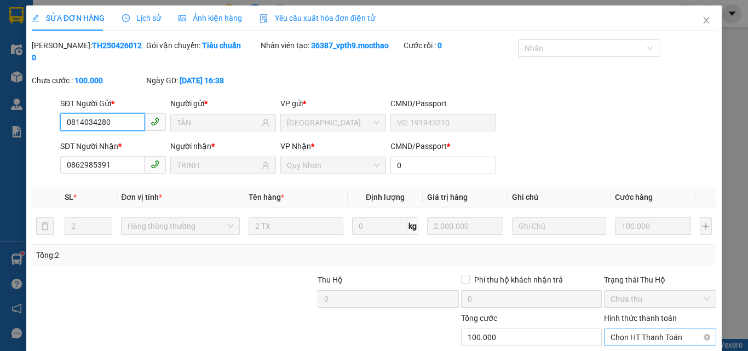
scroll to position [51, 0]
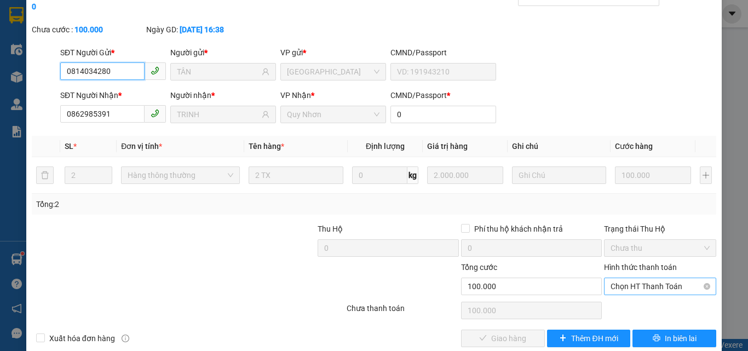
click at [622, 278] on span "Chọn HT Thanh Toán" at bounding box center [660, 286] width 99 height 16
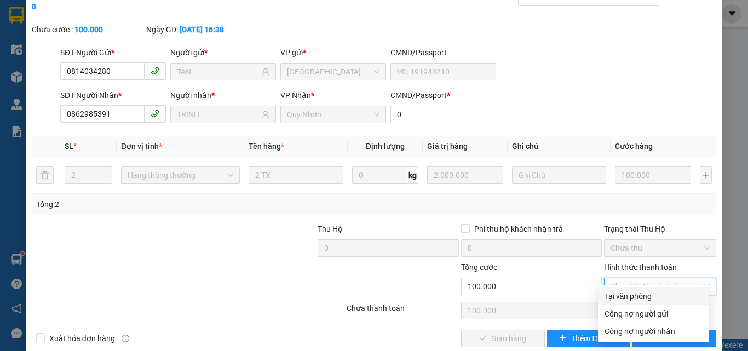
drag, startPoint x: 616, startPoint y: 292, endPoint x: 586, endPoint y: 309, distance: 33.9
click at [613, 293] on div "Tại văn phòng" at bounding box center [654, 296] width 98 height 12
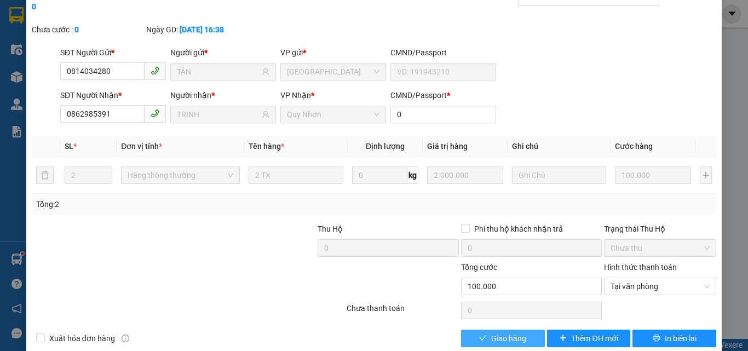
click at [517, 332] on span "Giao hàng" at bounding box center [508, 338] width 35 height 12
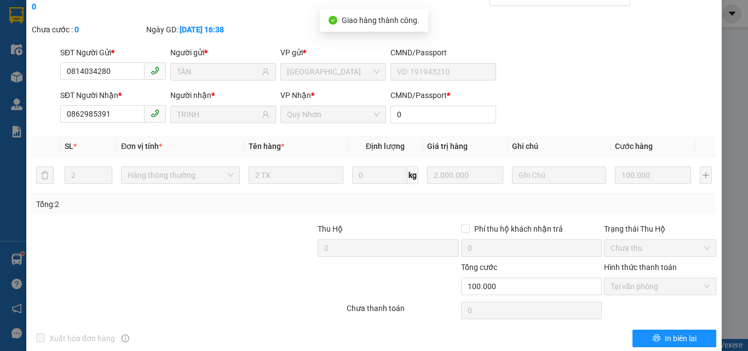
scroll to position [0, 0]
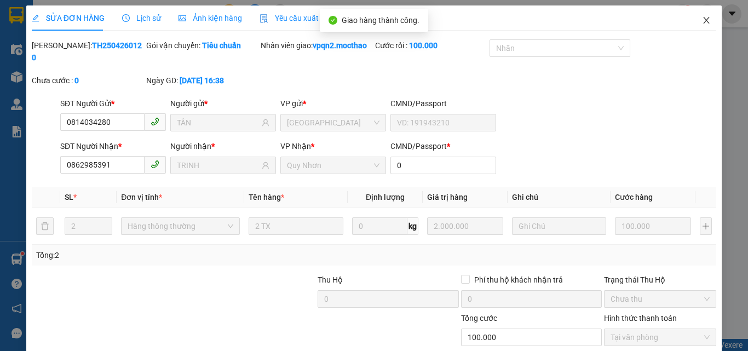
click at [702, 19] on icon "close" at bounding box center [706, 20] width 9 height 9
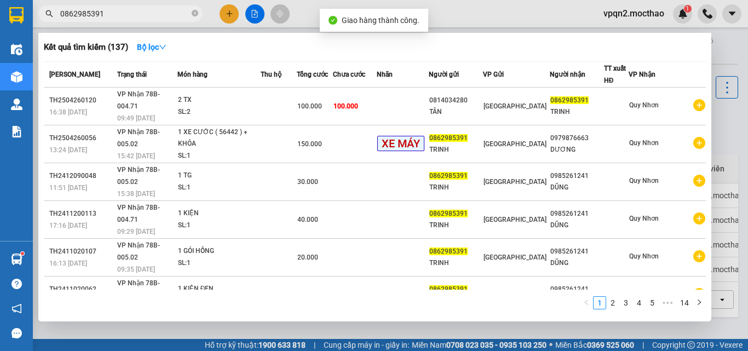
drag, startPoint x: 94, startPoint y: 15, endPoint x: 134, endPoint y: 12, distance: 39.5
click at [134, 13] on input "0862985391" at bounding box center [124, 14] width 129 height 12
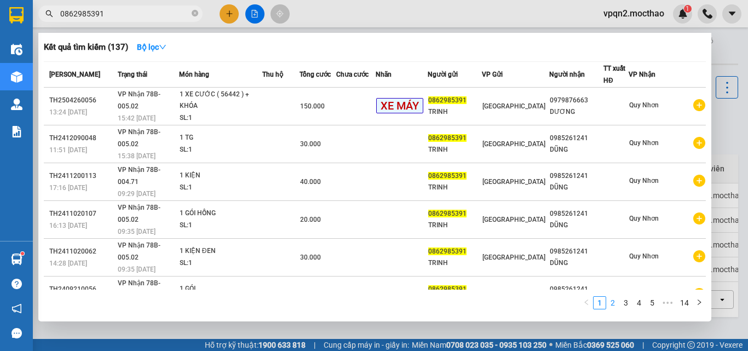
click at [609, 302] on link "2" at bounding box center [613, 303] width 12 height 12
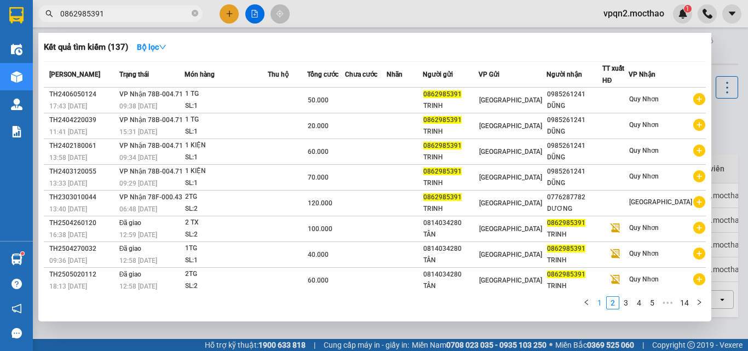
click at [598, 303] on link "1" at bounding box center [600, 303] width 12 height 12
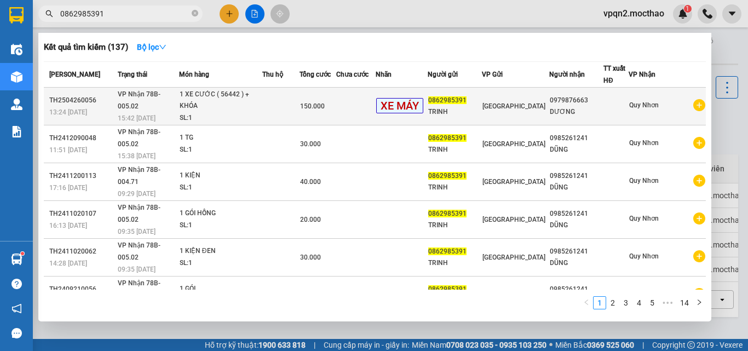
click at [467, 96] on span "0862985391" at bounding box center [447, 100] width 38 height 8
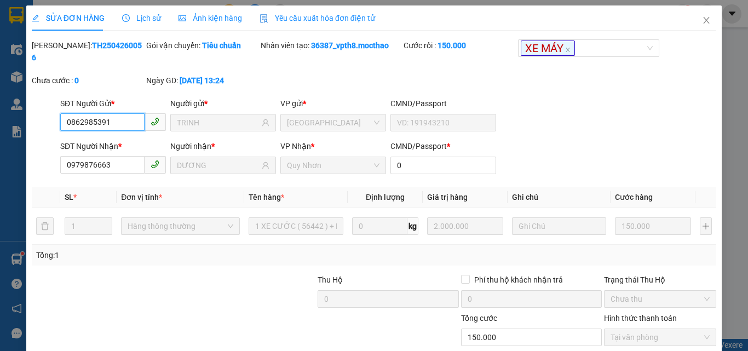
scroll to position [56, 0]
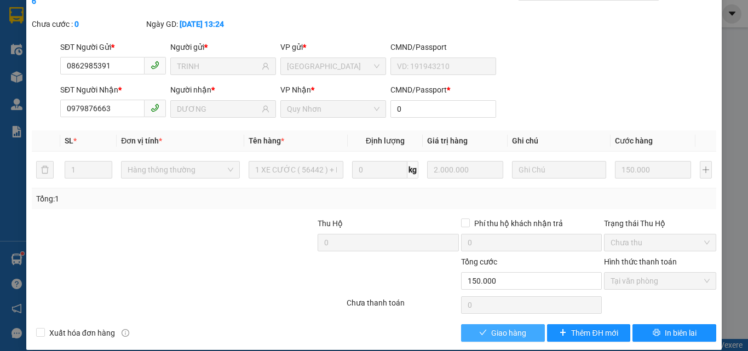
drag, startPoint x: 519, startPoint y: 318, endPoint x: 619, endPoint y: 229, distance: 133.4
click at [520, 327] on span "Giao hàng" at bounding box center [508, 333] width 35 height 12
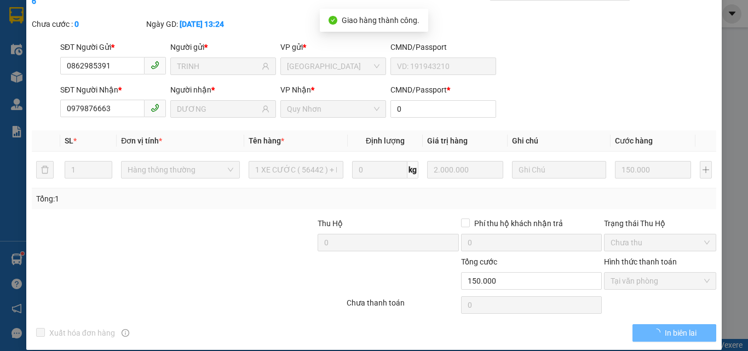
scroll to position [0, 0]
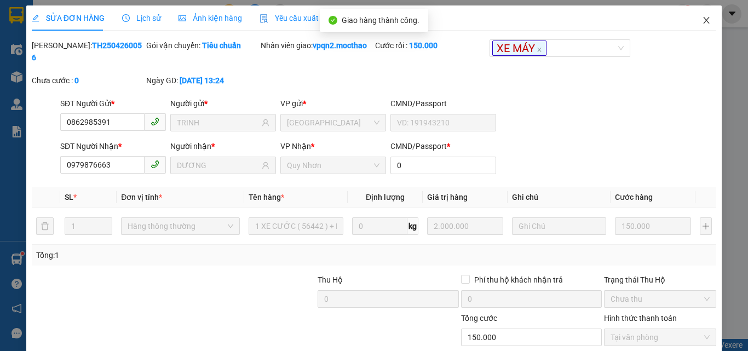
drag, startPoint x: 699, startPoint y: 21, endPoint x: 167, endPoint y: 30, distance: 532.3
click at [702, 21] on icon "close" at bounding box center [706, 20] width 9 height 9
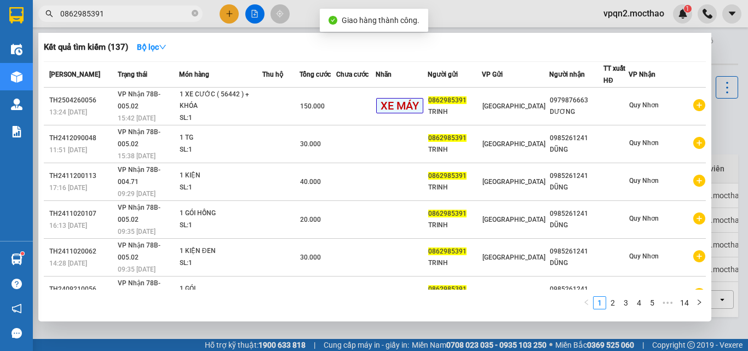
drag, startPoint x: 94, startPoint y: 12, endPoint x: 154, endPoint y: 21, distance: 61.4
click at [154, 21] on span "0862985391" at bounding box center [120, 13] width 164 height 16
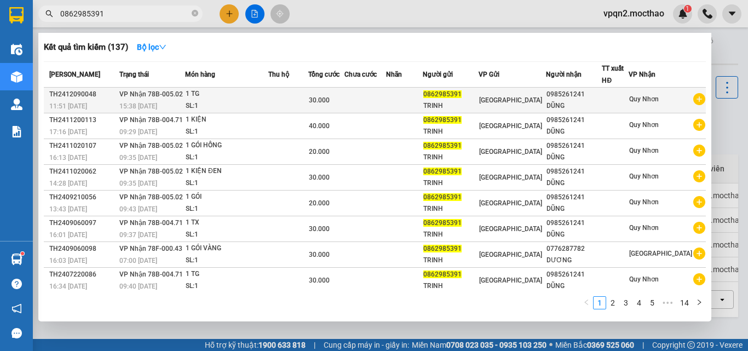
click at [517, 105] on div "[GEOGRAPHIC_DATA]" at bounding box center [512, 100] width 67 height 12
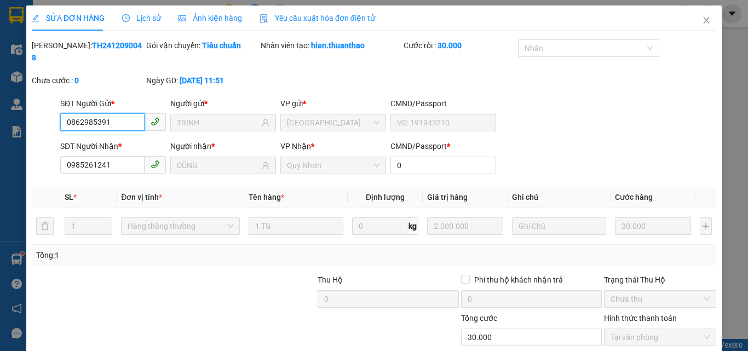
scroll to position [51, 0]
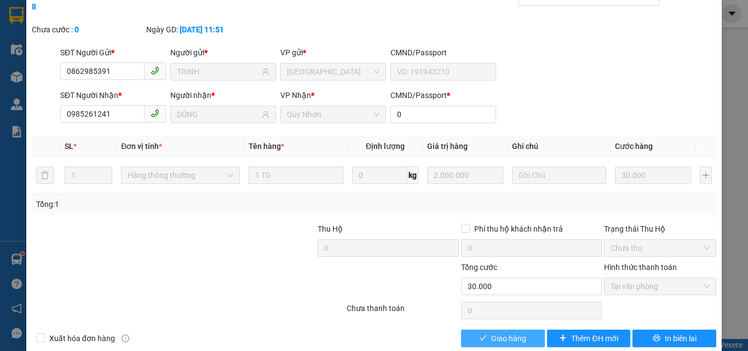
click at [492, 332] on span "Giao hàng" at bounding box center [508, 338] width 35 height 12
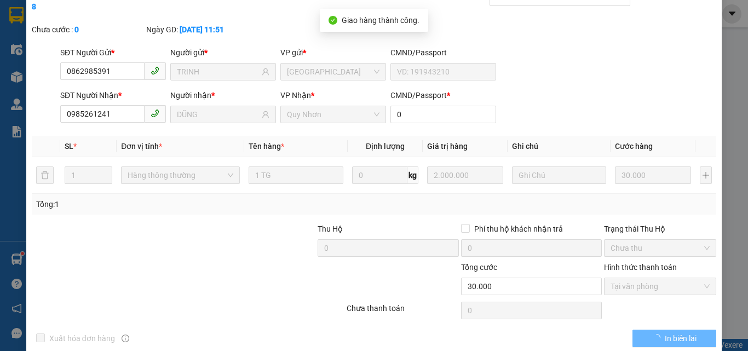
scroll to position [0, 0]
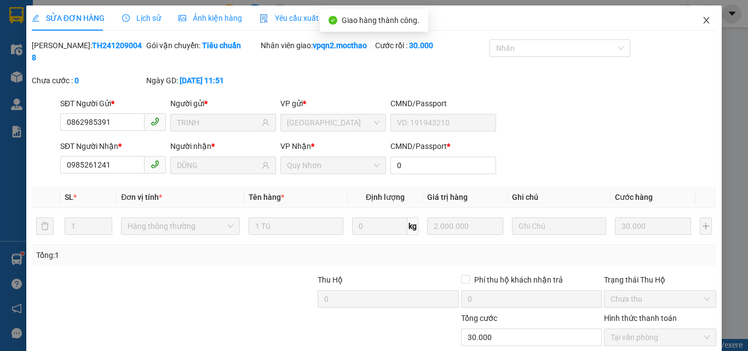
click at [704, 20] on icon "close" at bounding box center [707, 20] width 6 height 7
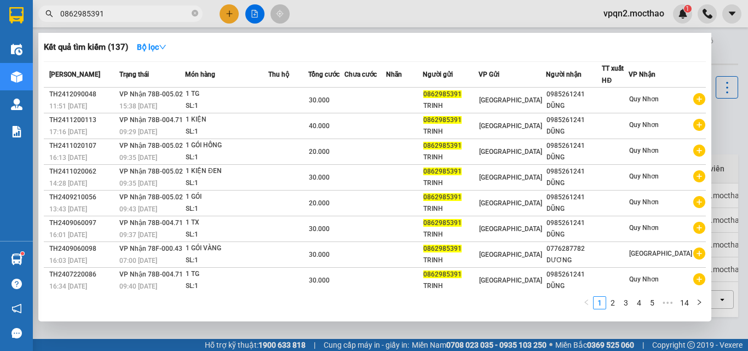
click at [158, 24] on div "Kết quả tìm kiếm ( 137 ) Bộ lọc Mã ĐH Trạng thái Món hàng Thu hộ Tổng cước Chưa…" at bounding box center [107, 13] width 214 height 19
drag, startPoint x: 93, startPoint y: 16, endPoint x: 122, endPoint y: 21, distance: 28.9
click at [121, 21] on span "0862985391" at bounding box center [120, 13] width 164 height 16
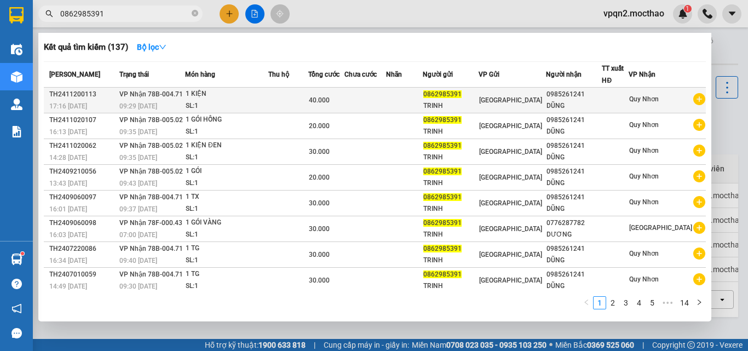
click at [508, 90] on td "[GEOGRAPHIC_DATA]" at bounding box center [513, 101] width 68 height 26
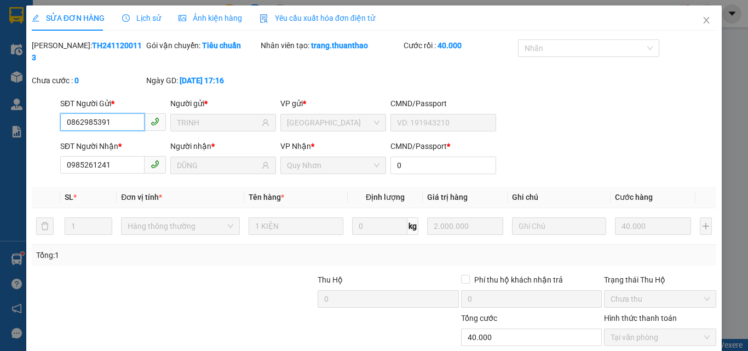
scroll to position [56, 0]
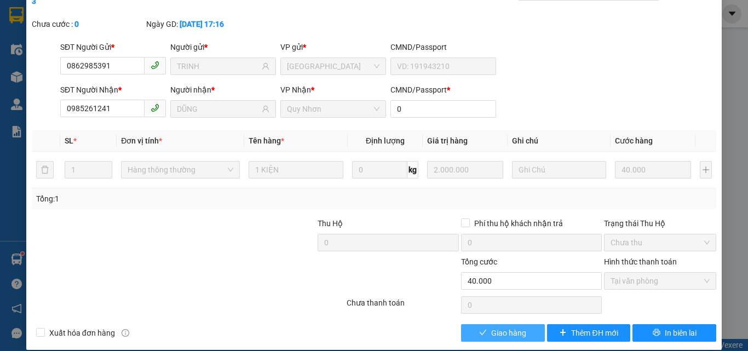
click at [511, 327] on span "Giao hàng" at bounding box center [508, 333] width 35 height 12
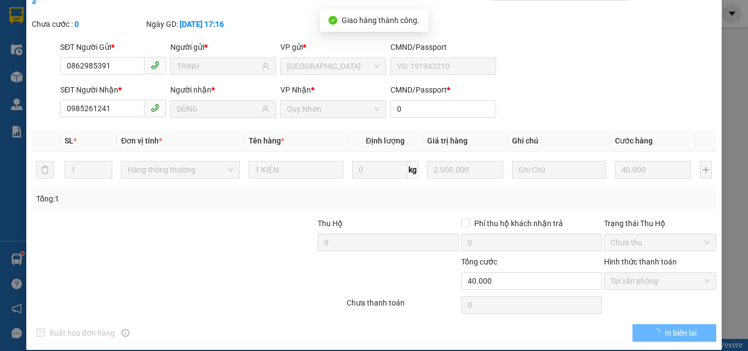
scroll to position [0, 0]
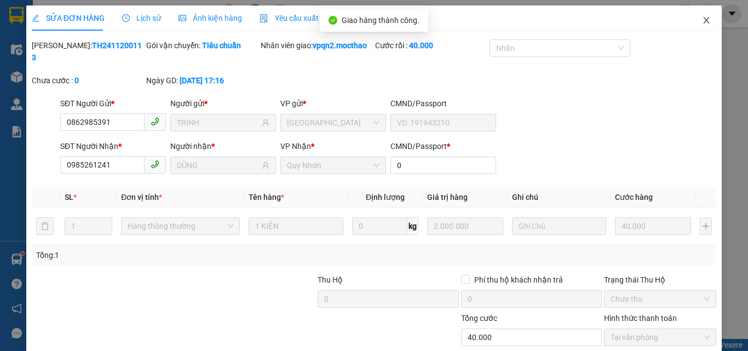
click at [702, 19] on icon "close" at bounding box center [706, 20] width 9 height 9
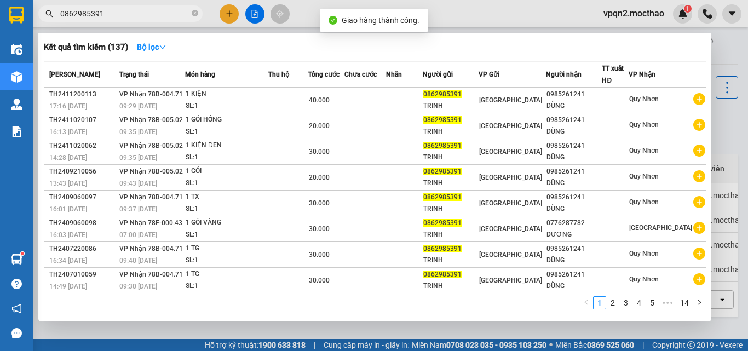
drag, startPoint x: 94, startPoint y: 15, endPoint x: 133, endPoint y: 17, distance: 39.5
click at [133, 17] on input "0862985391" at bounding box center [124, 14] width 129 height 12
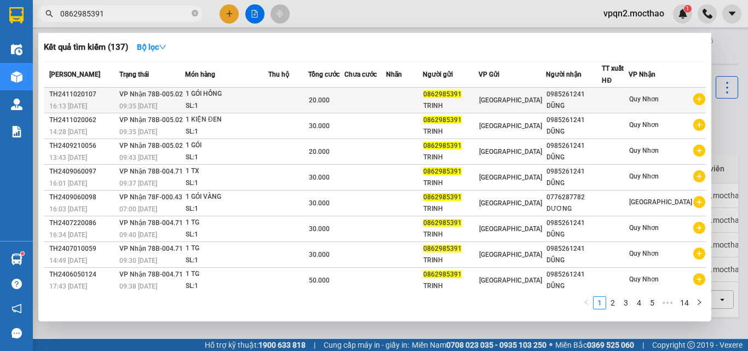
click at [462, 96] on span "0862985391" at bounding box center [442, 94] width 38 height 8
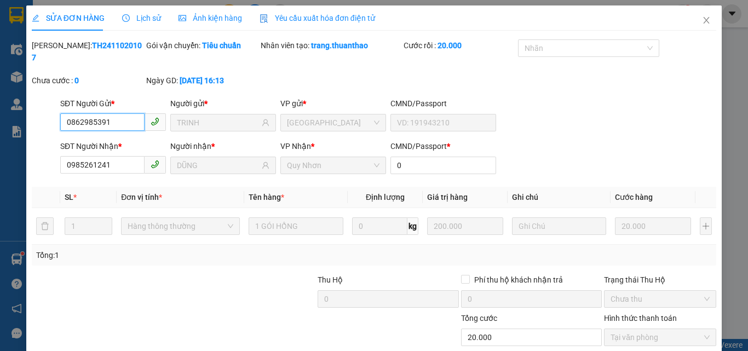
scroll to position [51, 0]
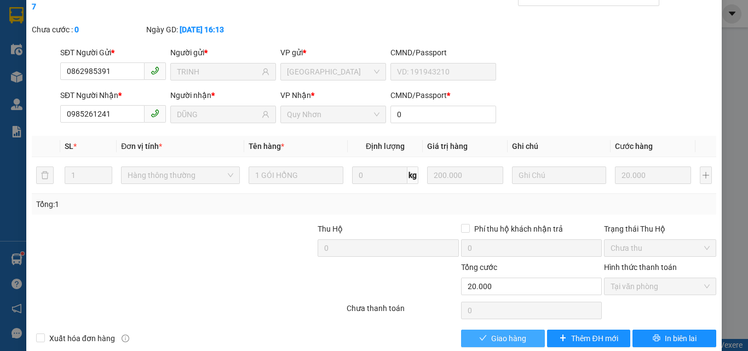
click at [501, 332] on span "Giao hàng" at bounding box center [508, 338] width 35 height 12
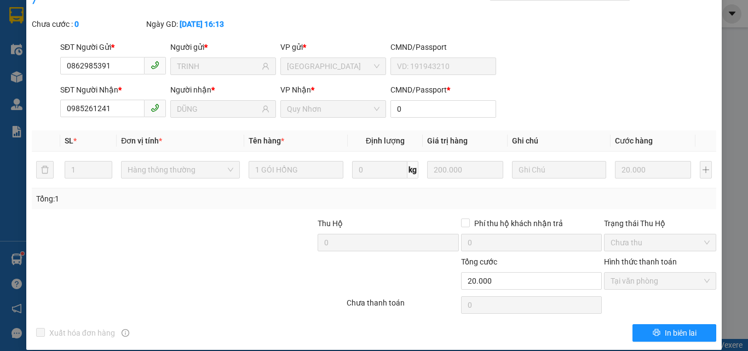
scroll to position [0, 0]
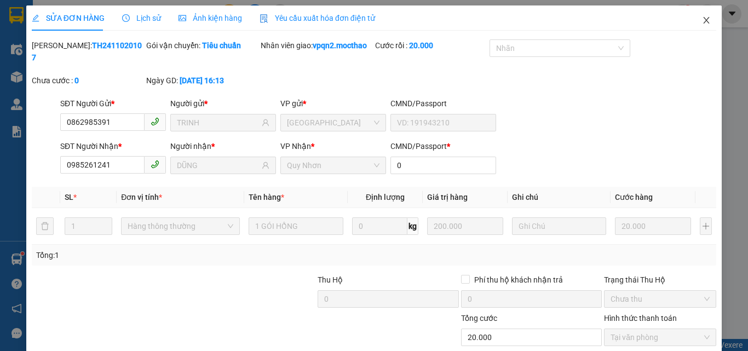
click at [704, 20] on icon "close" at bounding box center [707, 20] width 6 height 7
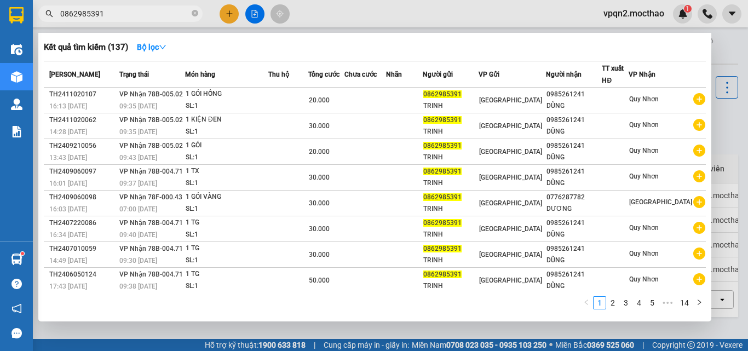
drag, startPoint x: 94, startPoint y: 15, endPoint x: 132, endPoint y: 20, distance: 38.6
click at [132, 20] on span "0862985391" at bounding box center [120, 13] width 164 height 16
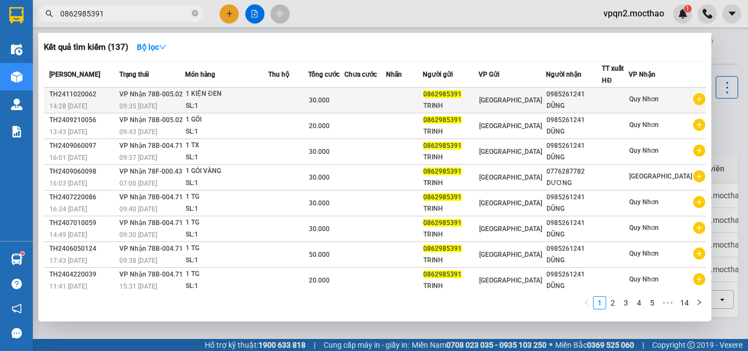
click at [344, 102] on div "30.000" at bounding box center [326, 100] width 35 height 12
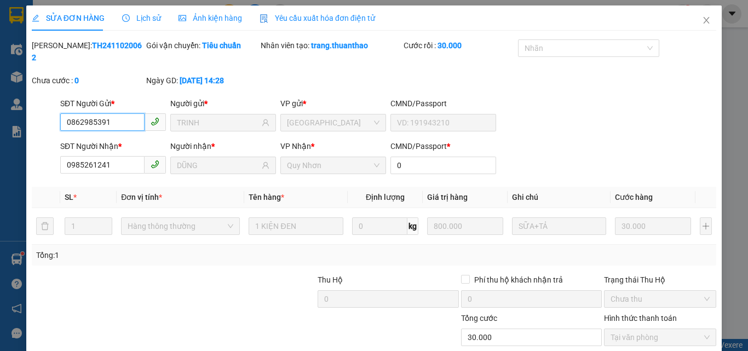
scroll to position [56, 0]
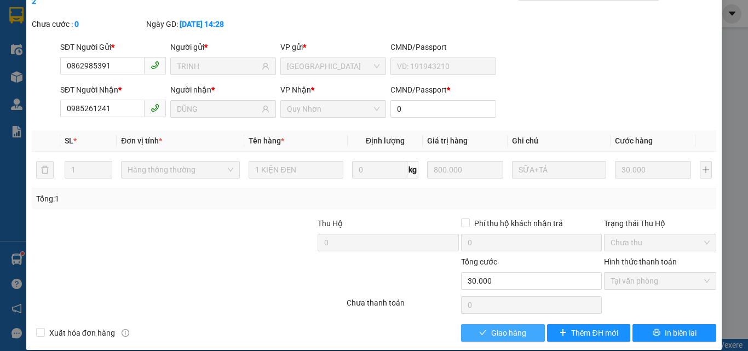
click at [491, 327] on span "Giao hàng" at bounding box center [508, 333] width 35 height 12
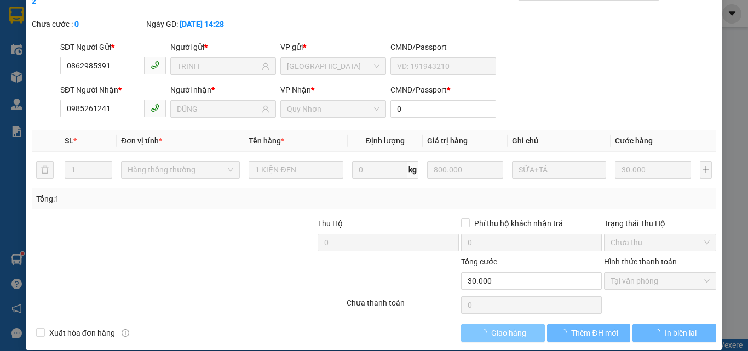
scroll to position [0, 0]
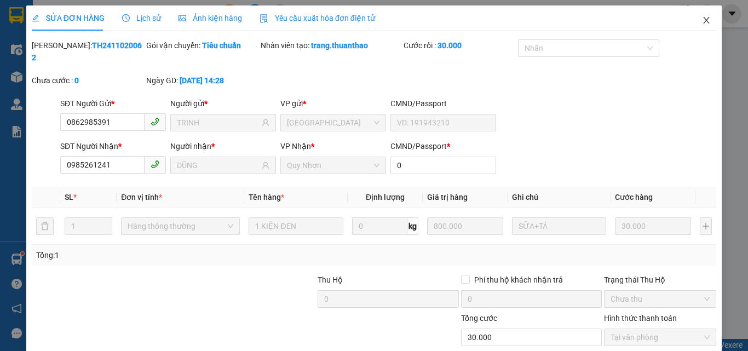
click at [702, 20] on icon "close" at bounding box center [706, 20] width 9 height 9
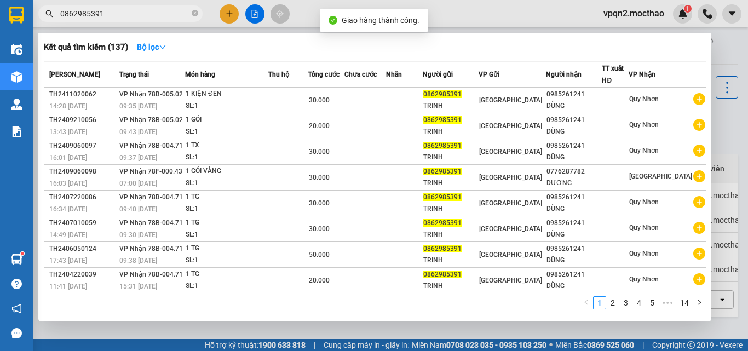
drag, startPoint x: 94, startPoint y: 15, endPoint x: 120, endPoint y: 15, distance: 26.3
click at [120, 15] on input "0862985391" at bounding box center [124, 14] width 129 height 12
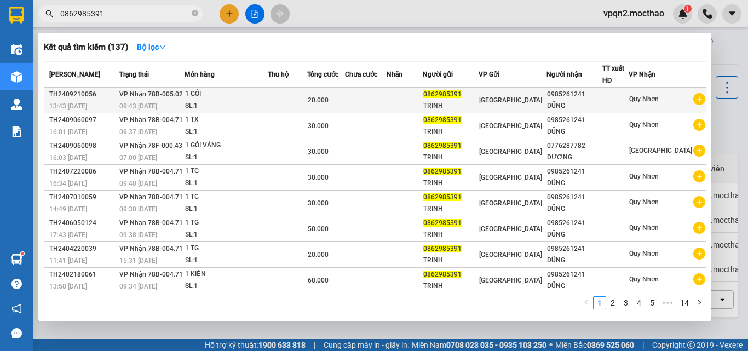
click at [379, 98] on td at bounding box center [366, 101] width 42 height 26
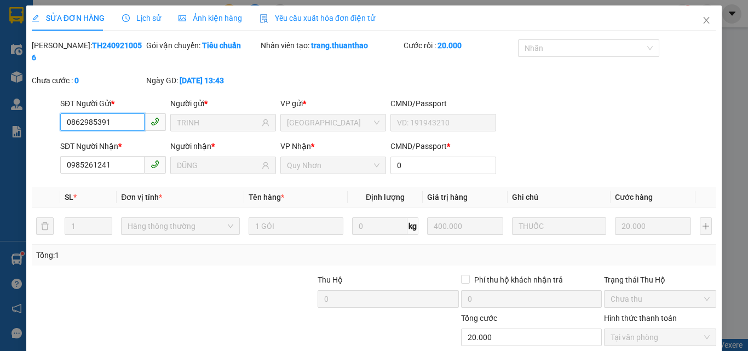
scroll to position [56, 0]
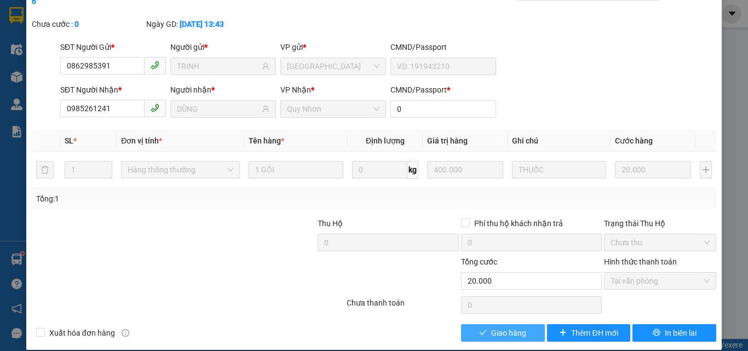
click at [503, 327] on span "Giao hàng" at bounding box center [508, 333] width 35 height 12
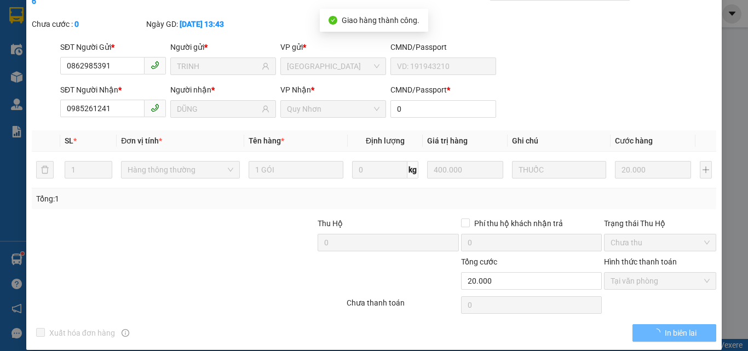
scroll to position [0, 0]
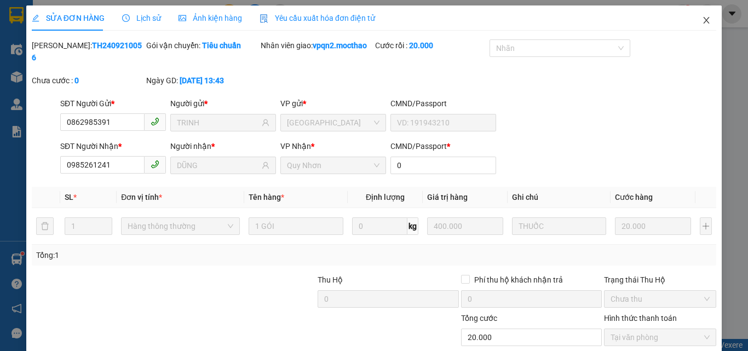
click at [702, 19] on icon "close" at bounding box center [706, 20] width 9 height 9
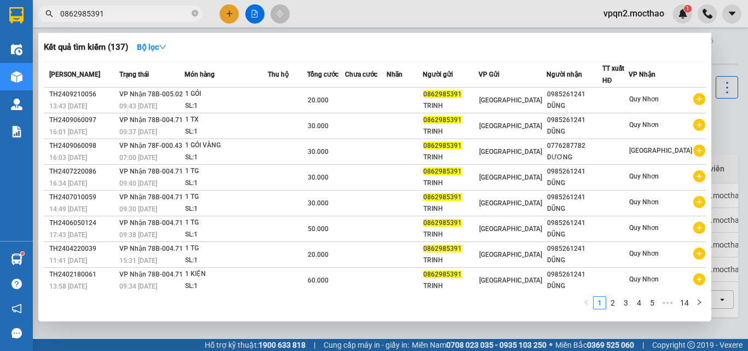
drag, startPoint x: 92, startPoint y: 14, endPoint x: 138, endPoint y: 21, distance: 46.5
click at [136, 21] on span "0862985391" at bounding box center [120, 13] width 164 height 16
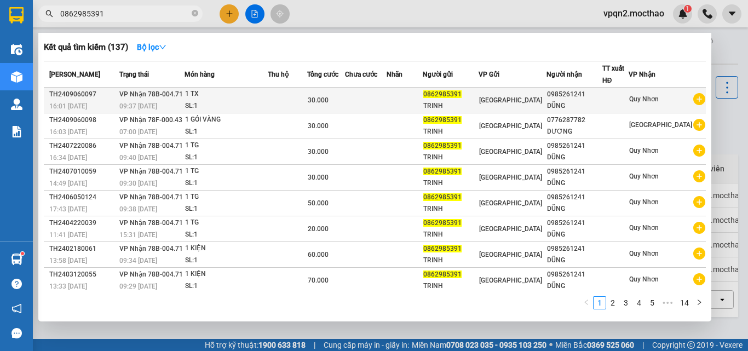
click at [423, 102] on td at bounding box center [405, 101] width 36 height 26
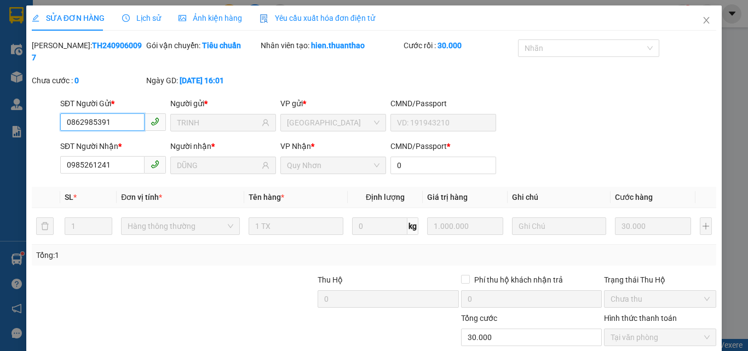
scroll to position [51, 0]
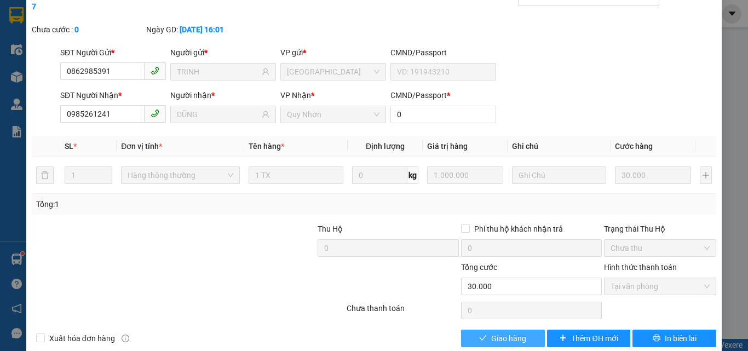
click at [511, 332] on span "Giao hàng" at bounding box center [508, 338] width 35 height 12
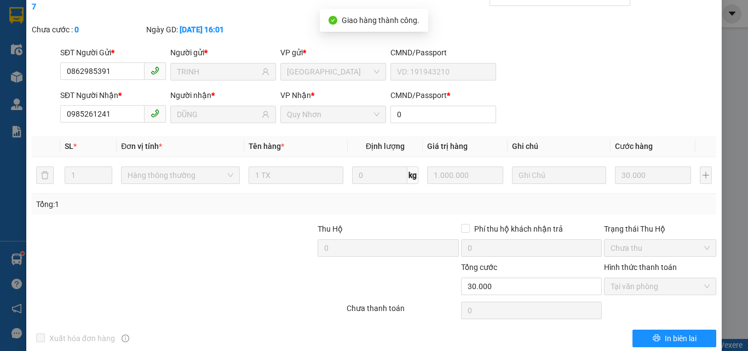
scroll to position [0, 0]
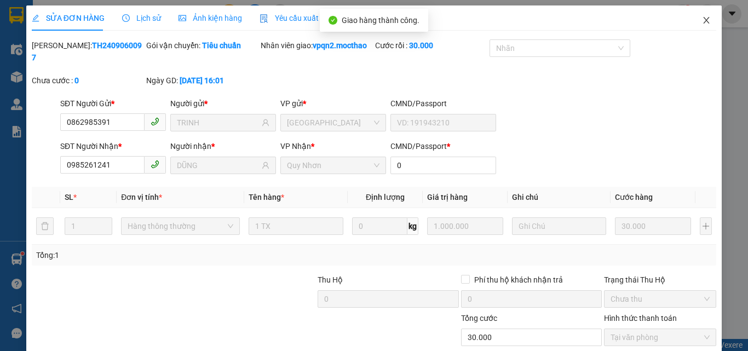
click at [702, 21] on icon "close" at bounding box center [706, 20] width 9 height 9
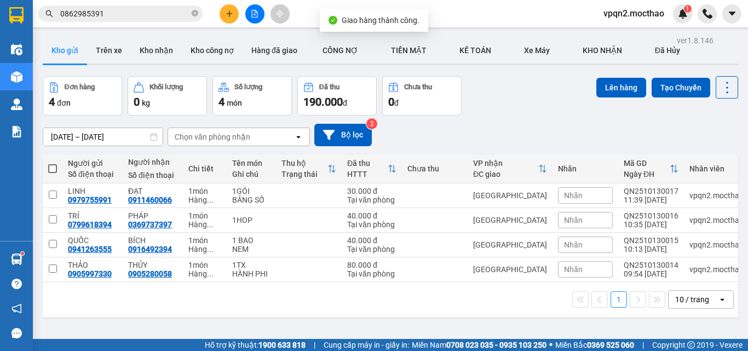
drag, startPoint x: 94, startPoint y: 17, endPoint x: 119, endPoint y: 19, distance: 25.3
click at [119, 19] on input "0862985391" at bounding box center [124, 14] width 129 height 12
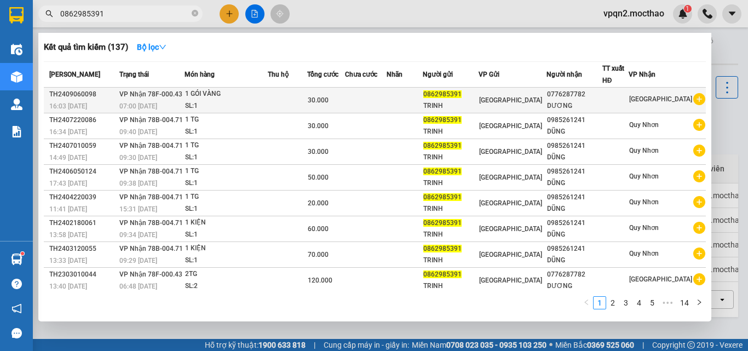
click at [478, 107] on div "TRINH" at bounding box center [450, 105] width 55 height 11
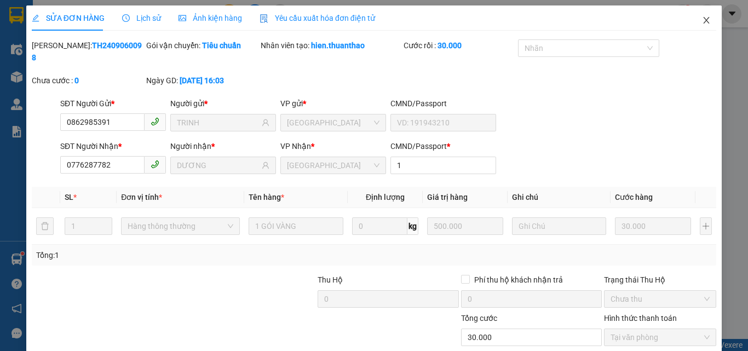
click at [702, 19] on icon "close" at bounding box center [706, 20] width 9 height 9
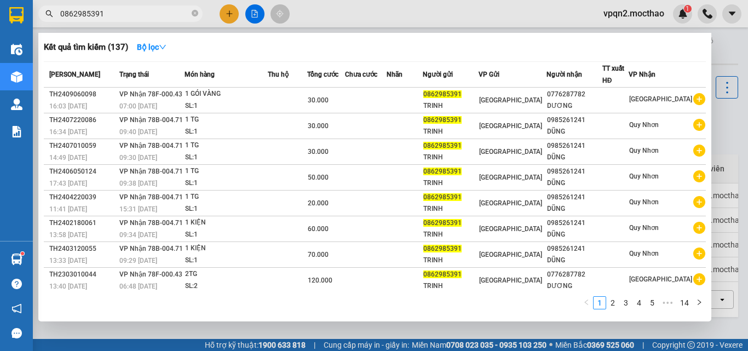
drag, startPoint x: 89, startPoint y: 14, endPoint x: 109, endPoint y: 14, distance: 20.3
click at [109, 14] on input "0862985391" at bounding box center [124, 14] width 129 height 12
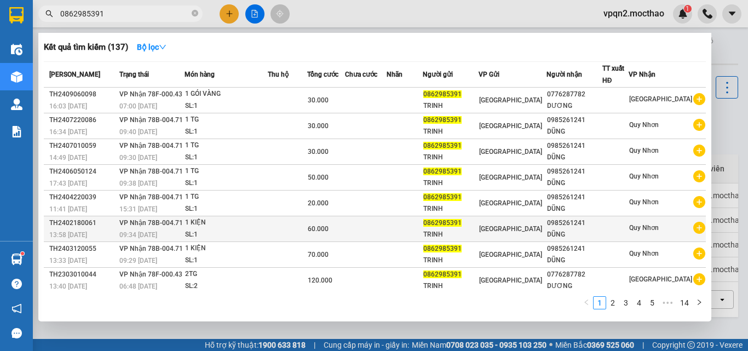
scroll to position [55, 0]
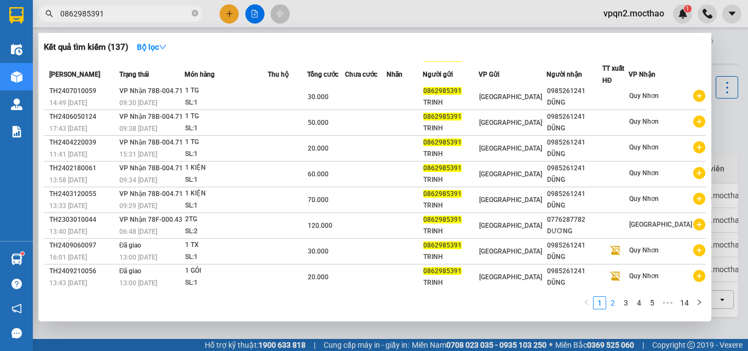
click at [612, 301] on link "2" at bounding box center [613, 303] width 12 height 12
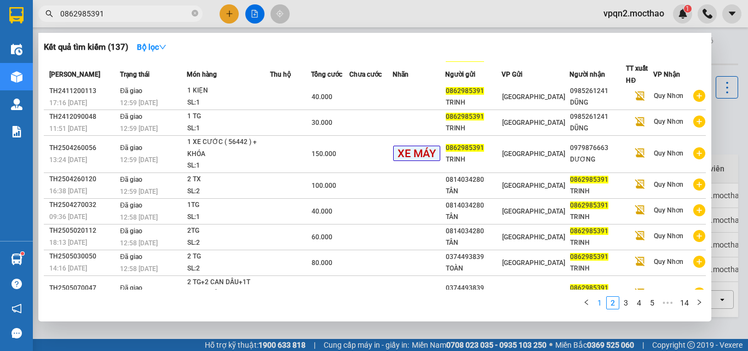
click at [602, 303] on link "1" at bounding box center [600, 303] width 12 height 12
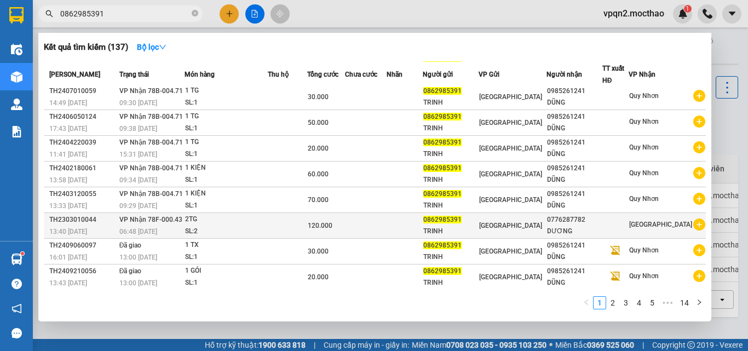
click at [512, 223] on span "[GEOGRAPHIC_DATA]" at bounding box center [510, 226] width 63 height 8
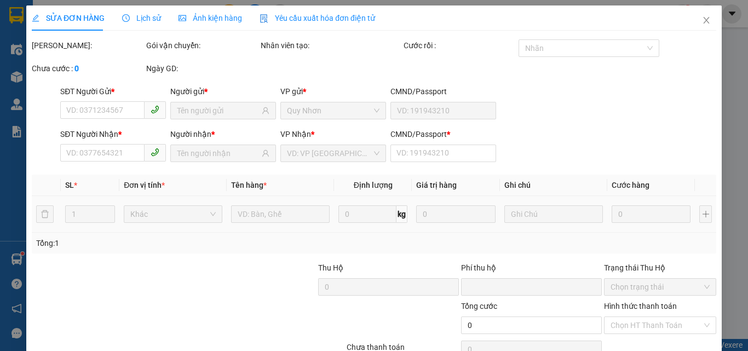
type input "0862985391"
type input "TRINH"
type input "0776287782"
type input "DƯƠNG"
type input "0"
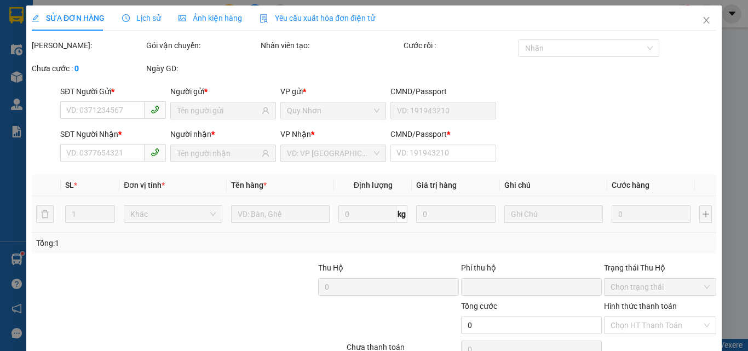
type input "120.000"
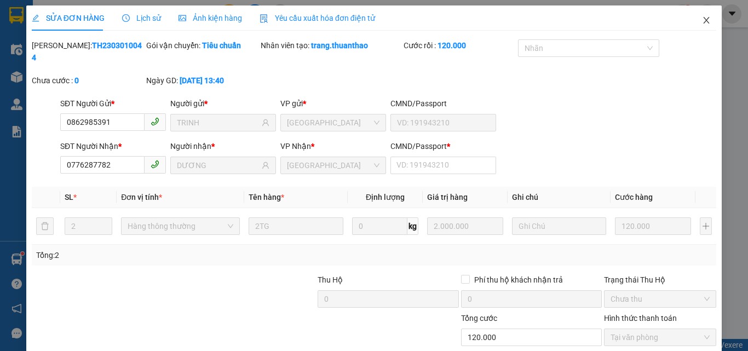
click at [697, 25] on span "Close" at bounding box center [706, 20] width 31 height 31
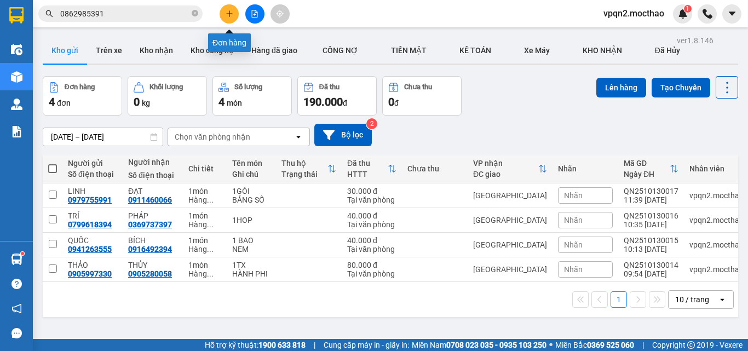
click at [227, 10] on icon "plus" at bounding box center [230, 14] width 8 height 8
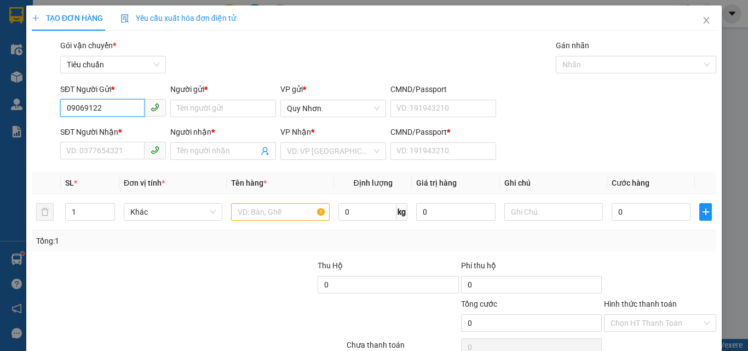
drag, startPoint x: 78, startPoint y: 108, endPoint x: 108, endPoint y: 141, distance: 43.8
click at [85, 116] on input "09069122" at bounding box center [102, 108] width 84 height 18
click at [115, 130] on div "0905012246 - DŨNG" at bounding box center [111, 130] width 91 height 12
type input "0905012246"
type input "DŨNG"
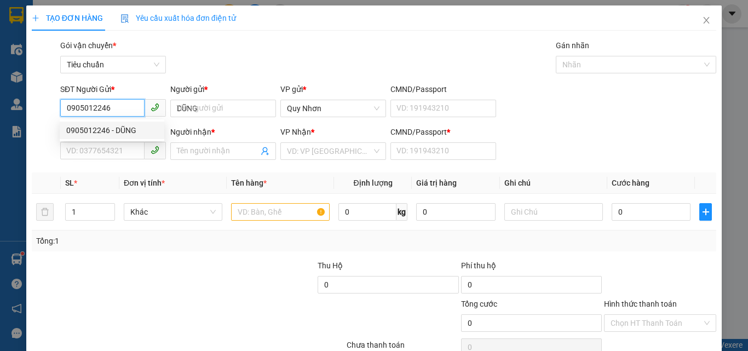
type input "0987704439"
type input "HÒA"
type input "A"
type input "50.000"
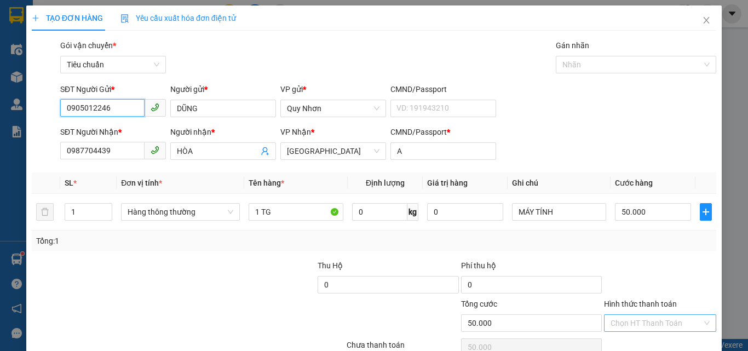
type input "0905012246"
click at [641, 323] on input "Hình thức thanh toán" at bounding box center [656, 323] width 91 height 16
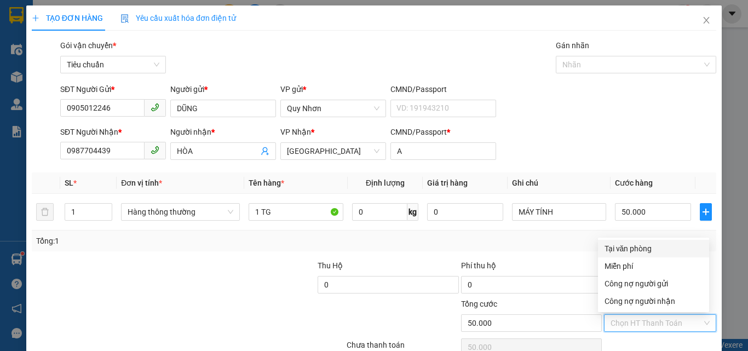
drag, startPoint x: 634, startPoint y: 243, endPoint x: 634, endPoint y: 254, distance: 10.4
click at [634, 245] on div "Tại văn phòng" at bounding box center [654, 249] width 98 height 12
type input "0"
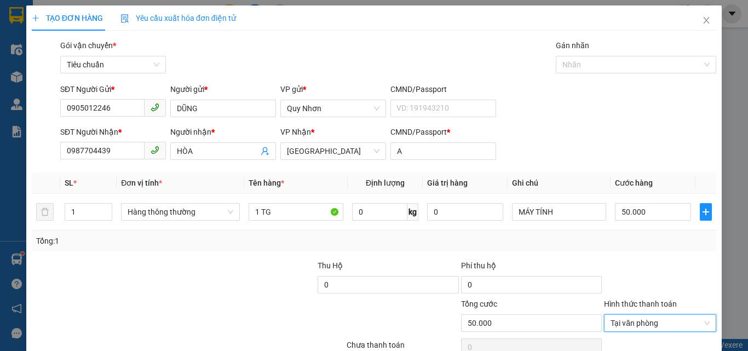
scroll to position [54, 0]
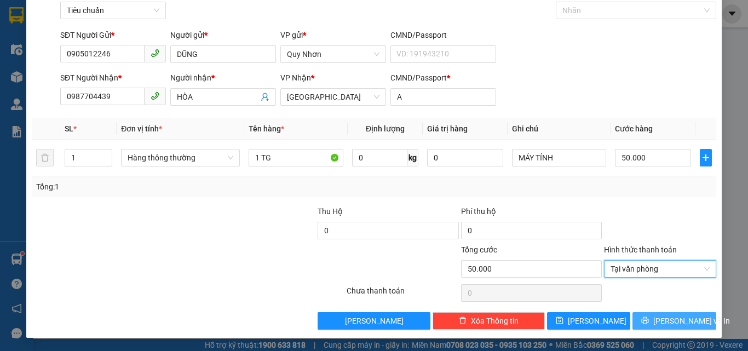
click at [634, 320] on button "[PERSON_NAME] và In" at bounding box center [674, 321] width 84 height 18
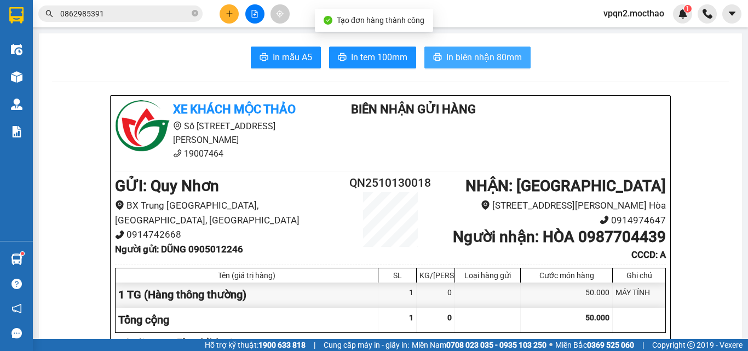
click at [461, 54] on span "In biên nhận 80mm" at bounding box center [484, 57] width 76 height 14
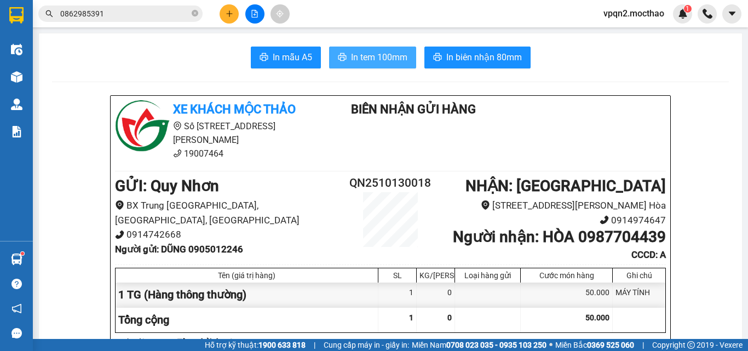
click at [369, 49] on button "In tem 100mm" at bounding box center [372, 58] width 87 height 22
click at [375, 53] on span "In tem 100mm" at bounding box center [379, 57] width 56 height 14
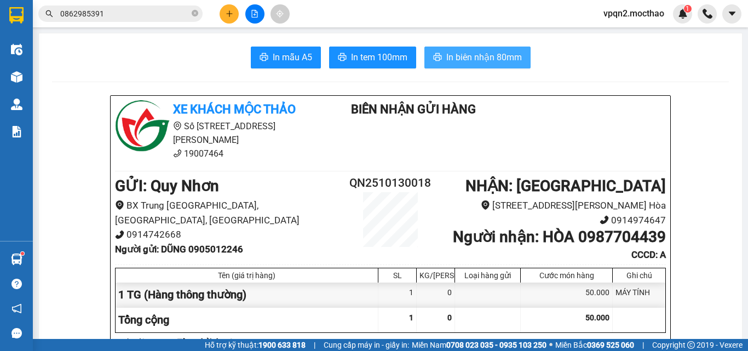
click at [481, 51] on span "In biên nhận 80mm" at bounding box center [484, 57] width 76 height 14
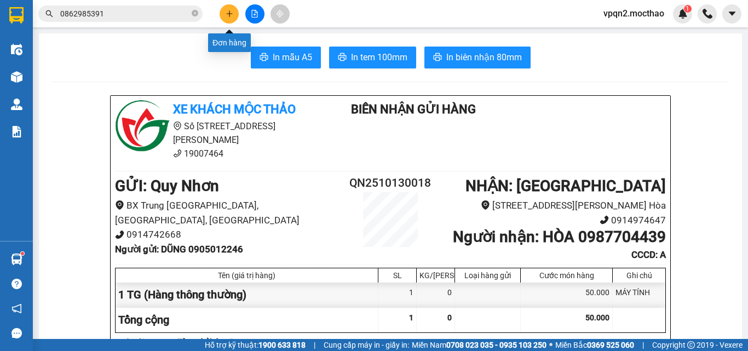
click at [233, 15] on button at bounding box center [229, 13] width 19 height 19
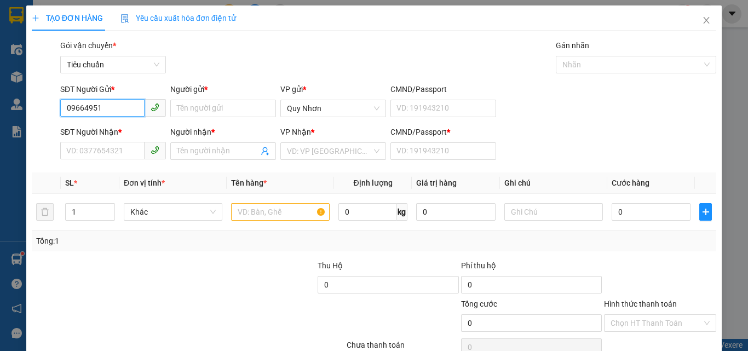
click at [78, 111] on input "09664951" at bounding box center [102, 108] width 84 height 18
click at [108, 131] on div "0964951092 - ĐÔ" at bounding box center [111, 130] width 91 height 12
type input "0964951092"
type input "ĐÔ"
type input "0973653921"
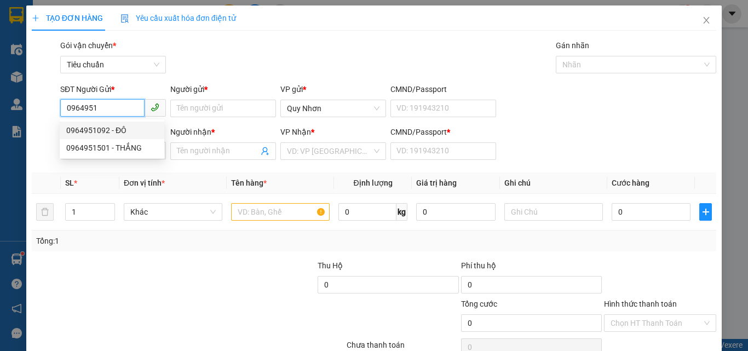
type input "THÙY"
type input "X"
type input "20.000"
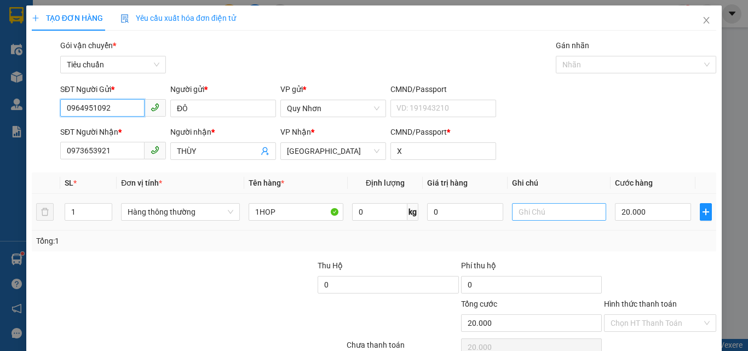
type input "0964951092"
click at [546, 211] on input "text" at bounding box center [559, 212] width 95 height 18
type input "D"
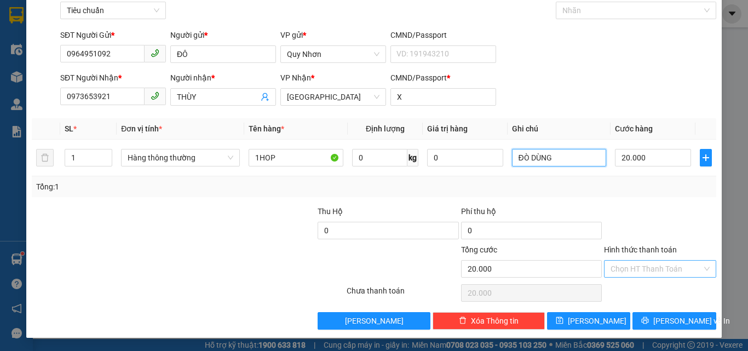
type input "ĐÒ DÙNG"
drag, startPoint x: 642, startPoint y: 267, endPoint x: 641, endPoint y: 261, distance: 6.1
click at [642, 265] on input "Hình thức thanh toán" at bounding box center [656, 269] width 91 height 16
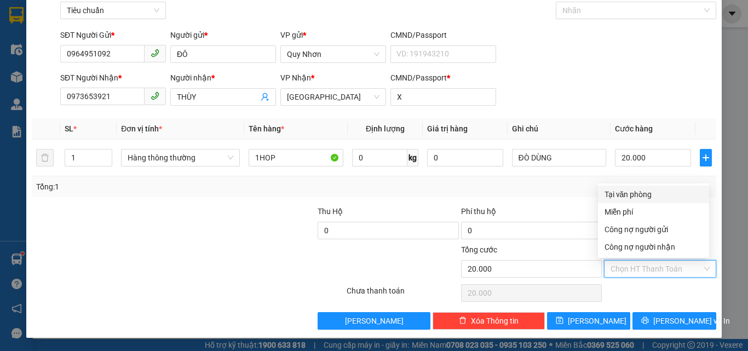
click at [635, 192] on div "Tại văn phòng" at bounding box center [654, 194] width 98 height 12
type input "0"
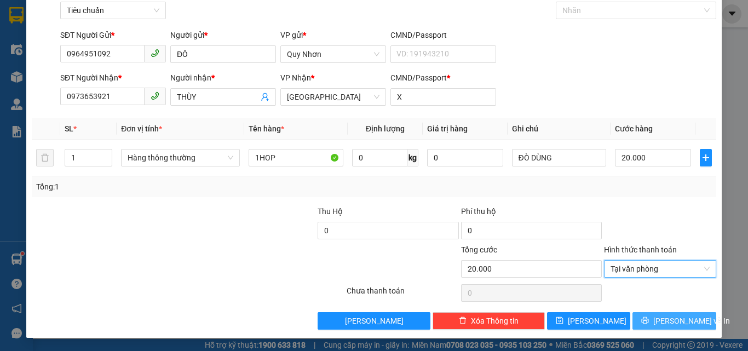
click at [646, 319] on icon "printer" at bounding box center [645, 321] width 8 height 8
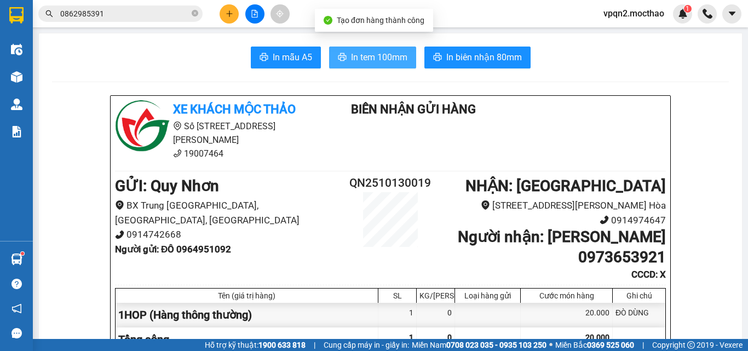
click at [360, 57] on span "In tem 100mm" at bounding box center [379, 57] width 56 height 14
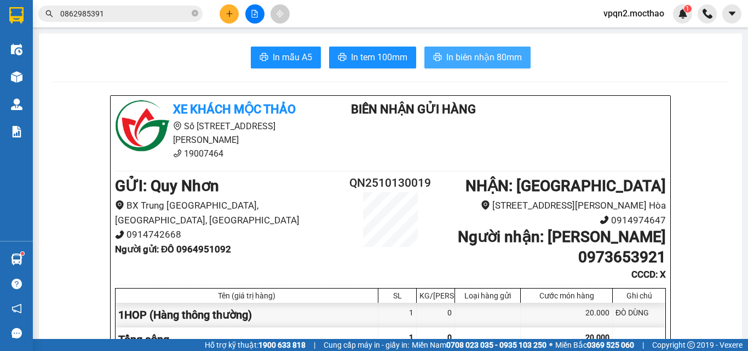
click at [477, 59] on span "In biên nhận 80mm" at bounding box center [484, 57] width 76 height 14
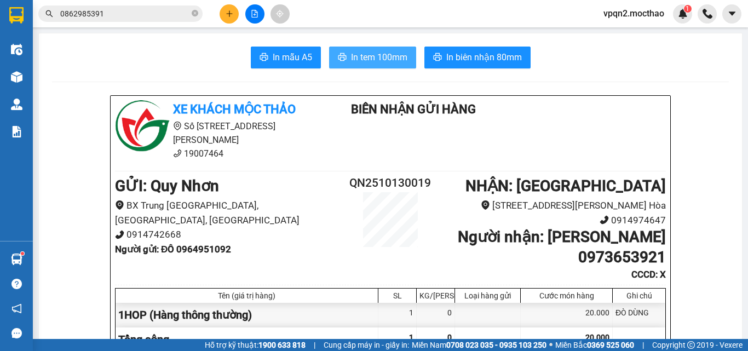
click at [375, 65] on button "In tem 100mm" at bounding box center [372, 58] width 87 height 22
click at [251, 16] on icon "file-add" at bounding box center [255, 14] width 8 height 8
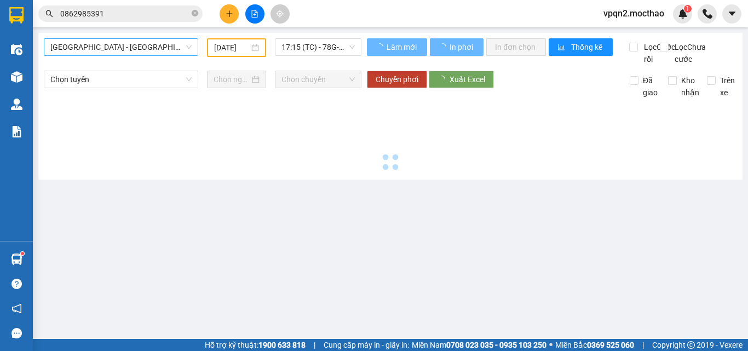
type input "[DATE]"
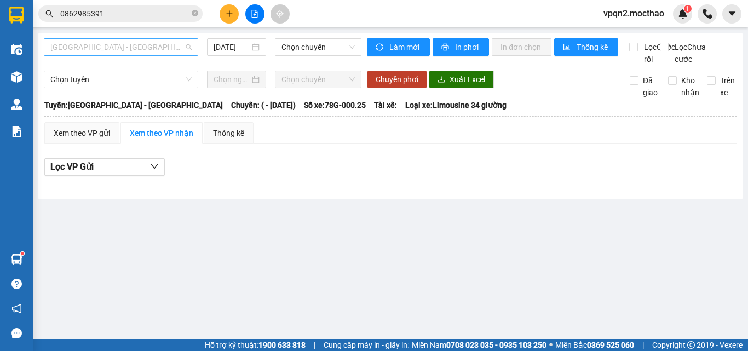
click at [133, 47] on span "Sài Gòn - Tuy Hòa" at bounding box center [120, 47] width 141 height 16
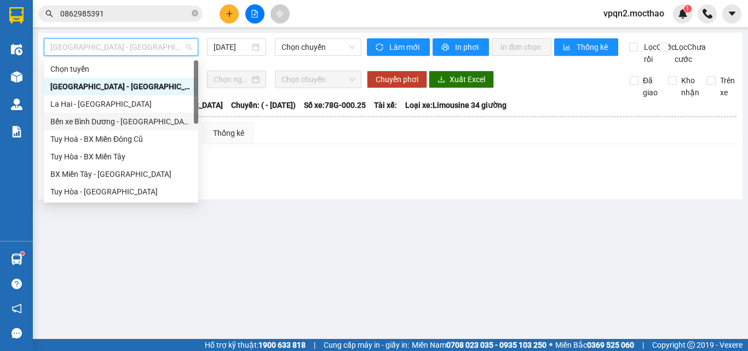
scroll to position [219, 0]
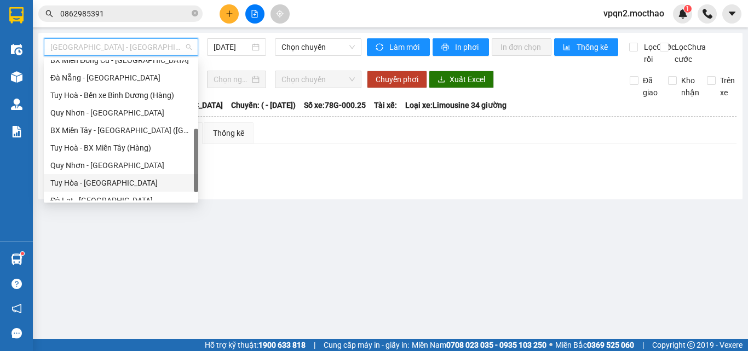
click at [106, 186] on div "Tuy Hòa - Quy Nhơn" at bounding box center [120, 183] width 141 height 12
type input "[DATE]"
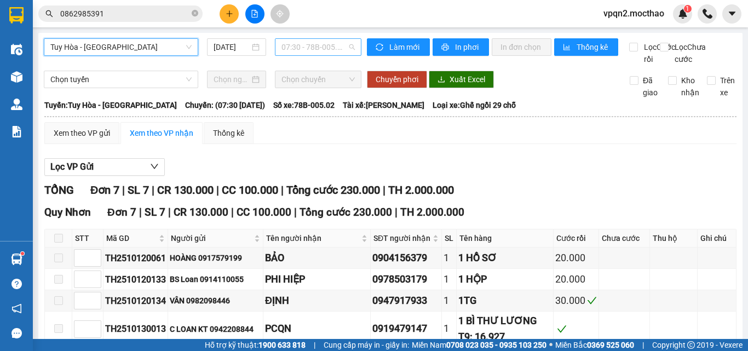
click at [290, 50] on span "07:30 - 78B-005.02" at bounding box center [317, 47] width 73 height 16
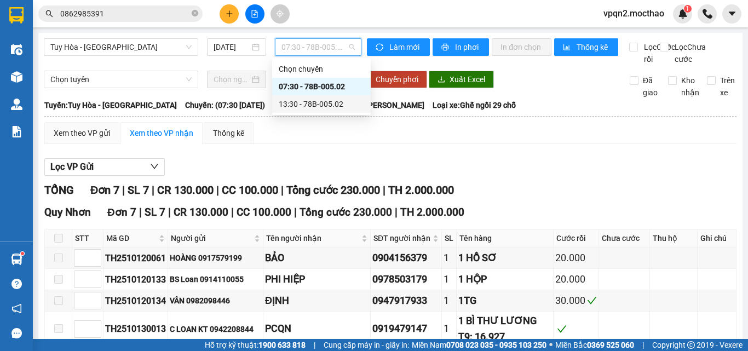
click at [304, 105] on div "13:30 - 78B-005.02" at bounding box center [321, 104] width 85 height 12
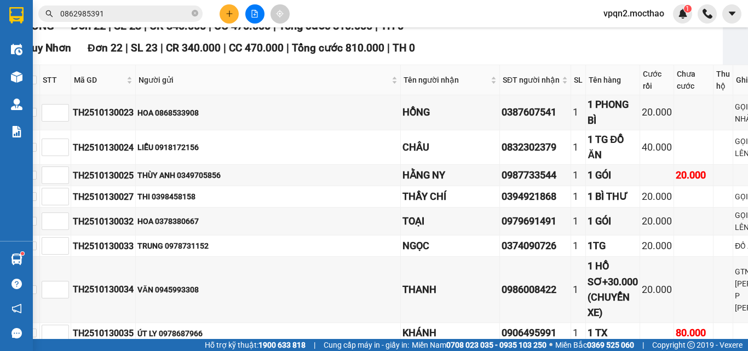
scroll to position [0, 20]
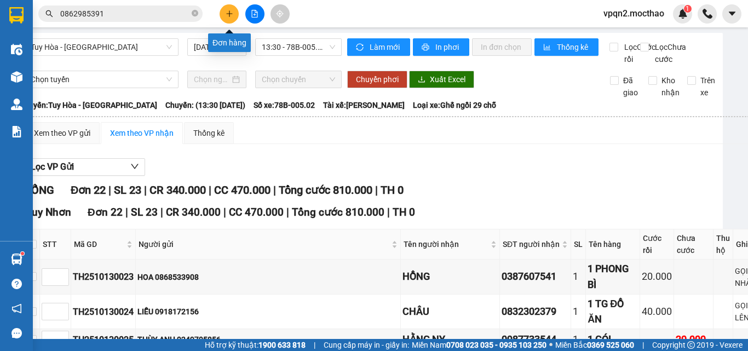
click at [227, 15] on icon "plus" at bounding box center [230, 14] width 8 height 8
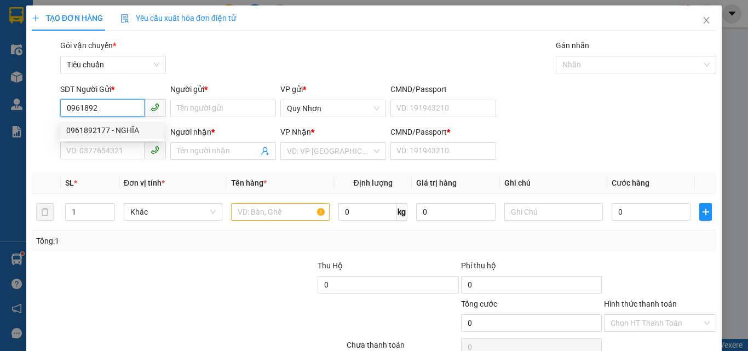
click at [107, 133] on div "0961892177 - NGHĨA" at bounding box center [111, 130] width 91 height 12
type input "0961892177"
type input "NGHĨA"
type input "0931640268"
type input "LIÊN"
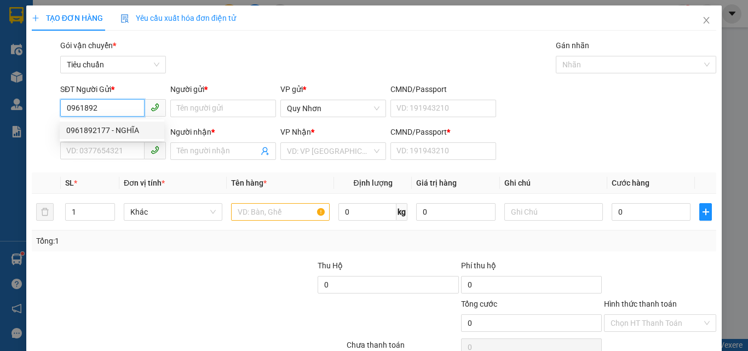
type input "a"
type input "300.000"
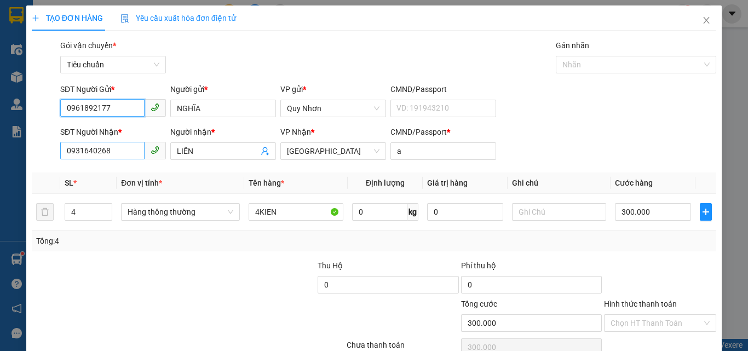
type input "0961892177"
drag, startPoint x: 116, startPoint y: 152, endPoint x: 0, endPoint y: 182, distance: 119.3
click at [0, 182] on div "TẠO ĐƠN HÀNG Yêu cầu xuất hóa đơn điện tử Transit Pickup Surcharge Ids Transit …" at bounding box center [374, 175] width 748 height 351
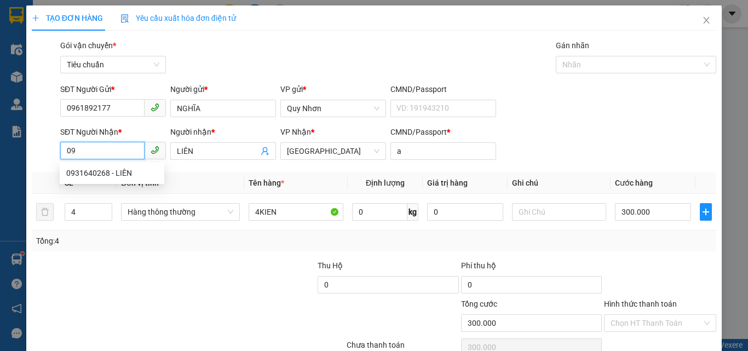
type input "0"
click at [64, 155] on input "766522" at bounding box center [102, 151] width 84 height 18
click at [106, 153] on input "0766522" at bounding box center [102, 151] width 84 height 18
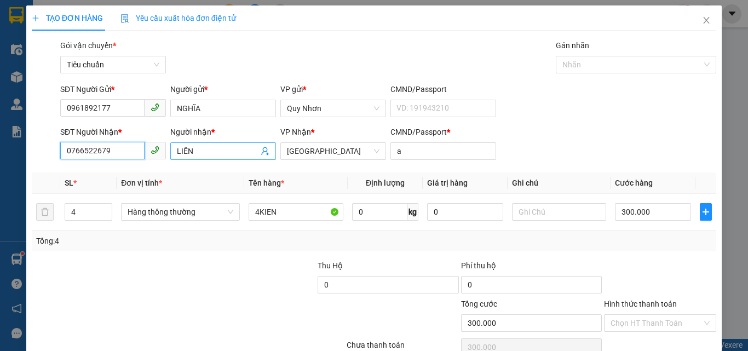
type input "0766522679"
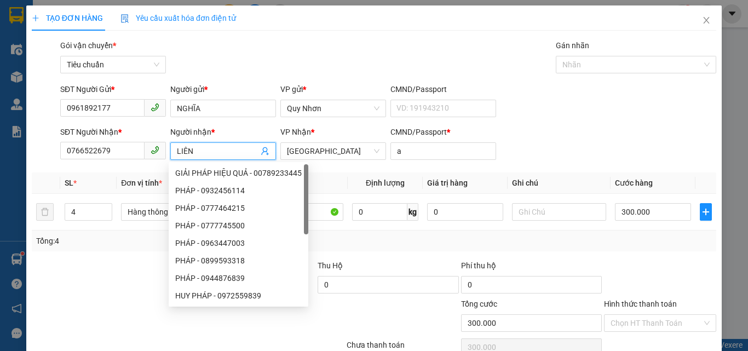
drag, startPoint x: 174, startPoint y: 151, endPoint x: 233, endPoint y: 151, distance: 59.7
click at [233, 151] on span "LIÊN" at bounding box center [223, 151] width 106 height 18
drag, startPoint x: 174, startPoint y: 152, endPoint x: 265, endPoint y: 166, distance: 91.9
click at [265, 166] on body "Kết quả tìm kiếm ( 137 ) Bộ lọc Mã ĐH Trạng thái Món hàng Thu hộ Tổng cước Chưa…" at bounding box center [374, 175] width 748 height 351
type input "L"
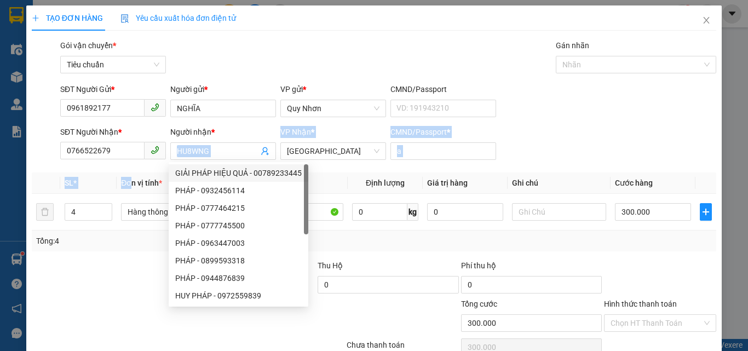
drag, startPoint x: 197, startPoint y: 162, endPoint x: 182, endPoint y: 178, distance: 22.1
click at [147, 179] on div "Transit Pickup Surcharge Ids Transit Deliver Surcharge Ids Transit Deliver Surc…" at bounding box center [374, 211] width 685 height 344
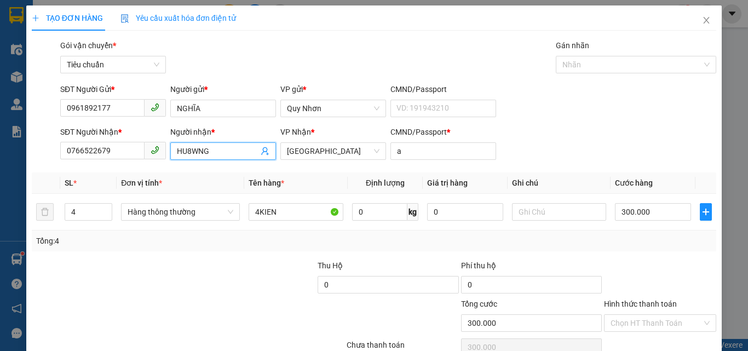
drag, startPoint x: 223, startPoint y: 147, endPoint x: 152, endPoint y: 157, distance: 72.3
click at [153, 158] on div "SĐT Người Nhận * 0766522679 Người nhận * HU8WNG HU8WNG VP Nhận * Tuy Hòa CMND/P…" at bounding box center [388, 145] width 660 height 38
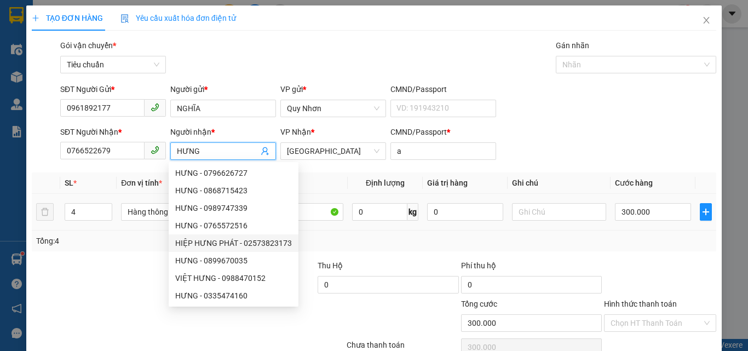
scroll to position [54, 0]
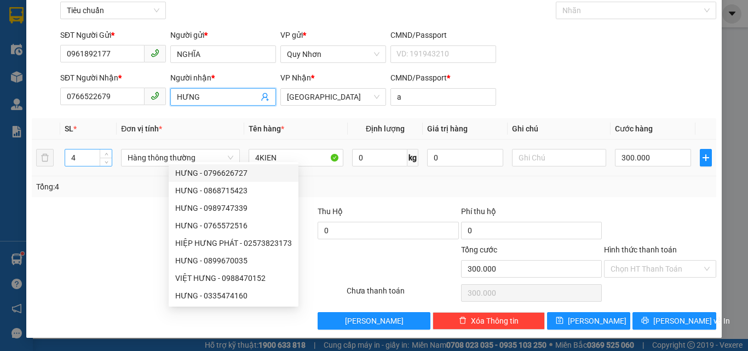
type input "HƯNG"
drag, startPoint x: 75, startPoint y: 162, endPoint x: 43, endPoint y: 169, distance: 33.1
click at [43, 169] on tr "4 Hàng thông thường 4KIEN 0 kg 0 300.000" at bounding box center [374, 158] width 685 height 37
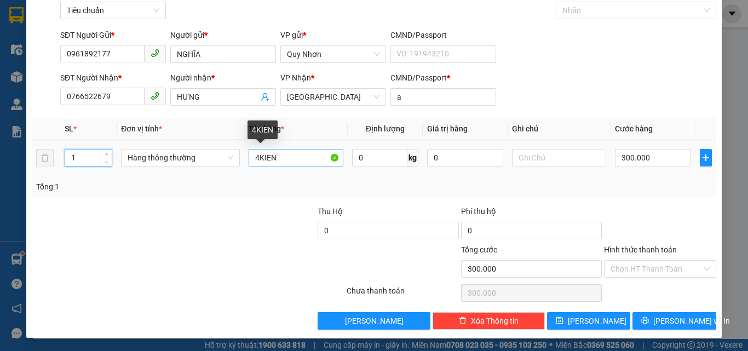
type input "1"
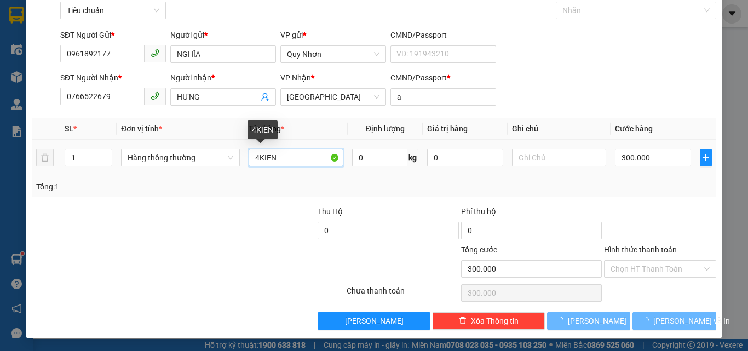
drag, startPoint x: 252, startPoint y: 153, endPoint x: 391, endPoint y: 182, distance: 141.4
click at [391, 182] on div "SL * Đơn vị tính * Tên hàng * Định lượng Giá trị hàng Ghi chú Cước hàng 1 Hàng …" at bounding box center [374, 157] width 685 height 79
type input "1"
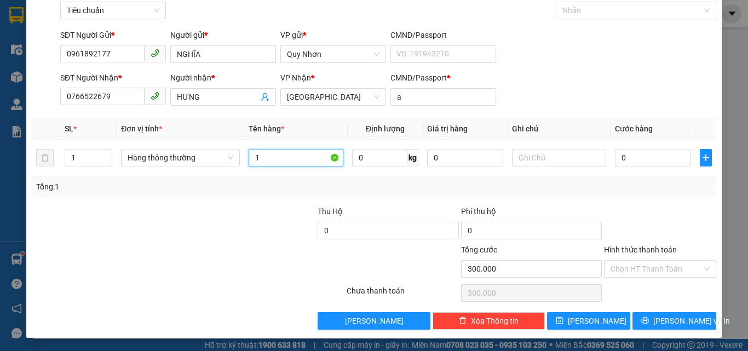
type input "0"
type input "1"
type input "0"
type input "1 GOI"
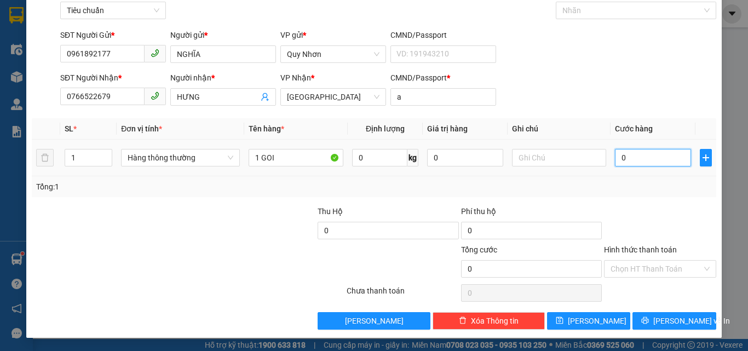
click at [637, 161] on input "0" at bounding box center [653, 158] width 76 height 18
type input "2"
type input "20"
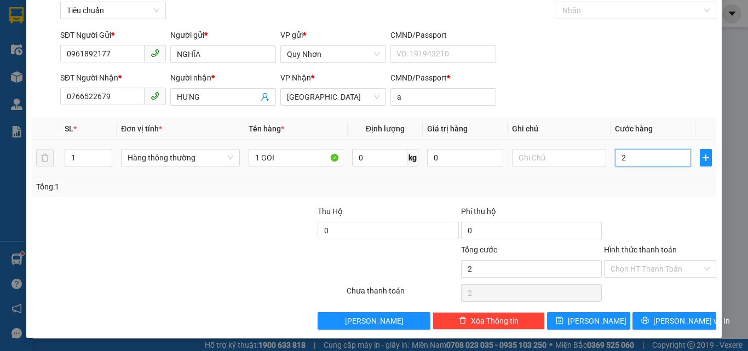
type input "20"
type input "200"
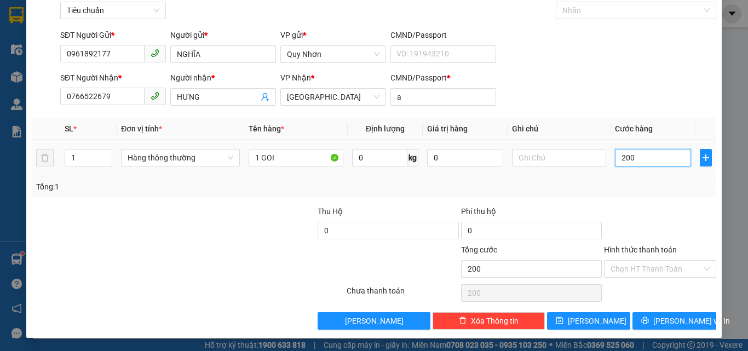
type input "2.000"
type input "20.000"
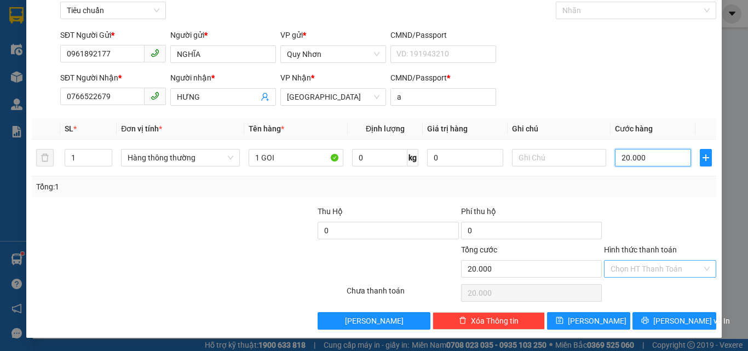
type input "20.000"
drag, startPoint x: 647, startPoint y: 270, endPoint x: 644, endPoint y: 252, distance: 17.8
click at [646, 270] on input "Hình thức thanh toán" at bounding box center [656, 269] width 91 height 16
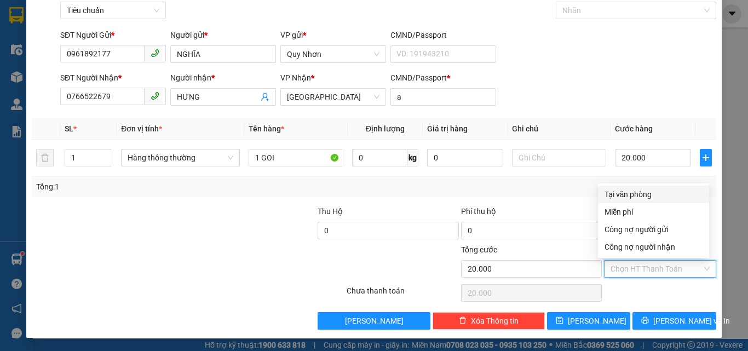
click at [648, 192] on div "Tại văn phòng" at bounding box center [654, 194] width 98 height 12
type input "0"
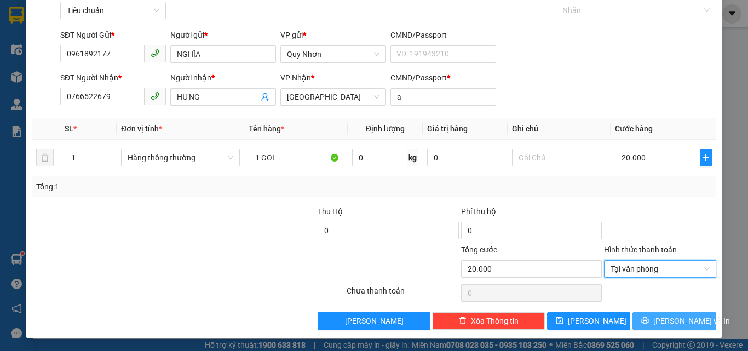
click at [649, 318] on icon "printer" at bounding box center [645, 321] width 8 height 8
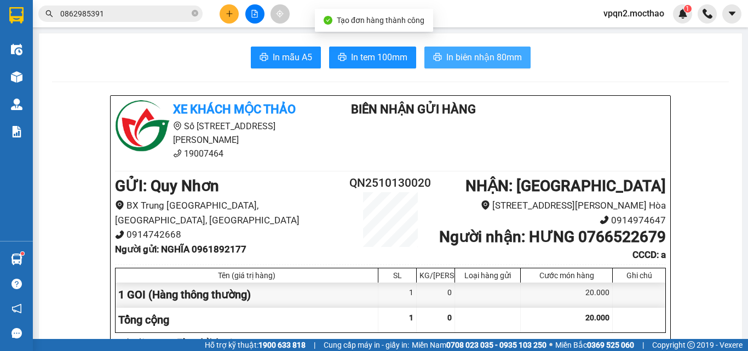
click at [452, 55] on span "In biên nhận 80mm" at bounding box center [484, 57] width 76 height 14
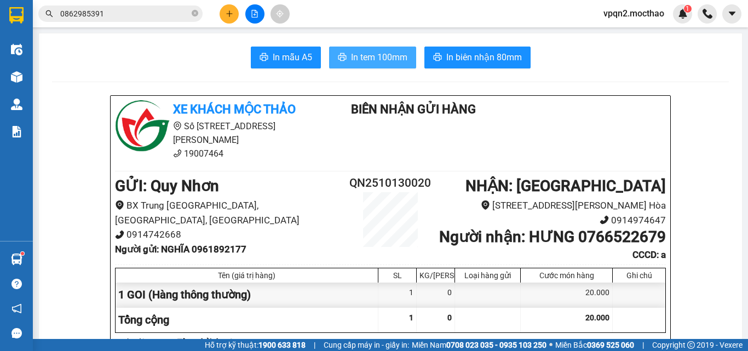
click at [389, 58] on span "In tem 100mm" at bounding box center [379, 57] width 56 height 14
